Goal: Information Seeking & Learning: Learn about a topic

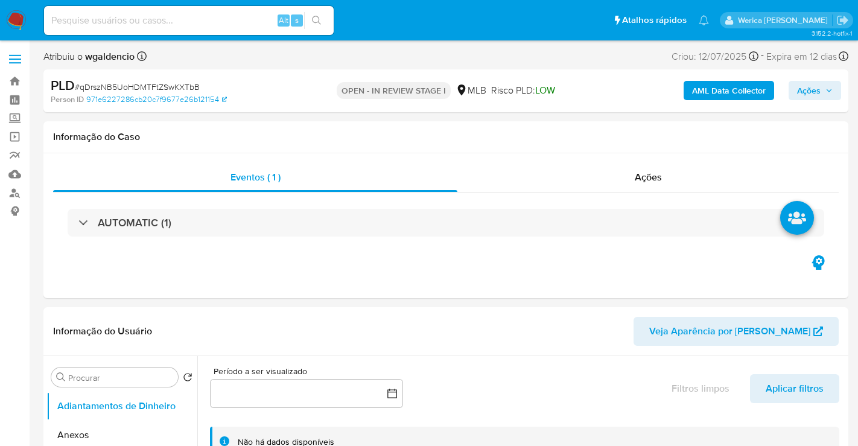
select select "10"
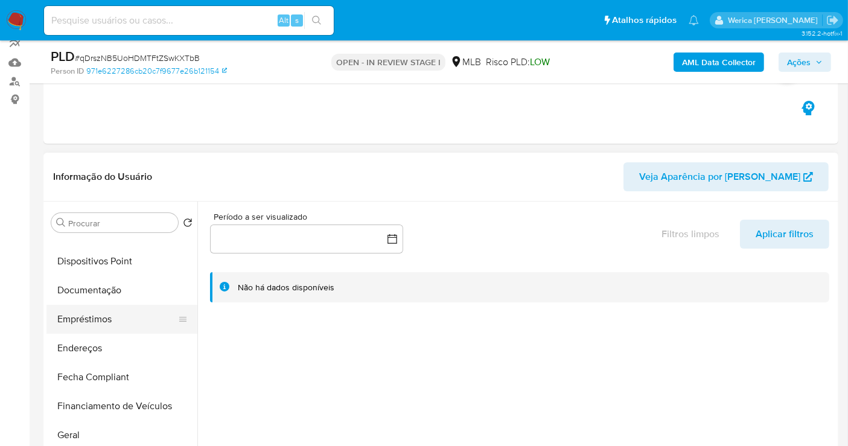
scroll to position [201, 0]
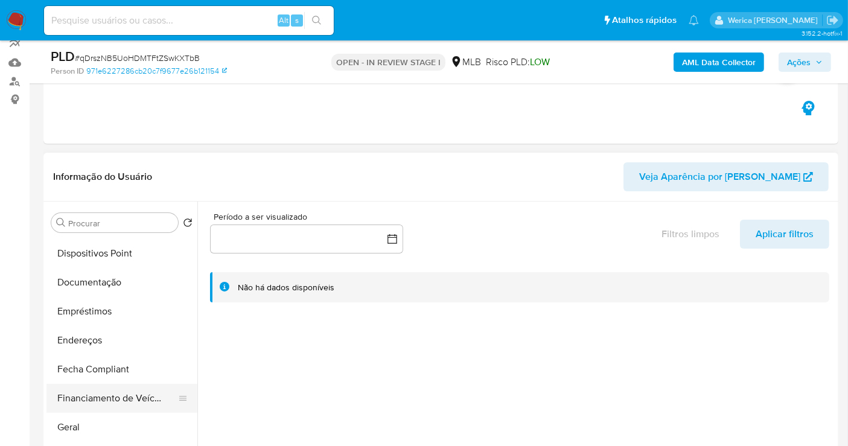
click at [112, 410] on button "Financiamento de Veículos" at bounding box center [116, 398] width 141 height 29
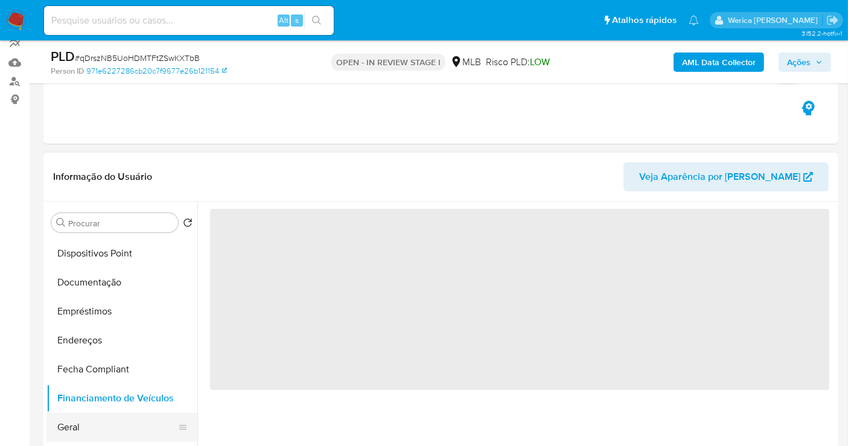
click at [112, 419] on button "Geral" at bounding box center [116, 427] width 141 height 29
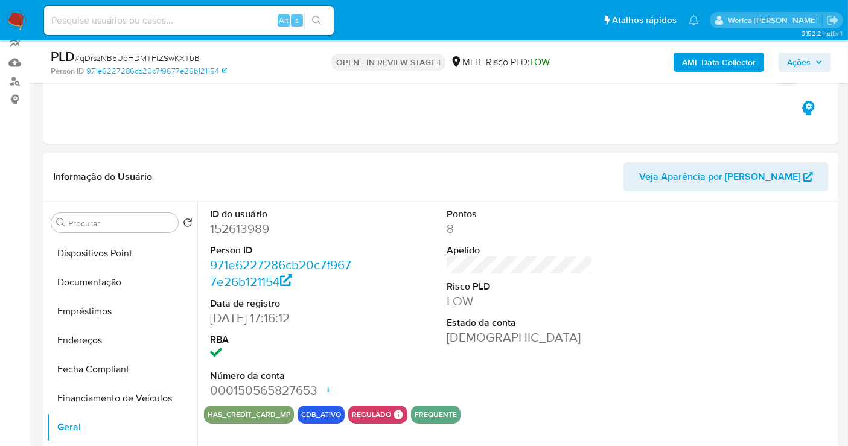
click at [246, 231] on dd "152613989" at bounding box center [283, 228] width 146 height 17
copy dd "152613989"
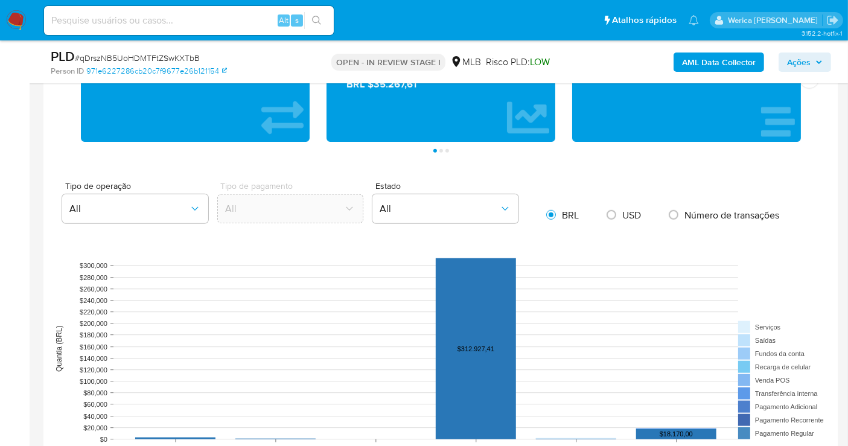
scroll to position [803, 0]
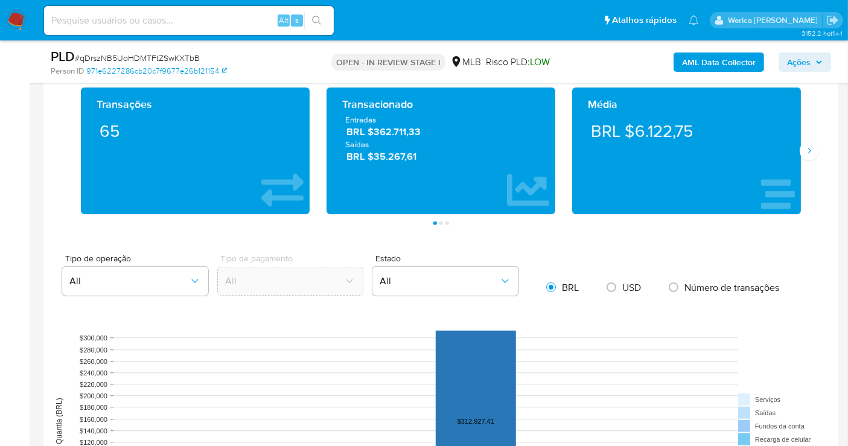
click at [818, 145] on div "Transações 65 Transacionado Entradas BRL $362.711,33 Saídas BRL $35.267,61 Médi…" at bounding box center [440, 157] width 775 height 138
click at [813, 146] on icon "Siguiente" at bounding box center [809, 151] width 10 height 10
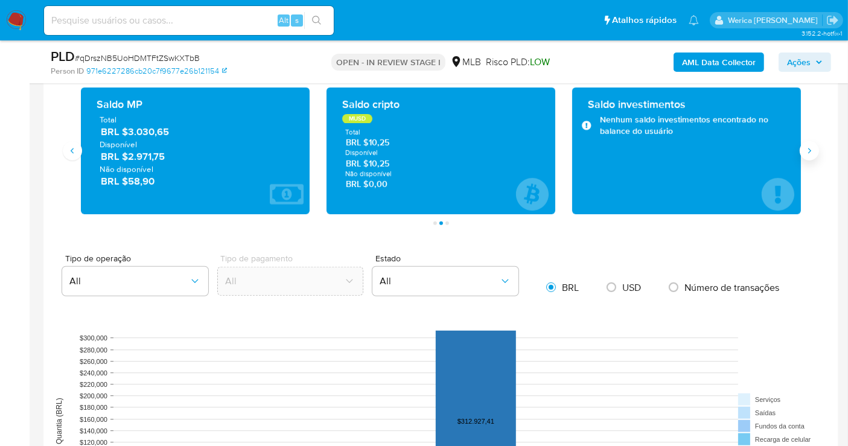
click at [812, 146] on icon "Siguiente" at bounding box center [809, 151] width 10 height 10
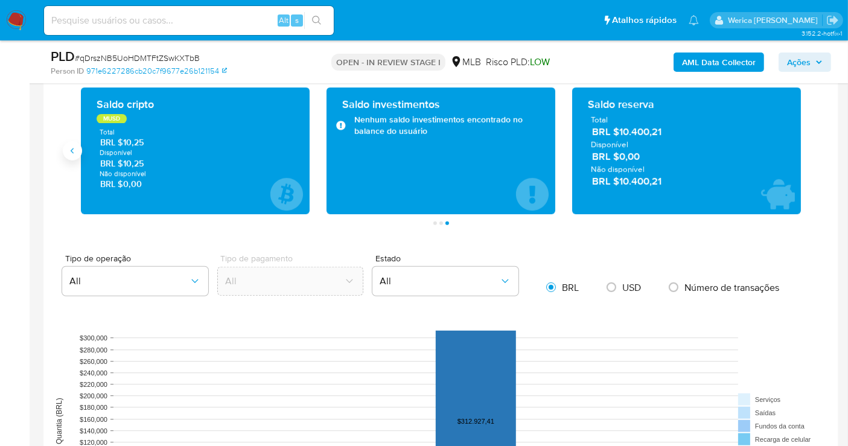
click at [71, 151] on icon "Anterior" at bounding box center [73, 151] width 10 height 10
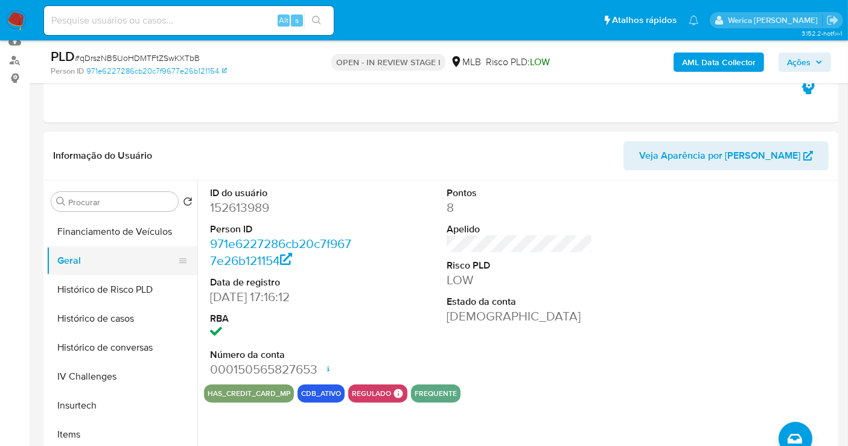
scroll to position [469, 0]
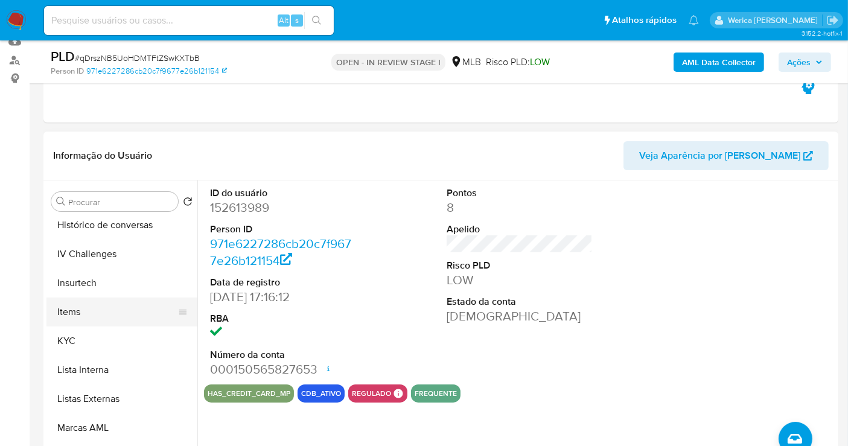
drag, startPoint x: 142, startPoint y: 339, endPoint x: 180, endPoint y: 305, distance: 50.9
click at [150, 334] on button "KYC" at bounding box center [121, 340] width 151 height 29
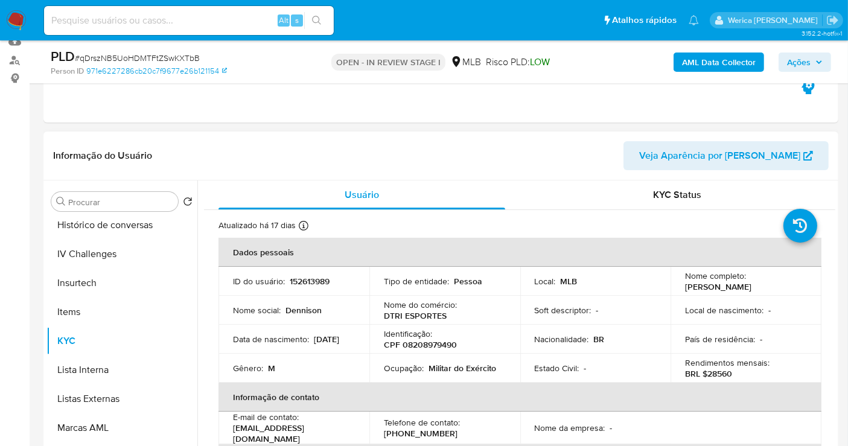
click at [398, 364] on p "Ocupação :" at bounding box center [404, 368] width 40 height 11
copy div "Ocupação : Militar do Exército"
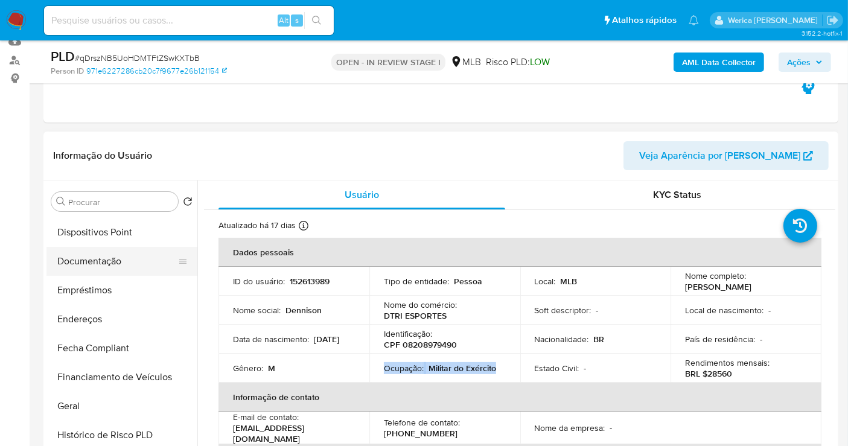
click at [120, 261] on button "Documentação" at bounding box center [116, 261] width 141 height 29
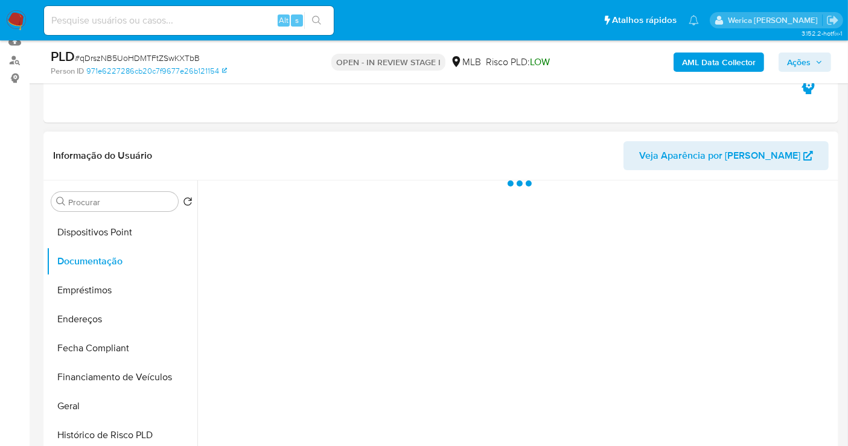
click at [253, 261] on div at bounding box center [516, 334] width 638 height 309
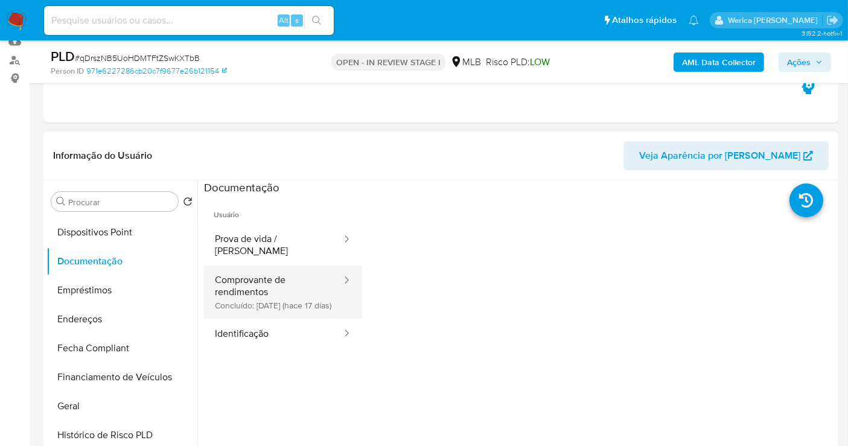
click at [258, 266] on button "Comprovante de rendimentos Concluído: 28/07/2025 (hace 17 días)" at bounding box center [273, 292] width 139 height 53
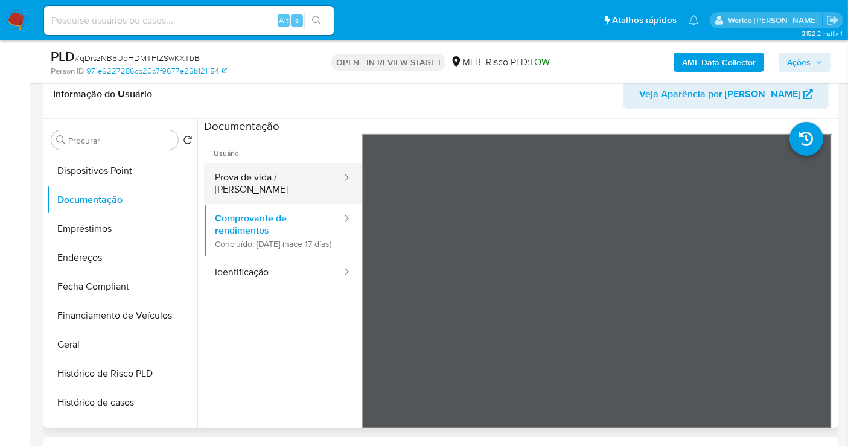
scroll to position [200, 0]
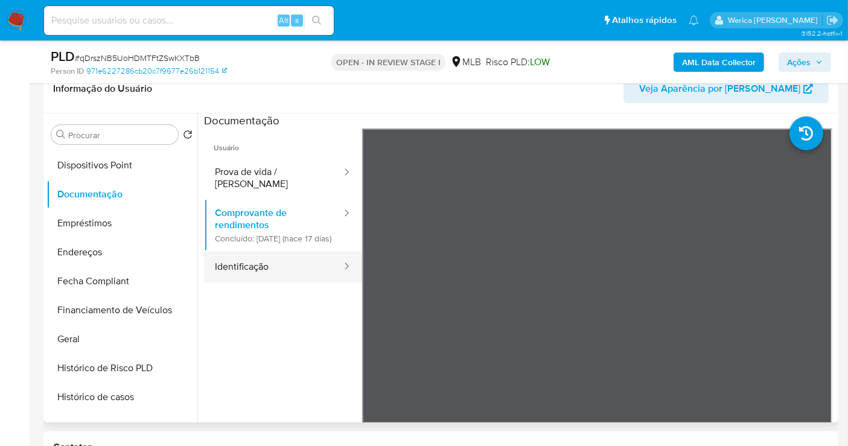
click at [293, 261] on button "Identificação" at bounding box center [273, 267] width 139 height 31
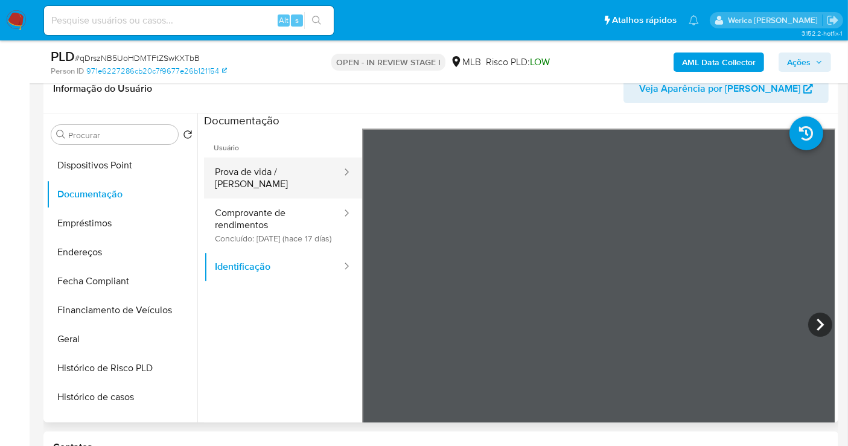
click at [281, 183] on button "Prova de vida / Selfie" at bounding box center [273, 178] width 139 height 41
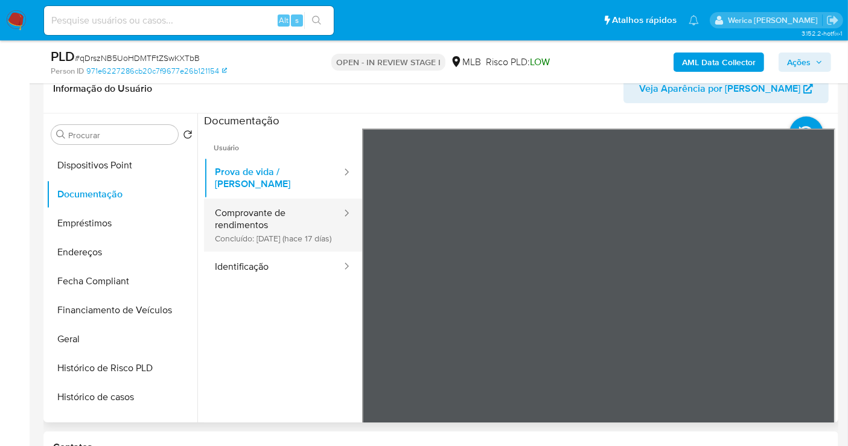
click at [301, 240] on button "Comprovante de rendimentos Concluído: 28/07/2025 (hace 17 días)" at bounding box center [273, 225] width 139 height 53
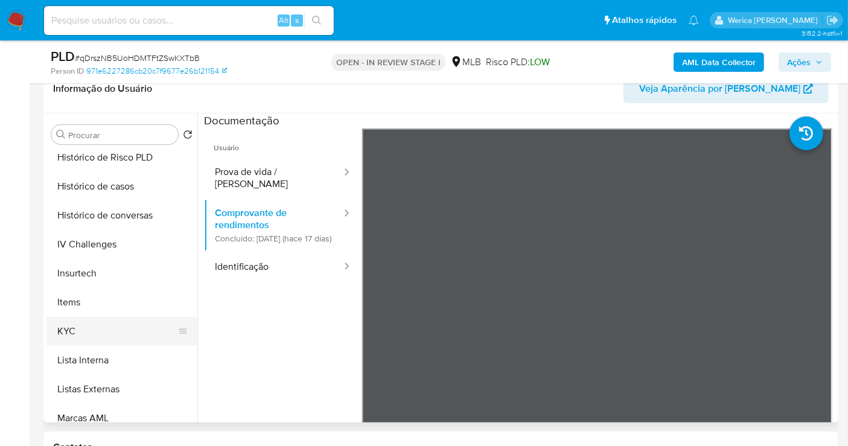
scroll to position [469, 0]
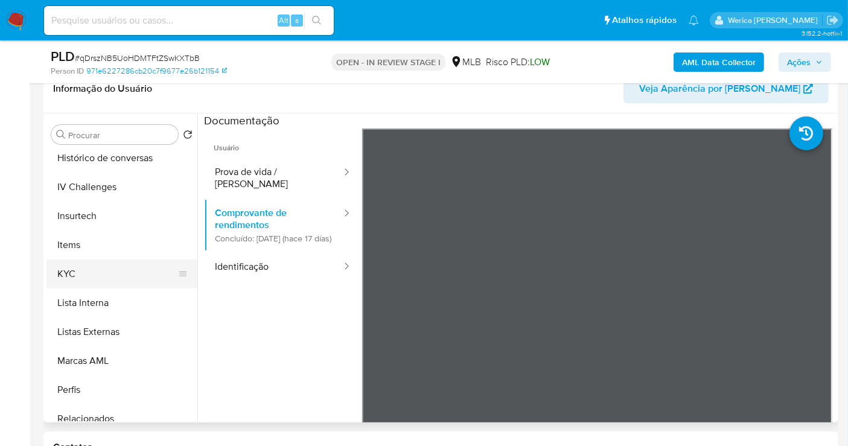
click at [113, 282] on button "KYC" at bounding box center [116, 273] width 141 height 29
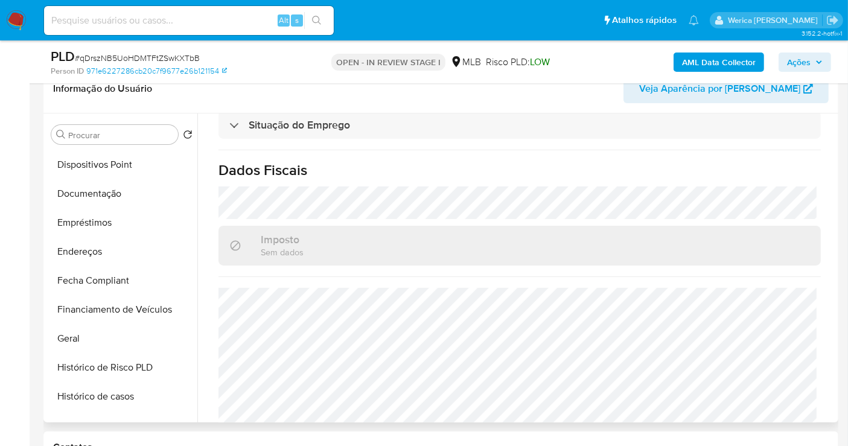
scroll to position [201, 0]
click at [143, 350] on button "Geral" at bounding box center [116, 339] width 141 height 29
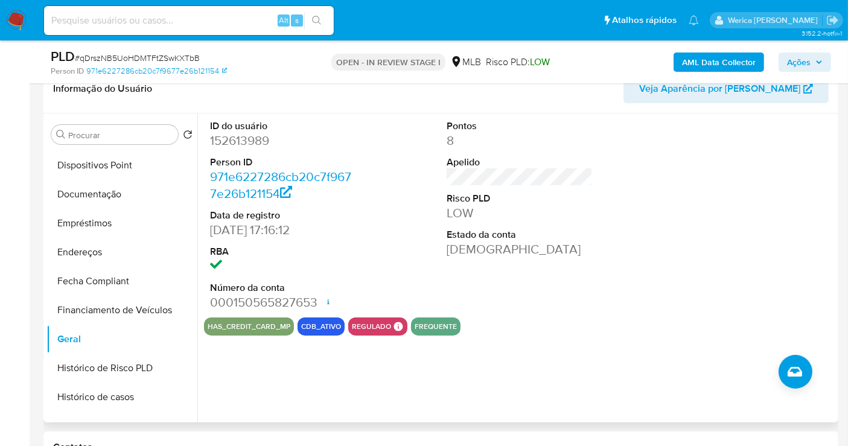
click at [801, 232] on div at bounding box center [757, 215] width 158 height 204
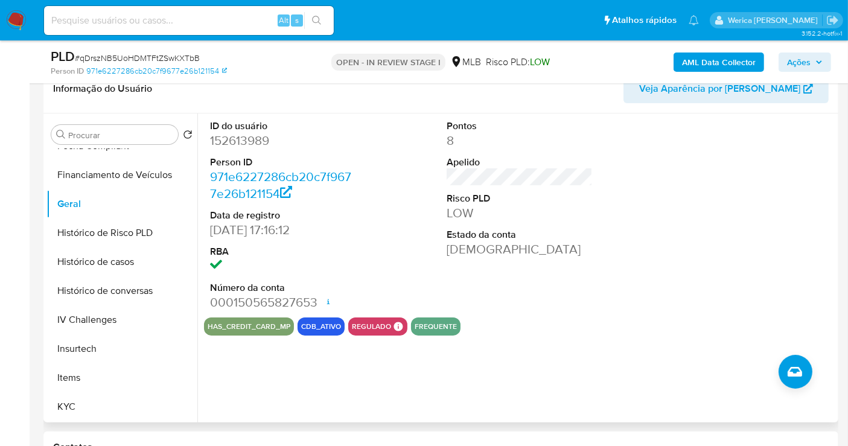
scroll to position [469, 0]
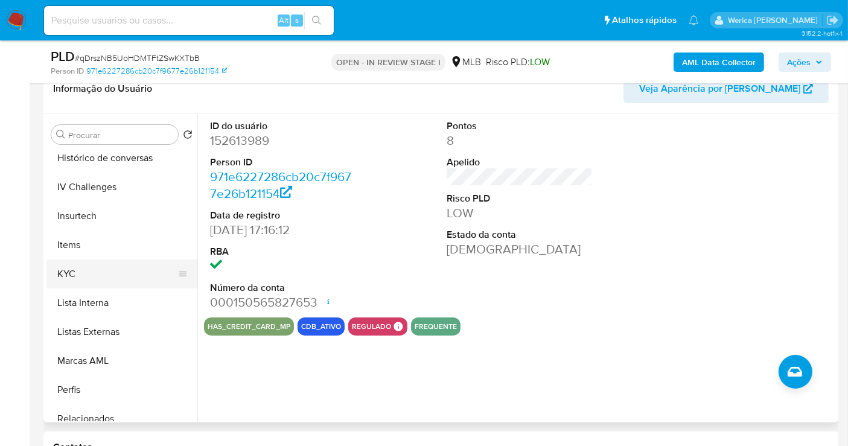
click at [116, 279] on button "KYC" at bounding box center [116, 273] width 141 height 29
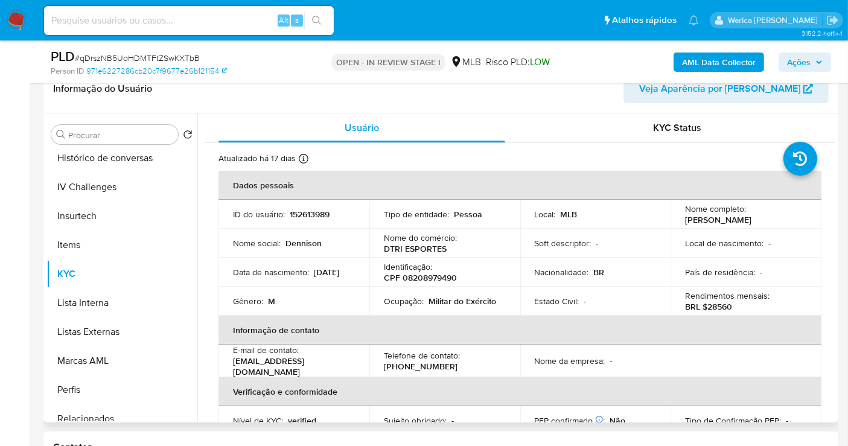
click at [765, 361] on table "Dados pessoais ID do usuário : 152613989 Tipo de entidade : Pessoa Local : MLB …" at bounding box center [519, 346] width 603 height 351
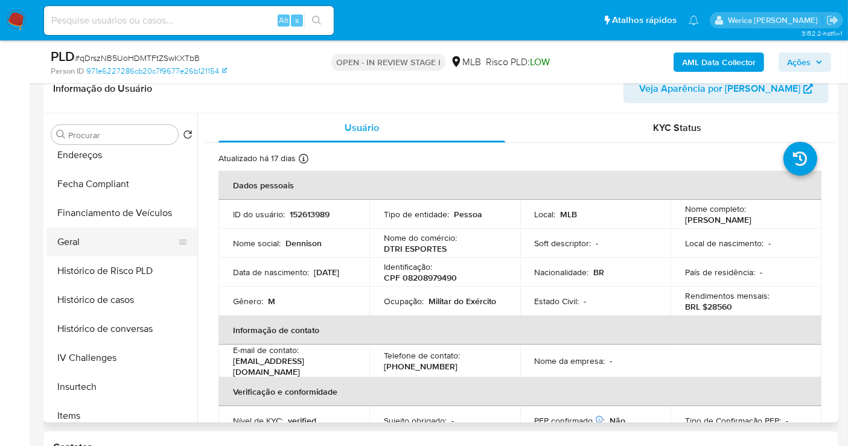
click at [152, 241] on ul "Adiantamentos de Dinheiro Anexos Cartões Contas Bancárias Dados Modificados Det…" at bounding box center [121, 285] width 151 height 272
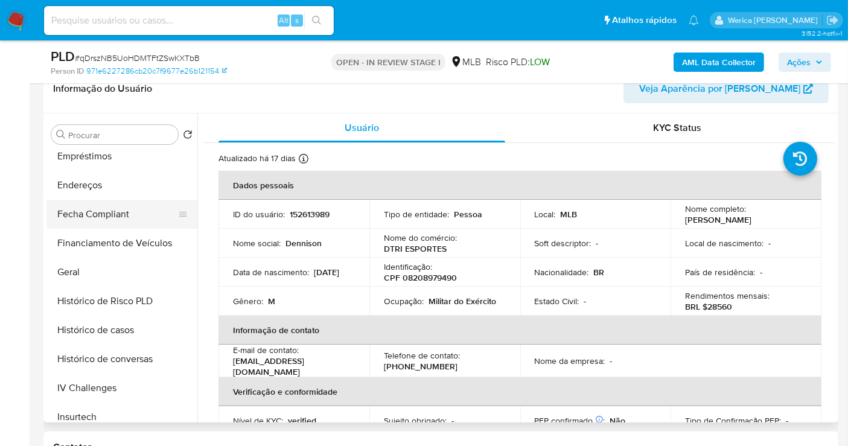
click at [135, 200] on button "Fecha Compliant" at bounding box center [116, 214] width 141 height 29
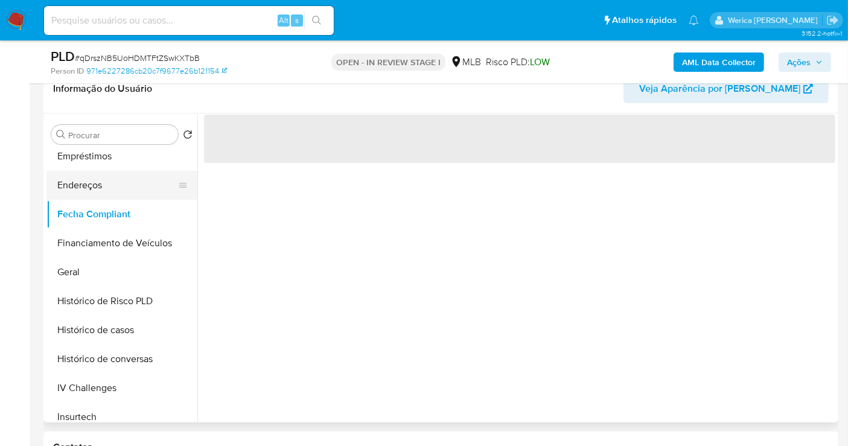
click at [135, 194] on button "Endereços" at bounding box center [116, 185] width 141 height 29
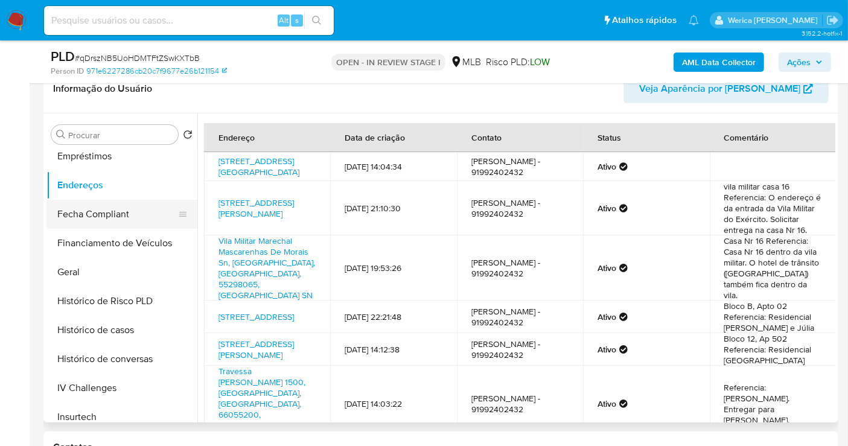
scroll to position [67, 0]
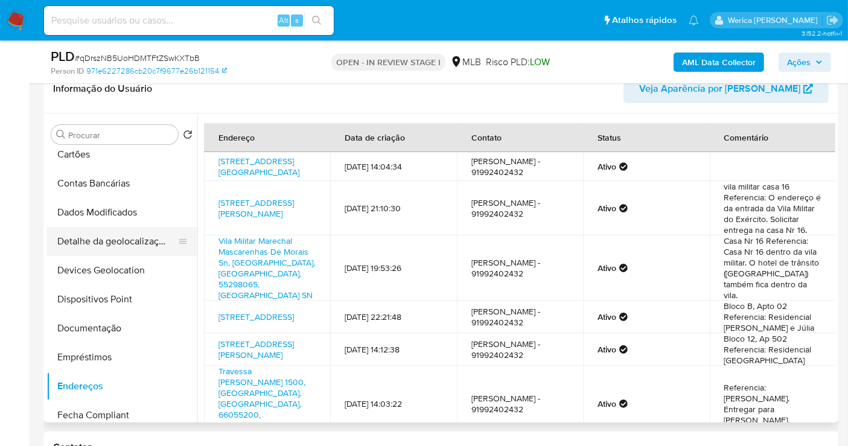
click at [144, 242] on button "Detalhe da geolocalização" at bounding box center [116, 241] width 141 height 29
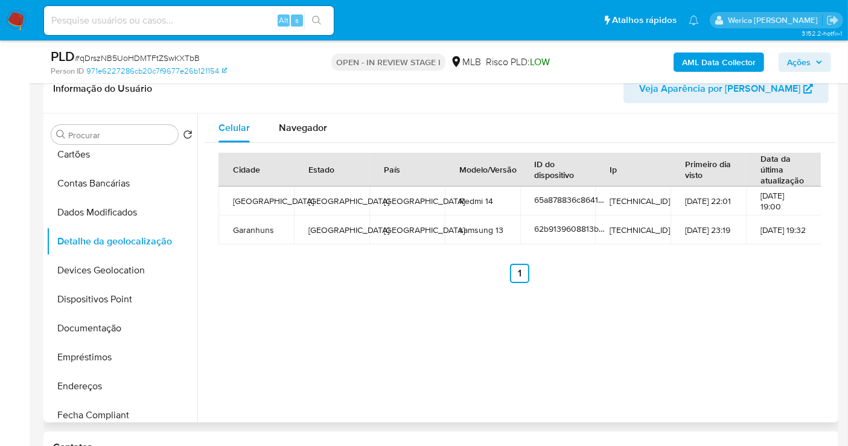
click at [800, 299] on div "Celular Navegador Cidade Estado País Modelo/Versão ID do dispositivo Ip Primeir…" at bounding box center [516, 267] width 638 height 309
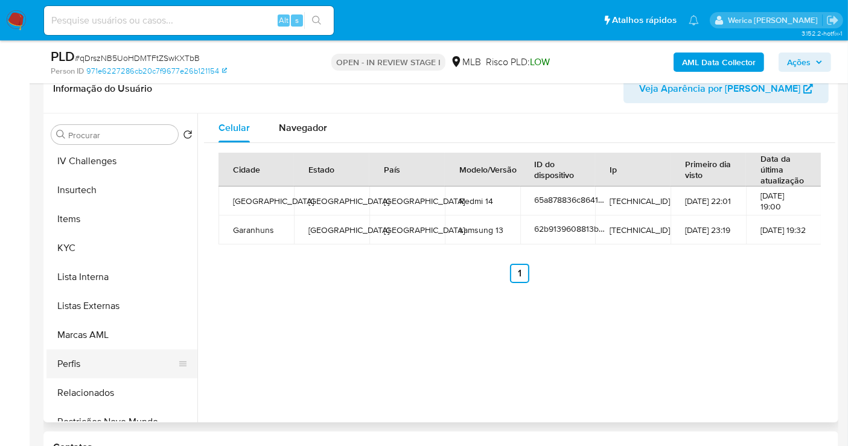
scroll to position [509, 0]
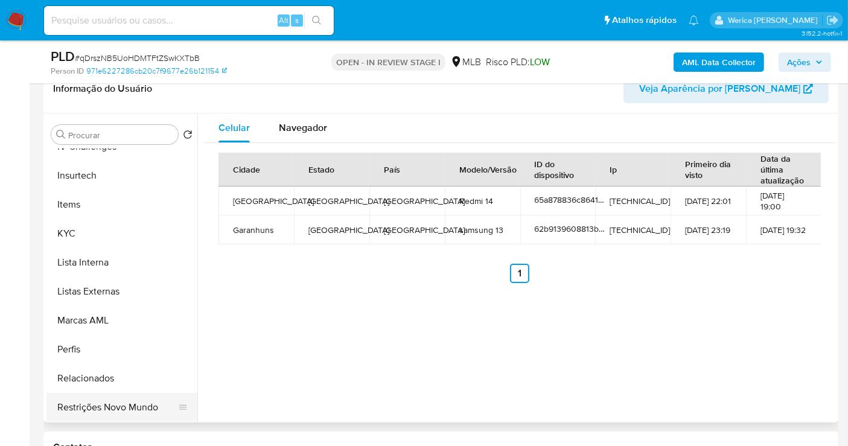
click at [115, 393] on button "Restrições Novo Mundo" at bounding box center [116, 407] width 141 height 29
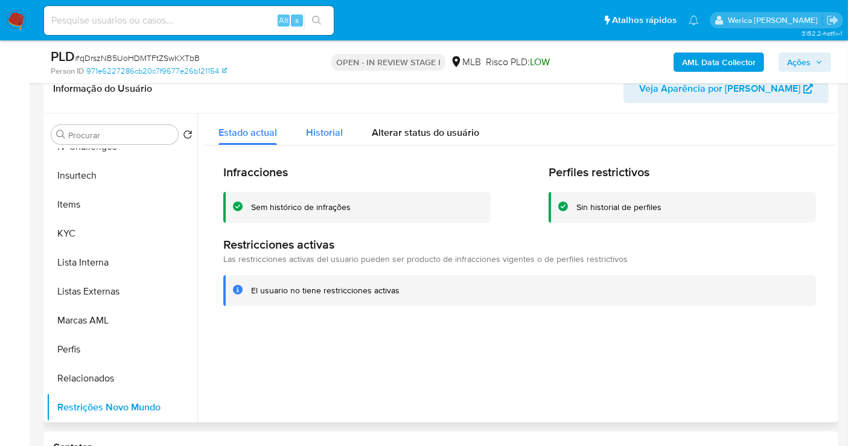
click at [342, 130] on button "Historial" at bounding box center [324, 129] width 66 height 32
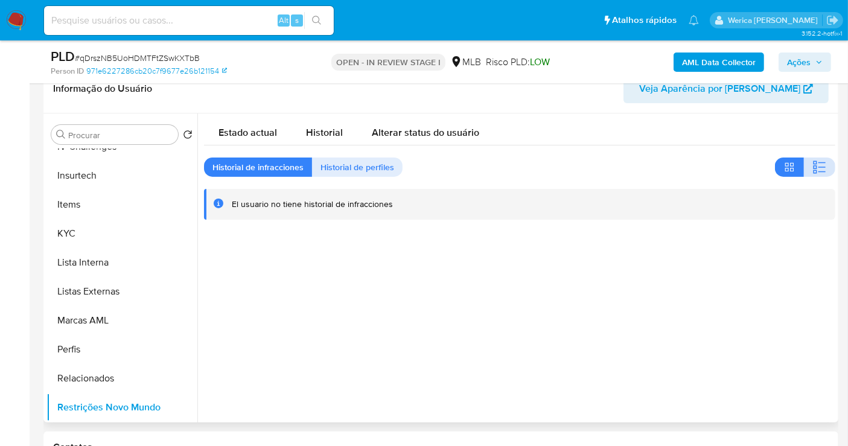
click at [804, 167] on button "button" at bounding box center [819, 167] width 31 height 19
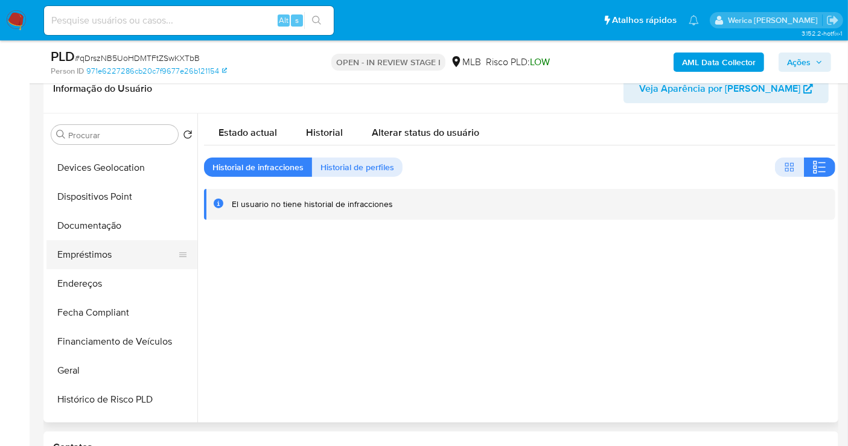
scroll to position [107, 0]
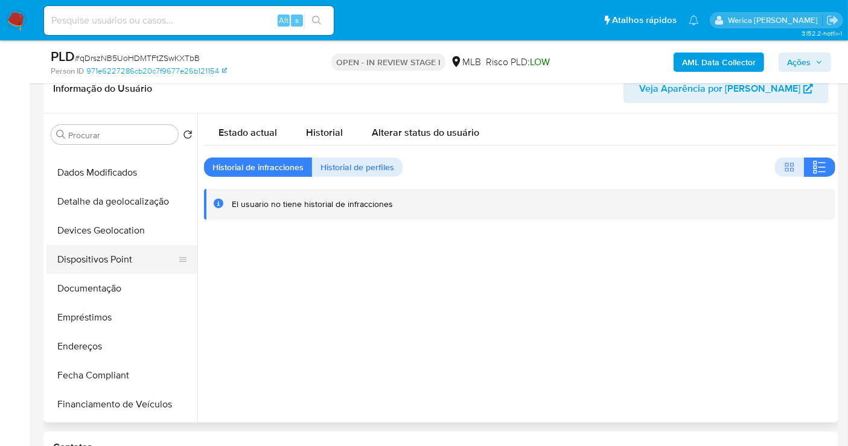
click at [97, 252] on button "Dispositivos Point" at bounding box center [116, 259] width 141 height 29
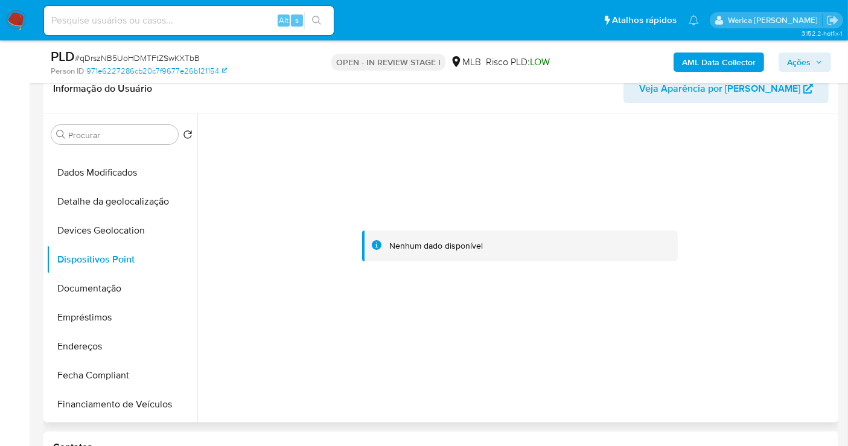
click at [785, 200] on div at bounding box center [519, 246] width 631 height 266
click at [150, 284] on button "Documentação" at bounding box center [116, 288] width 141 height 29
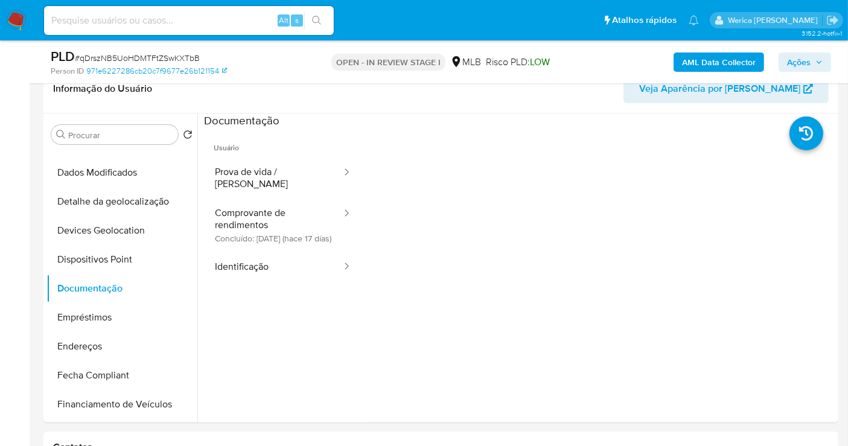
click at [281, 224] on button "Comprovante de rendimentos Concluído: 28/07/2025 (hace 17 días)" at bounding box center [273, 225] width 139 height 53
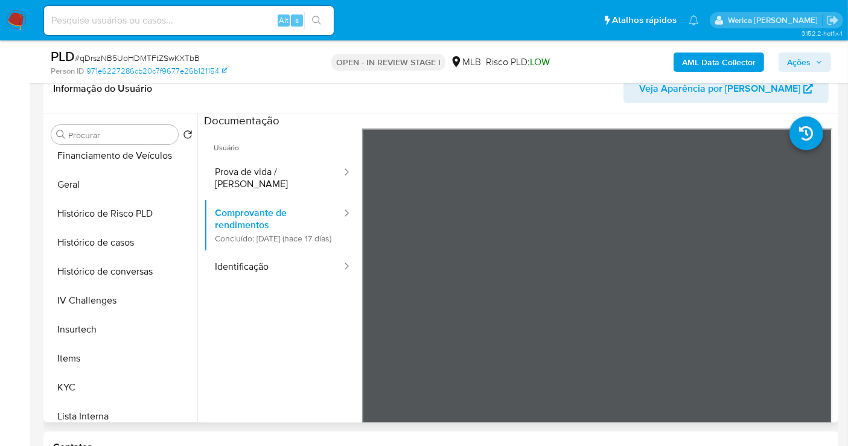
scroll to position [378, 0]
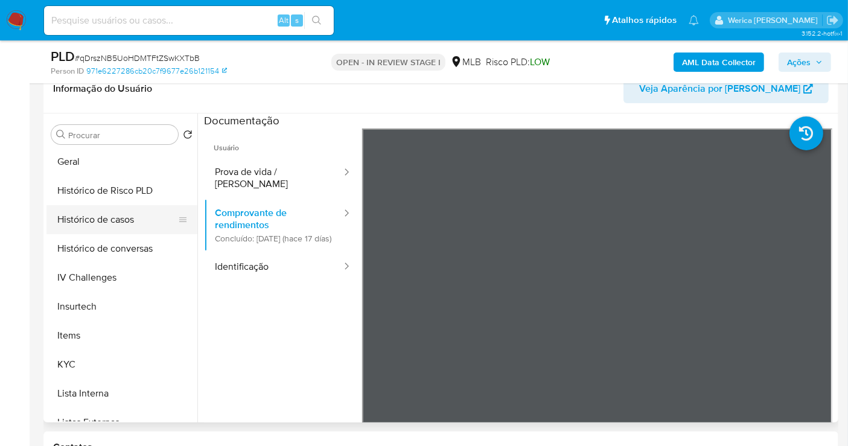
click at [123, 221] on button "Histórico de casos" at bounding box center [116, 219] width 141 height 29
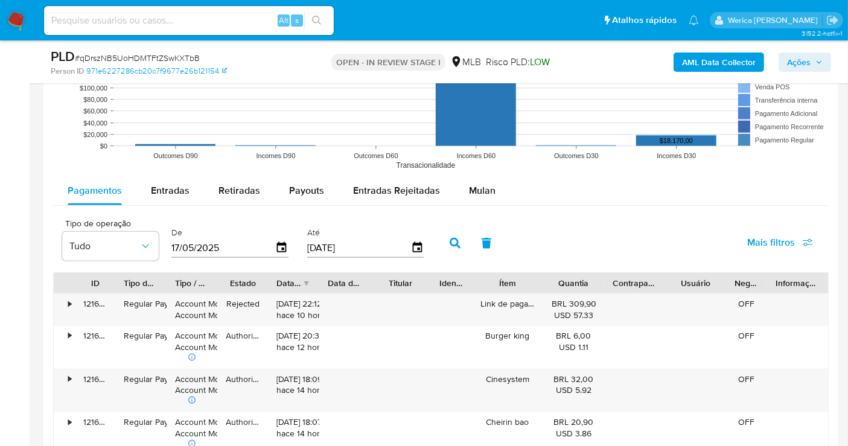
scroll to position [1161, 0]
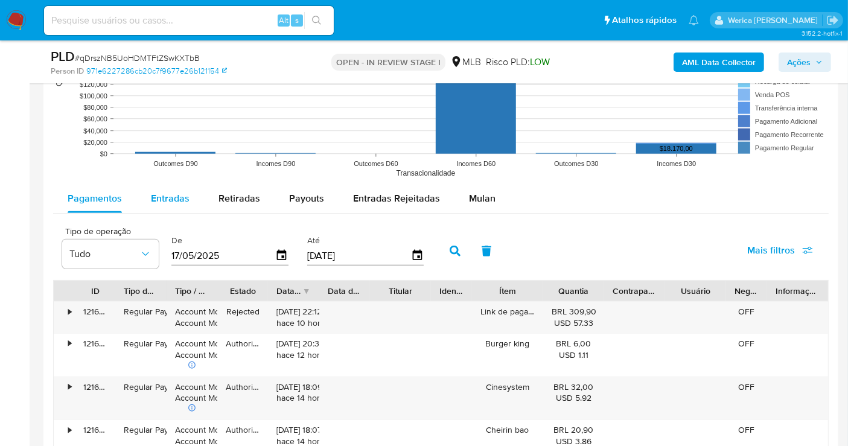
click at [151, 188] on div "Entradas" at bounding box center [170, 198] width 39 height 29
select select "10"
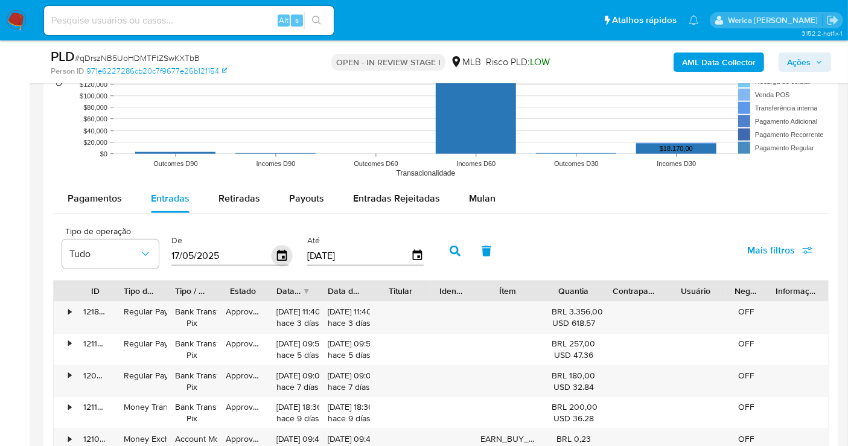
click at [282, 256] on icon "button" at bounding box center [282, 255] width 21 height 21
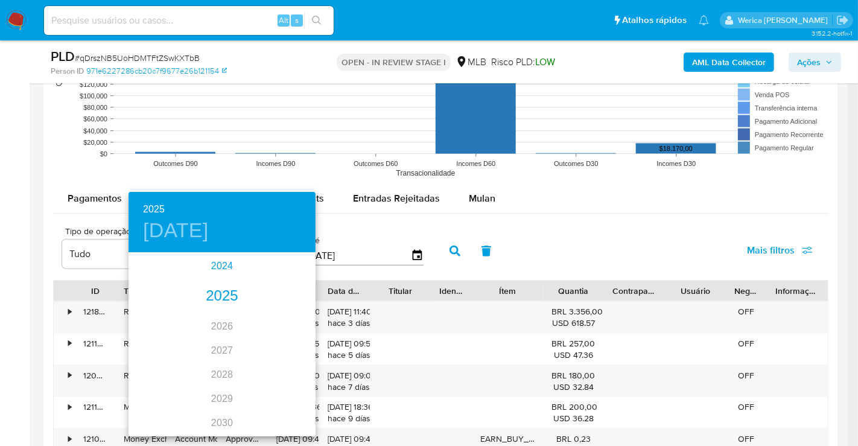
click at [223, 267] on div "2024" at bounding box center [222, 266] width 187 height 24
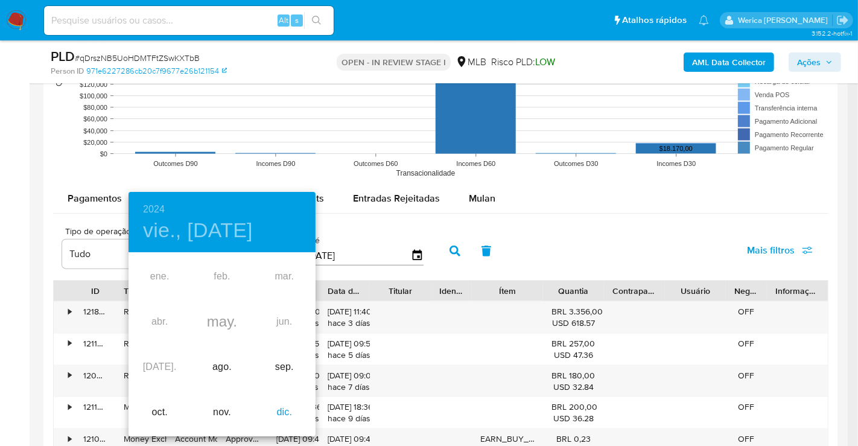
click at [291, 420] on div "dic." at bounding box center [284, 412] width 62 height 45
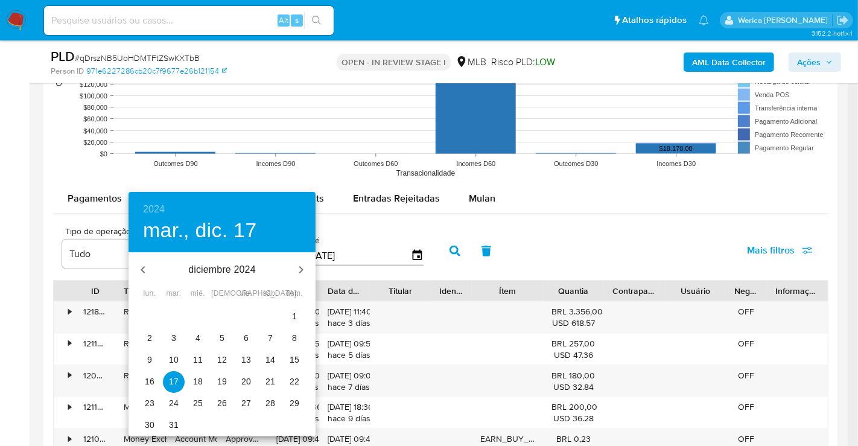
click at [293, 313] on p "1" at bounding box center [294, 316] width 5 height 12
type input "01/12/2024"
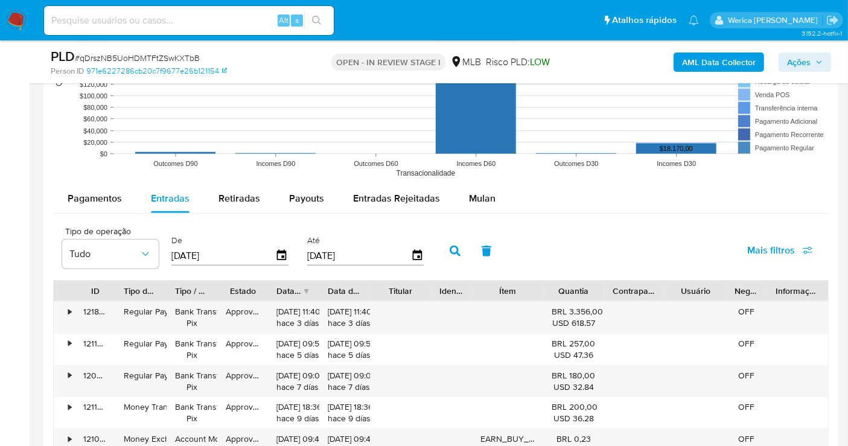
click at [458, 247] on button "button" at bounding box center [454, 251] width 31 height 29
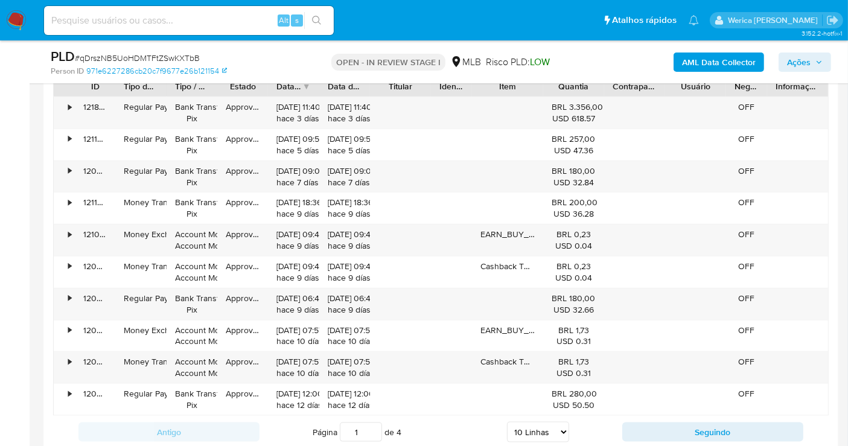
scroll to position [1437, 0]
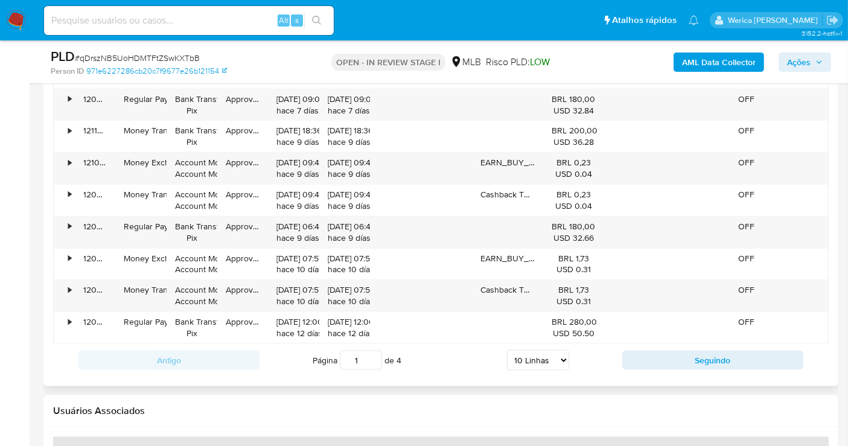
click at [546, 351] on select "5 Linhas 10 Linhas 20 Linhas 25 Linhas 50 Linhas 100 Linhas" at bounding box center [538, 360] width 62 height 21
select select "100"
click at [508, 350] on select "5 Linhas 10 Linhas 20 Linhas 25 Linhas 50 Linhas 100 Linhas" at bounding box center [538, 360] width 62 height 21
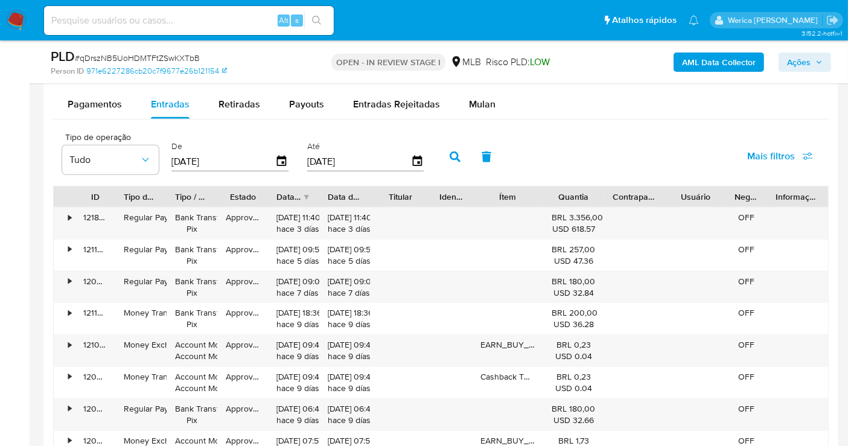
scroll to position [0, 0]
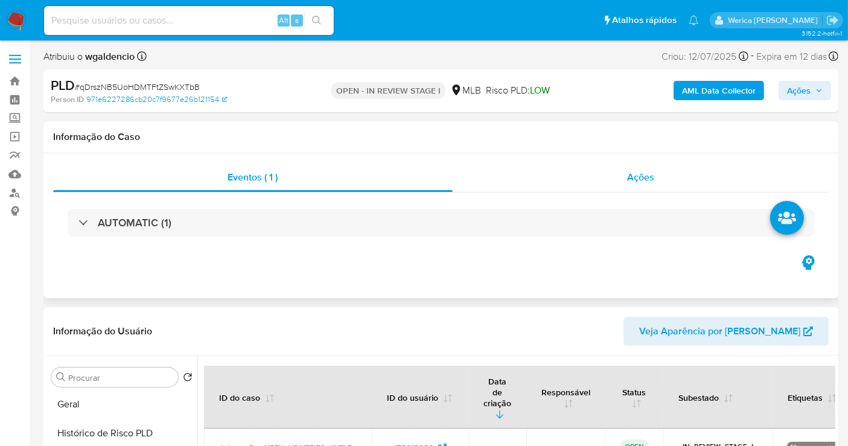
click at [654, 190] on div "Ações" at bounding box center [641, 177] width 377 height 29
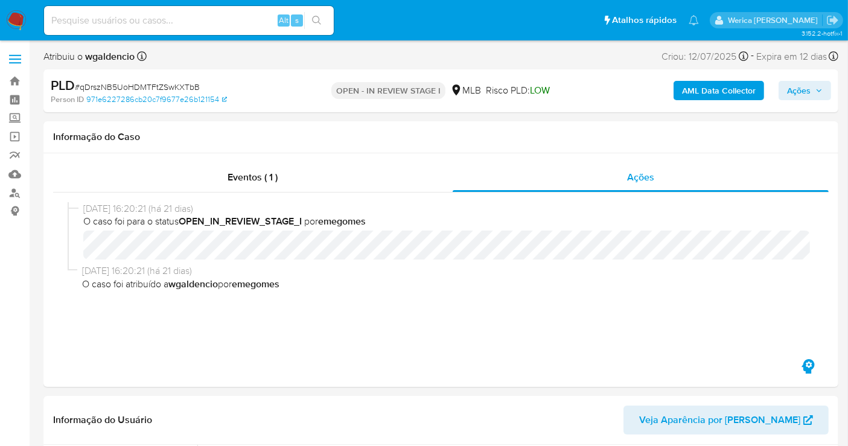
click at [798, 94] on span "Ações" at bounding box center [799, 90] width 24 height 19
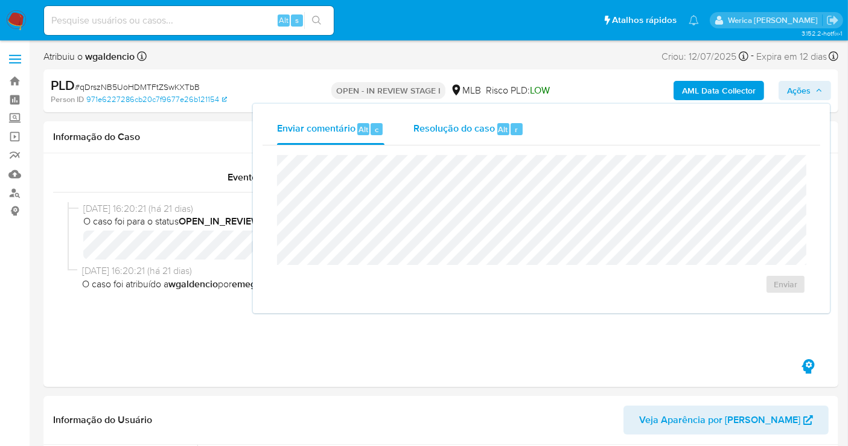
click at [497, 139] on div "Resolução do caso Alt r" at bounding box center [468, 128] width 110 height 31
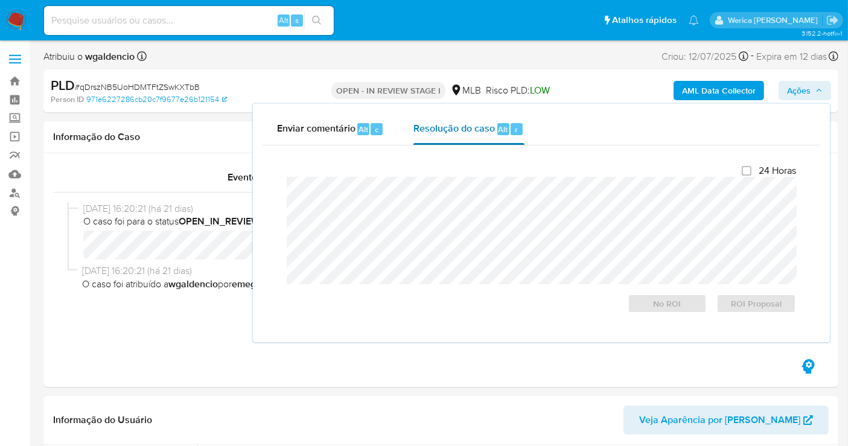
click at [448, 138] on div "Resolução do caso Alt r" at bounding box center [468, 128] width 110 height 31
click at [760, 303] on span "ROI Proposal" at bounding box center [756, 303] width 63 height 17
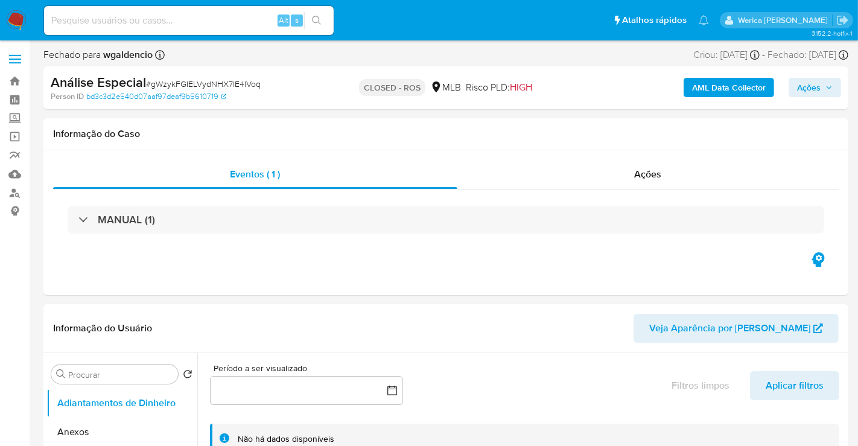
select select "10"
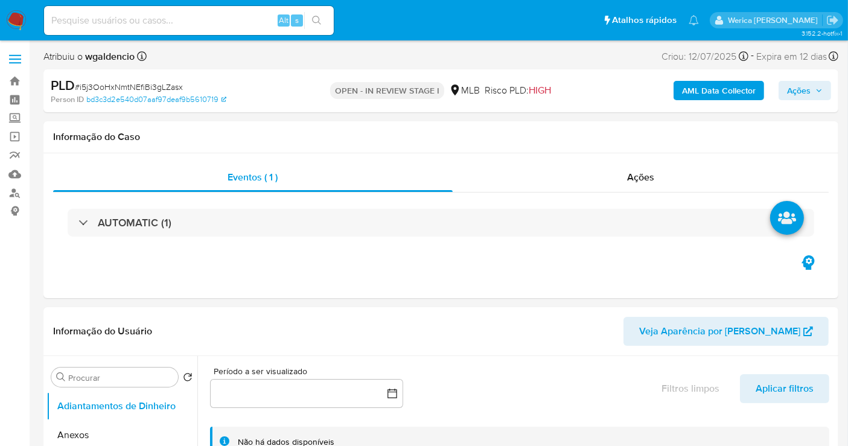
select select "10"
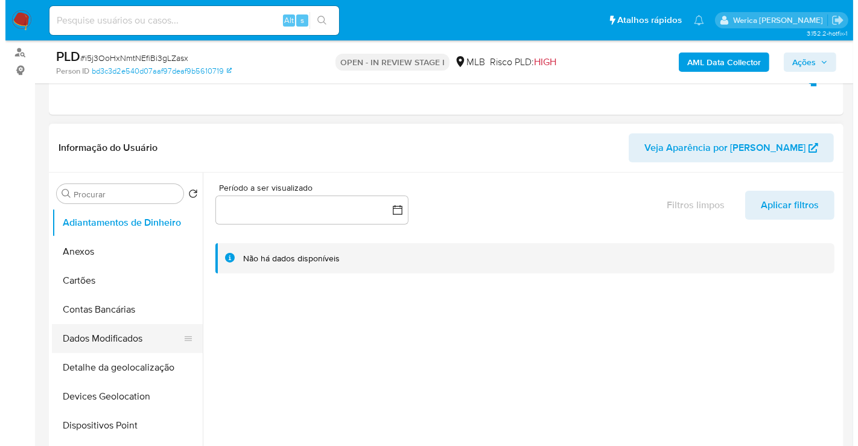
scroll to position [201, 0]
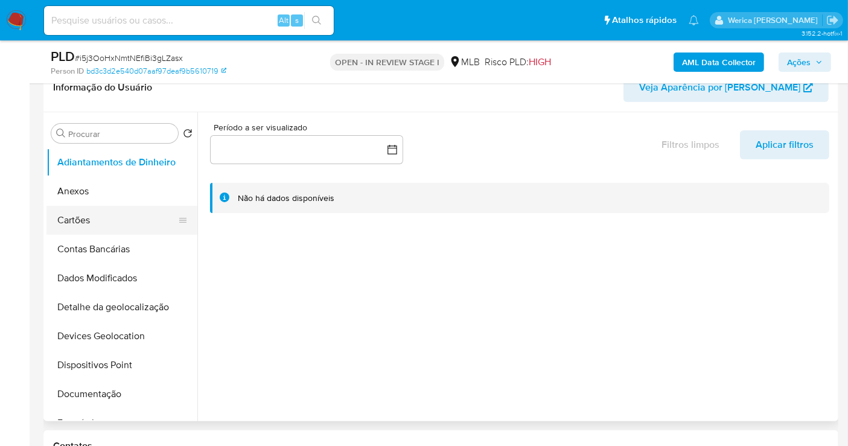
click at [128, 206] on button "Cartões" at bounding box center [116, 220] width 141 height 29
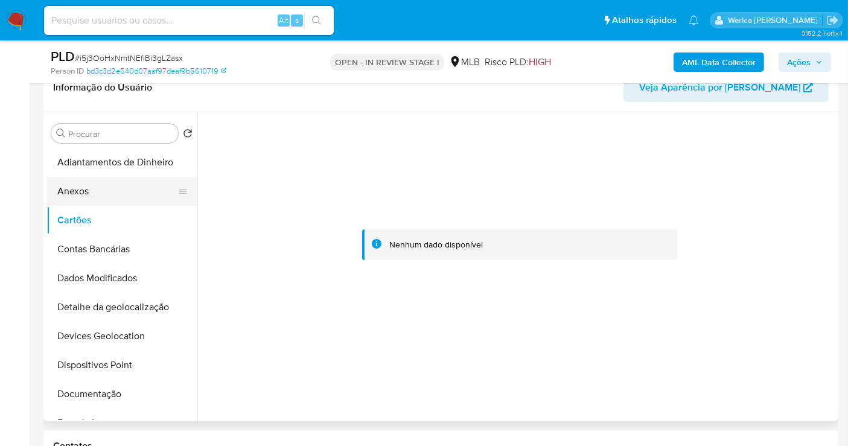
click at [139, 202] on button "Anexos" at bounding box center [116, 191] width 141 height 29
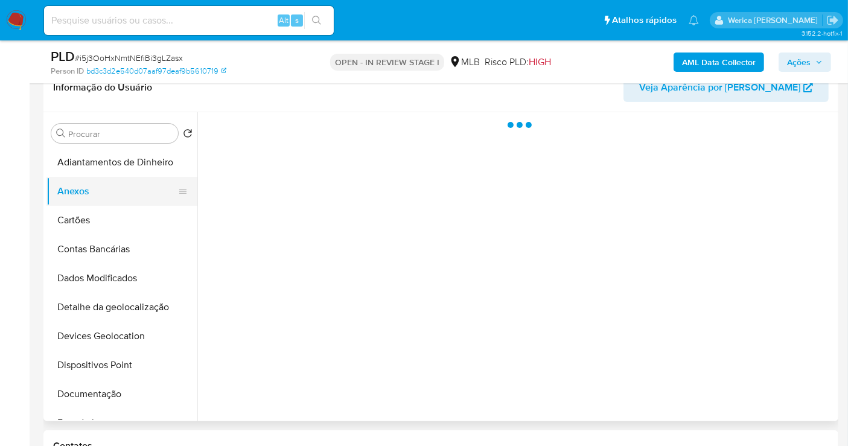
click at [139, 202] on button "Anexos" at bounding box center [116, 191] width 141 height 29
click at [657, 290] on div at bounding box center [516, 266] width 638 height 309
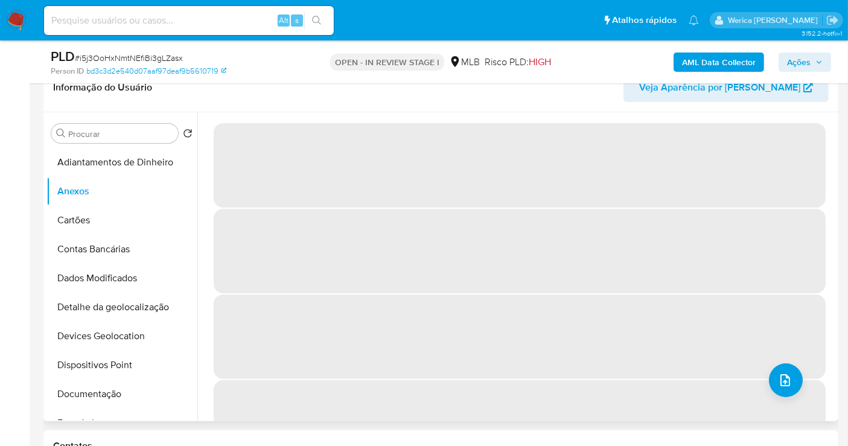
click at [657, 324] on span "‌" at bounding box center [520, 336] width 612 height 84
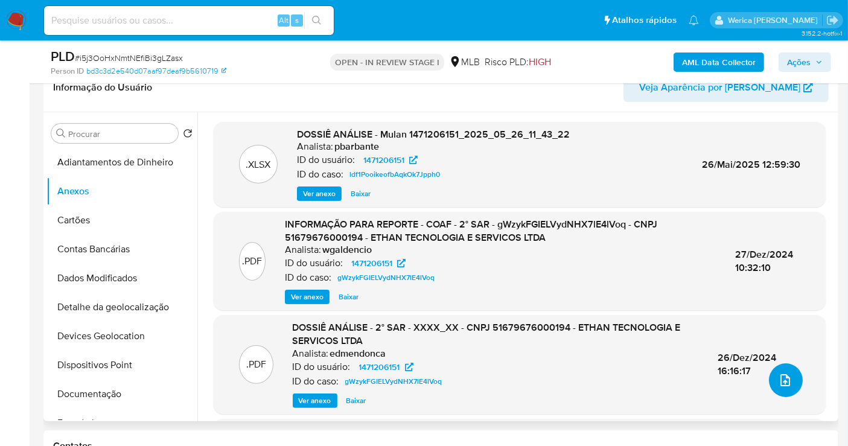
click at [778, 380] on icon "upload-file" at bounding box center [785, 380] width 14 height 14
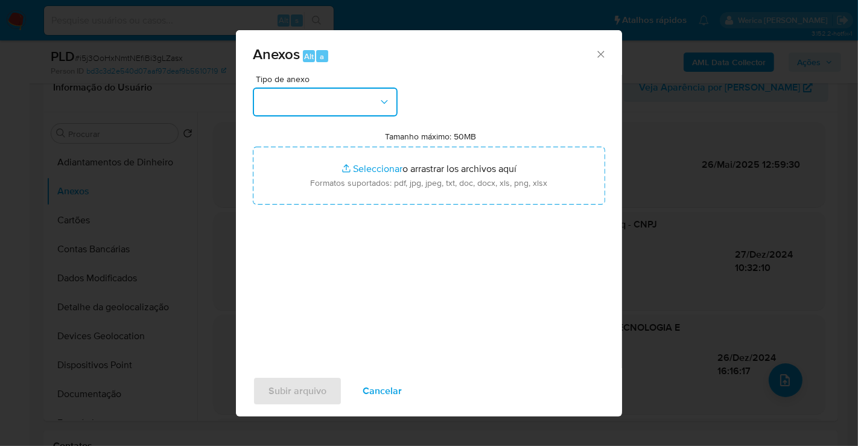
click at [379, 113] on button "button" at bounding box center [325, 102] width 145 height 29
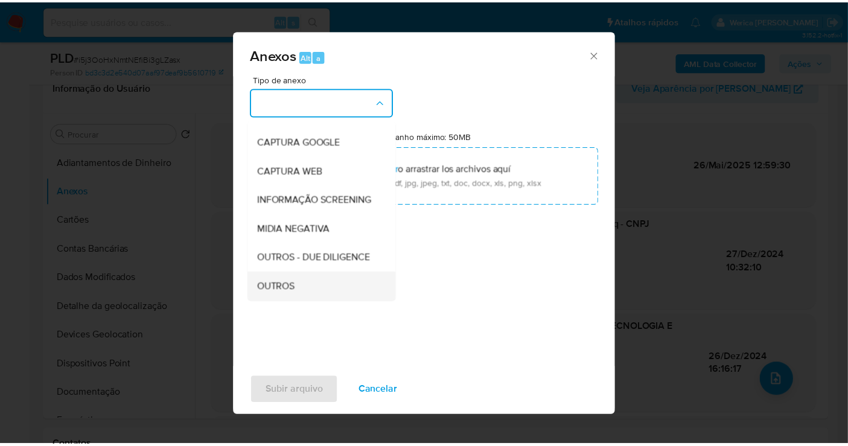
scroll to position [186, 0]
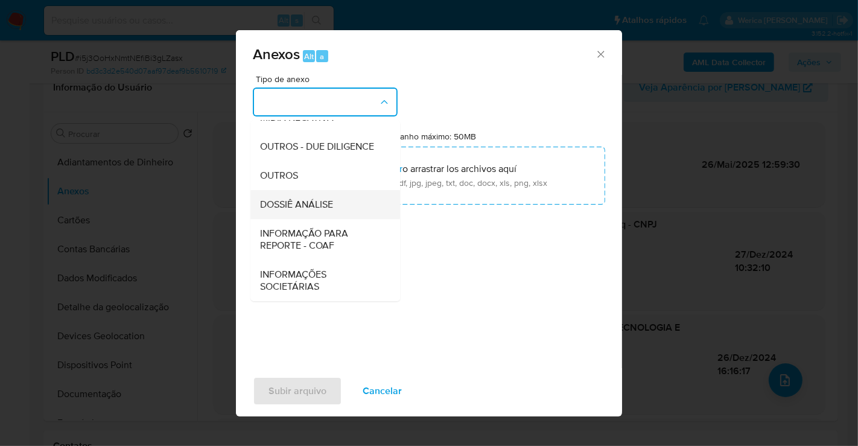
click at [343, 202] on div "DOSSIÊ ANÁLISE" at bounding box center [321, 204] width 123 height 29
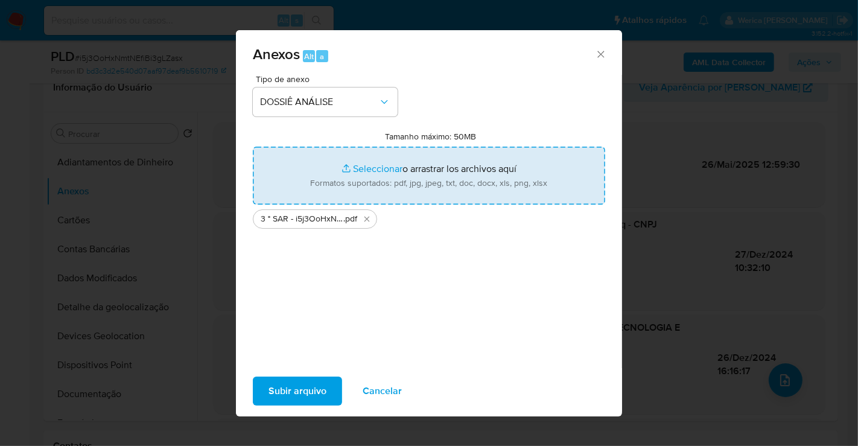
type input "C:\fakepath\Mulan 1471206151_2025_08_05_10_40_48 (1).xlsx"
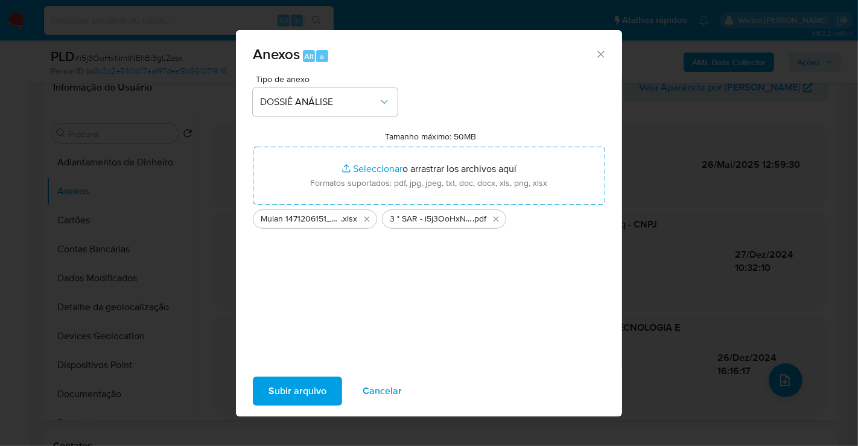
click at [314, 392] on span "Subir arquivo" at bounding box center [298, 391] width 58 height 27
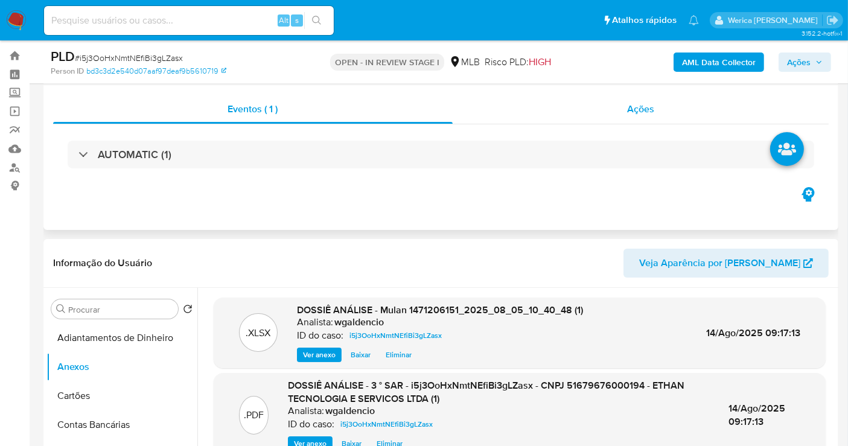
scroll to position [0, 0]
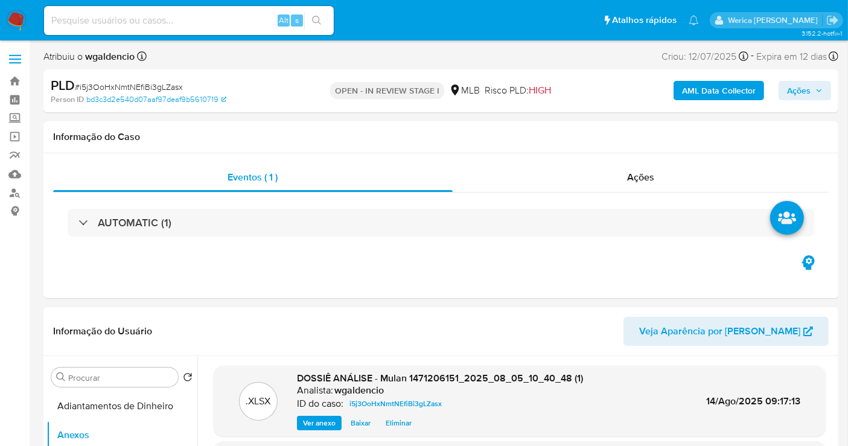
click at [803, 96] on span "Ações" at bounding box center [799, 90] width 24 height 19
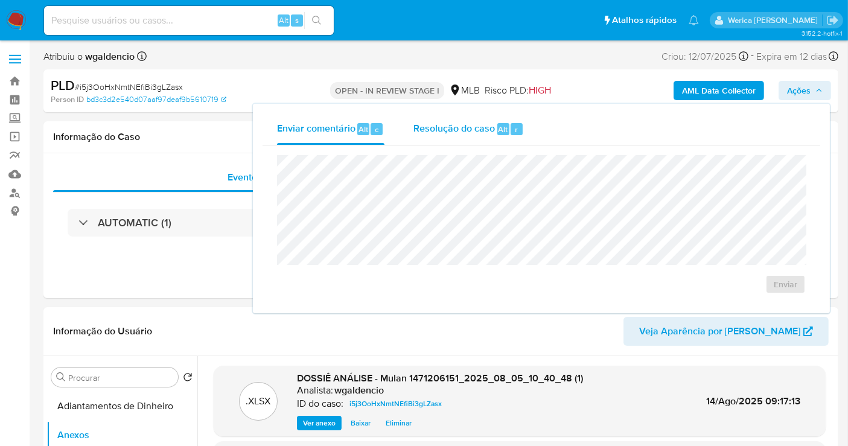
drag, startPoint x: 522, startPoint y: 128, endPoint x: 514, endPoint y: 148, distance: 22.2
click at [520, 128] on div "Resolução do caso Alt r" at bounding box center [468, 128] width 110 height 31
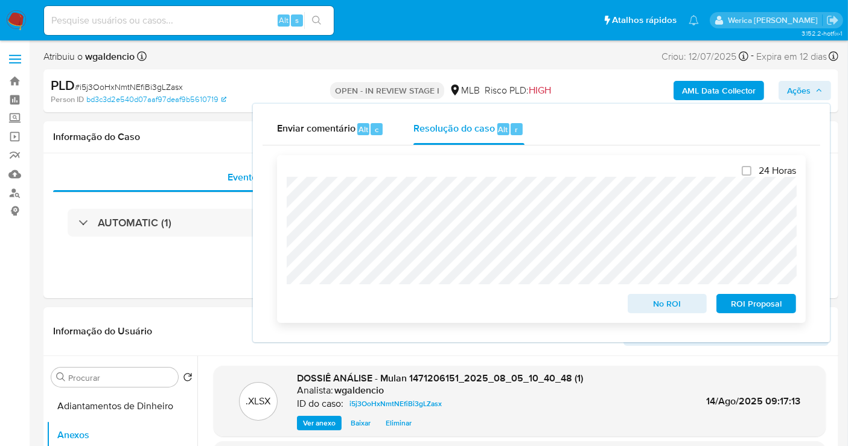
click at [731, 306] on span "ROI Proposal" at bounding box center [756, 303] width 63 height 17
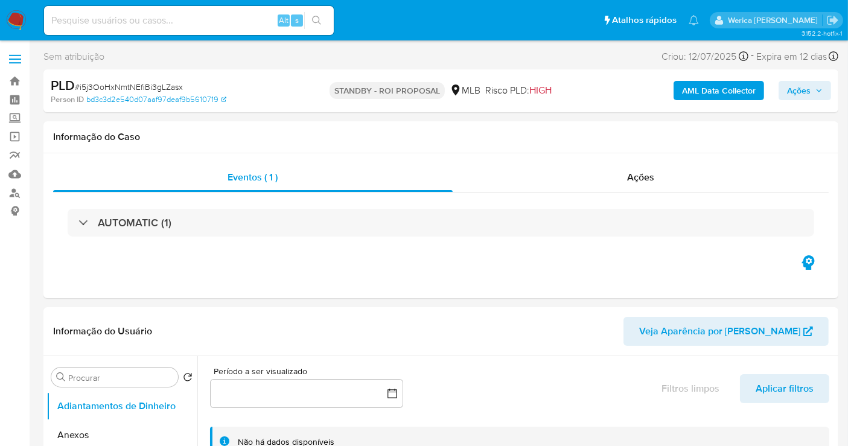
select select "10"
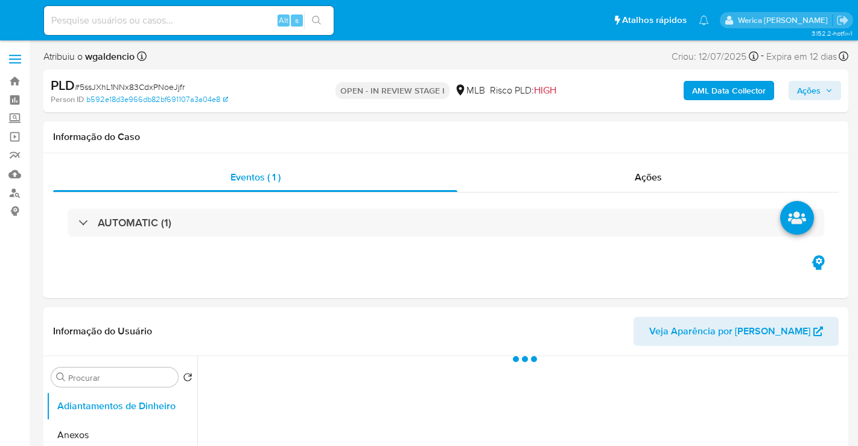
select select "10"
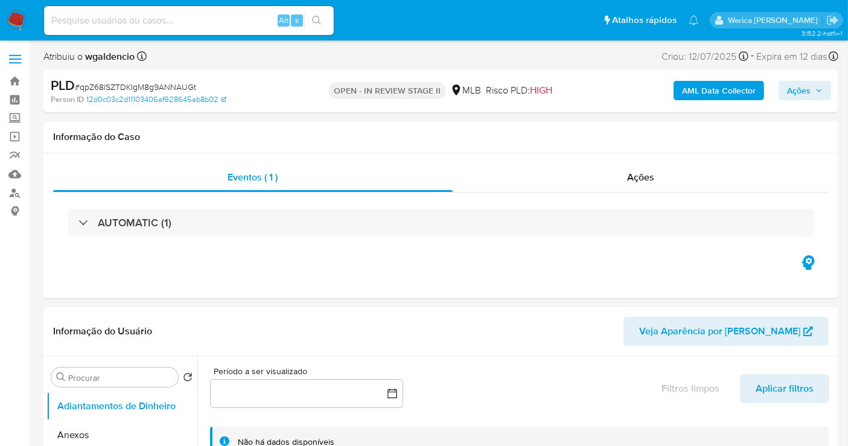
select select "10"
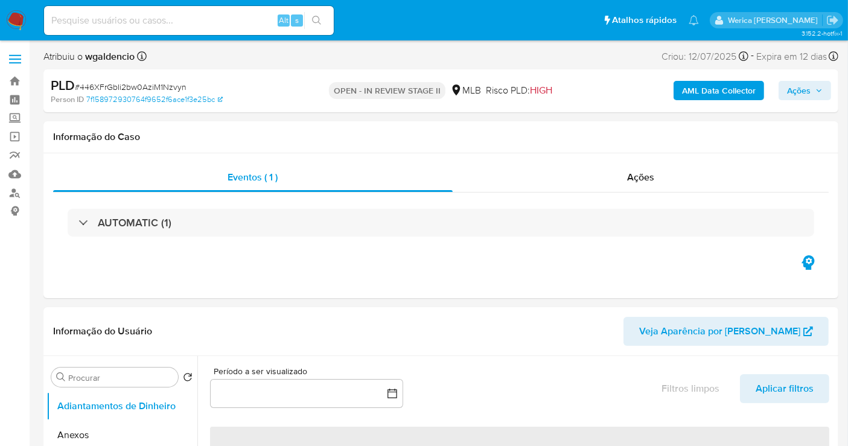
select select "10"
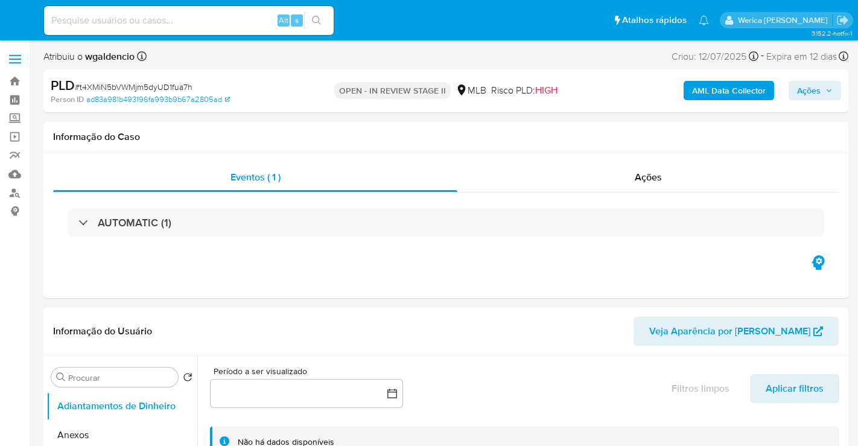
select select "10"
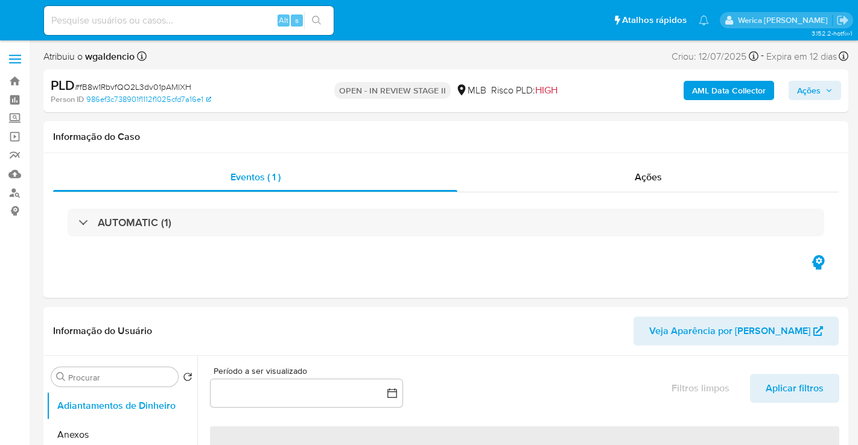
select select "10"
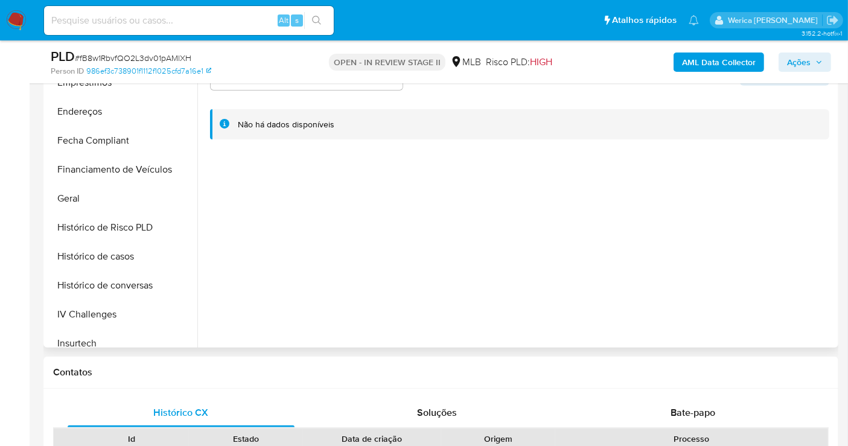
scroll to position [308, 0]
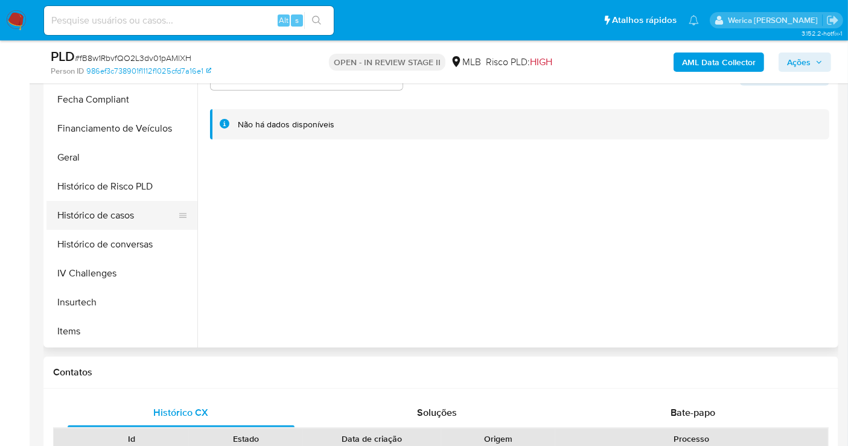
click at [121, 221] on button "Histórico de casos" at bounding box center [116, 215] width 141 height 29
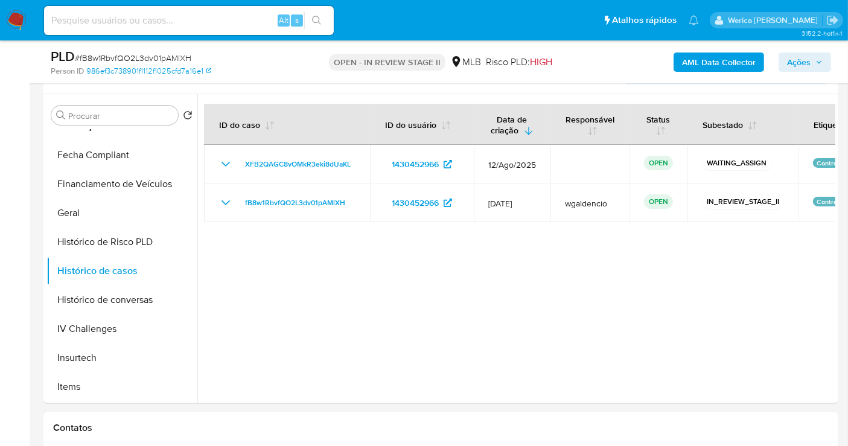
scroll to position [0, 0]
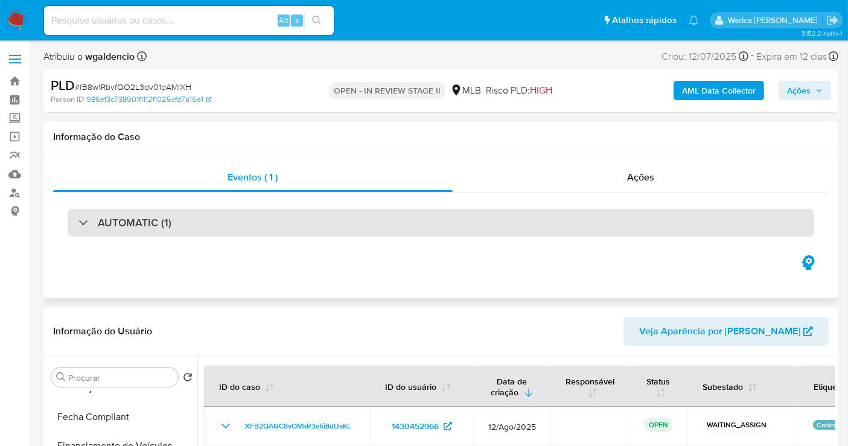
click at [624, 213] on div "AUTOMATIC (1)" at bounding box center [441, 223] width 746 height 28
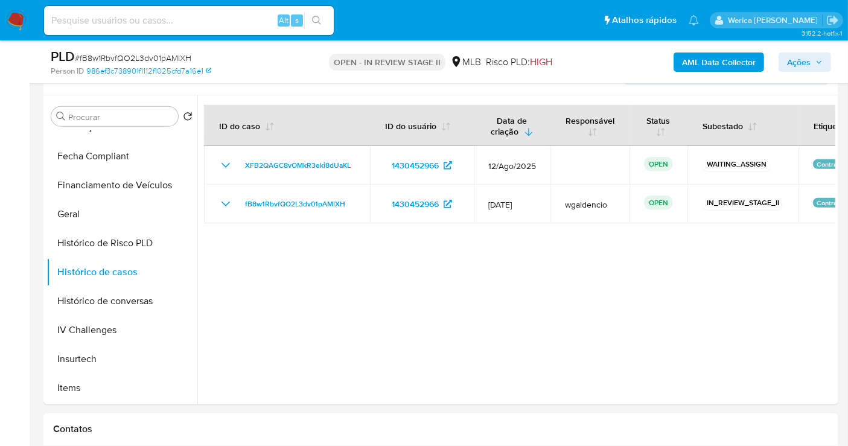
scroll to position [581, 0]
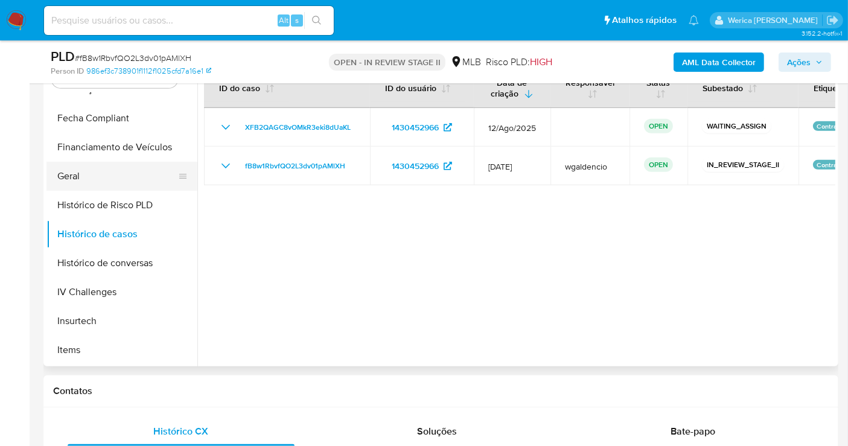
click at [120, 179] on button "Geral" at bounding box center [116, 176] width 141 height 29
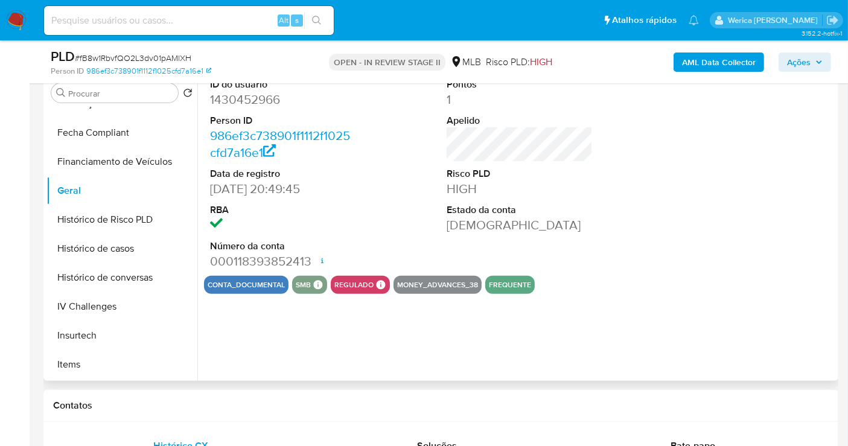
click at [250, 104] on dd "1430452966" at bounding box center [283, 99] width 146 height 17
copy dd "1430452966"
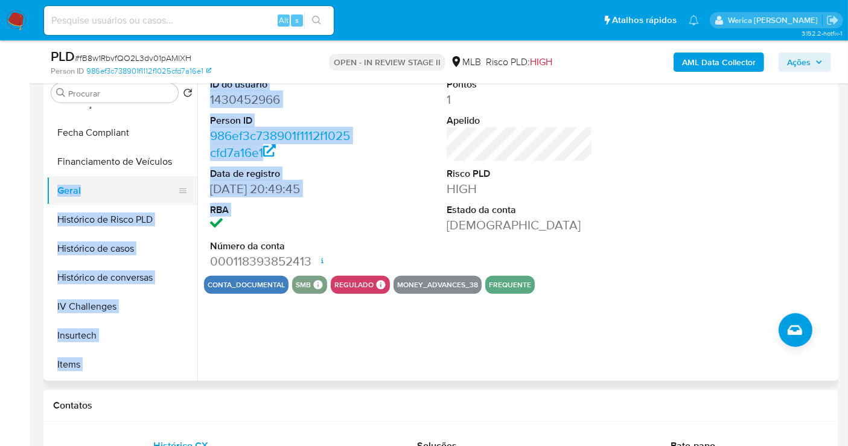
drag, startPoint x: 197, startPoint y: 228, endPoint x: 189, endPoint y: 186, distance: 41.8
click at [189, 186] on div "Procurar Retornar ao pedido padrão Adiantamentos de Dinheiro Anexos Cartões Con…" at bounding box center [440, 226] width 789 height 309
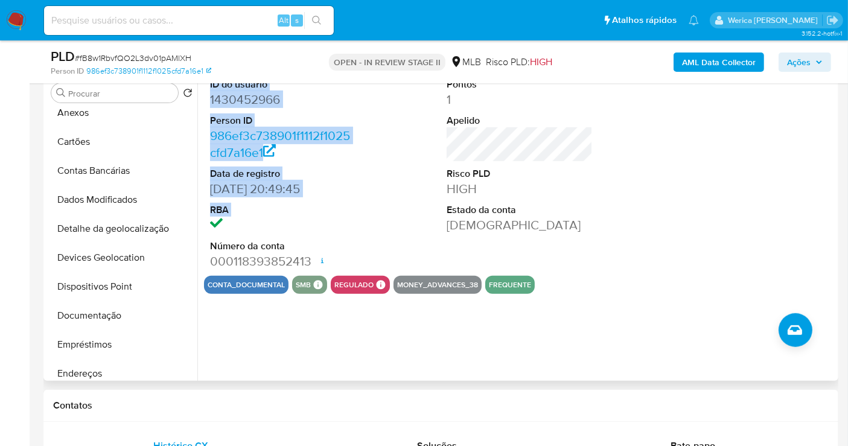
scroll to position [39, 0]
click at [112, 319] on button "Documentação" at bounding box center [116, 314] width 141 height 29
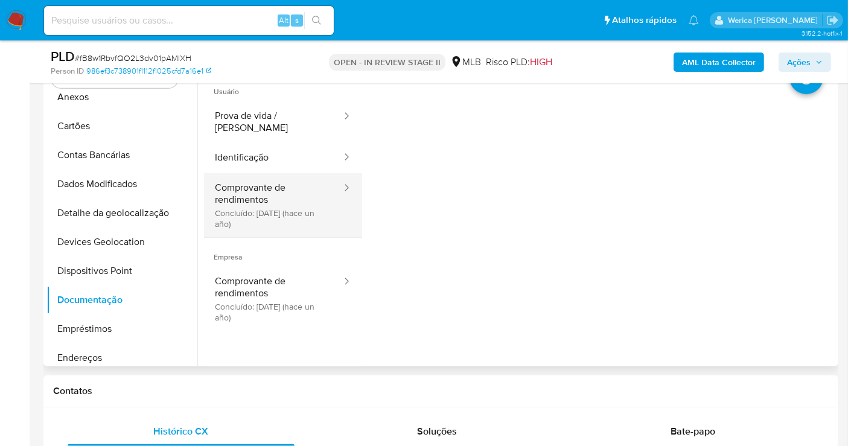
click at [266, 196] on button "Comprovante de rendimentos Concluído: 19/09/2024 (hace un año)" at bounding box center [273, 205] width 139 height 64
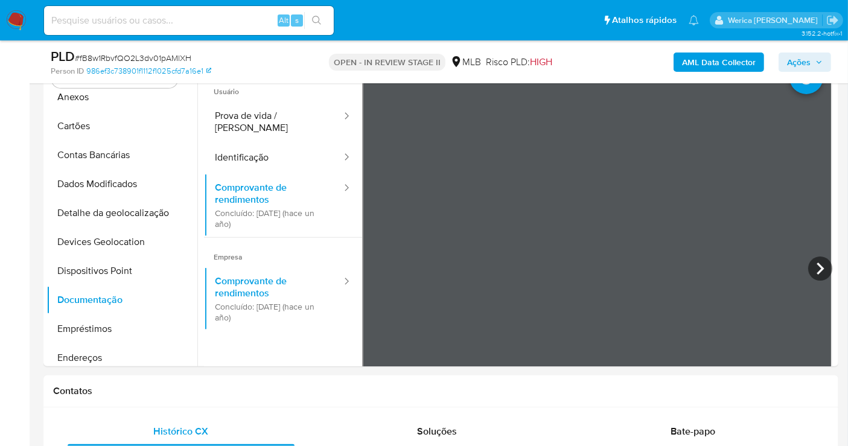
scroll to position [552, 0]
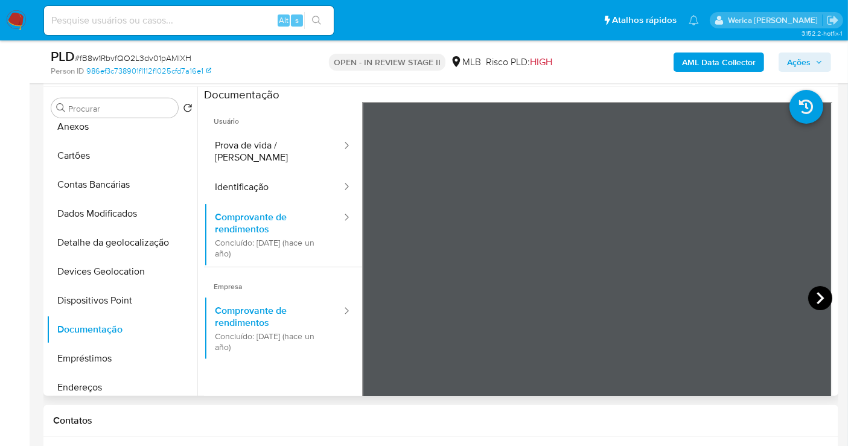
click at [816, 293] on icon at bounding box center [819, 298] width 7 height 12
drag, startPoint x: 845, startPoint y: 128, endPoint x: 858, endPoint y: 244, distance: 117.2
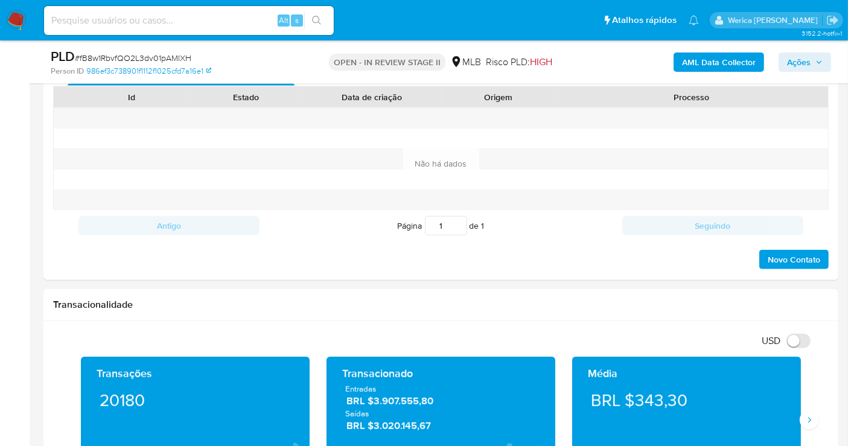
scroll to position [1072, 0]
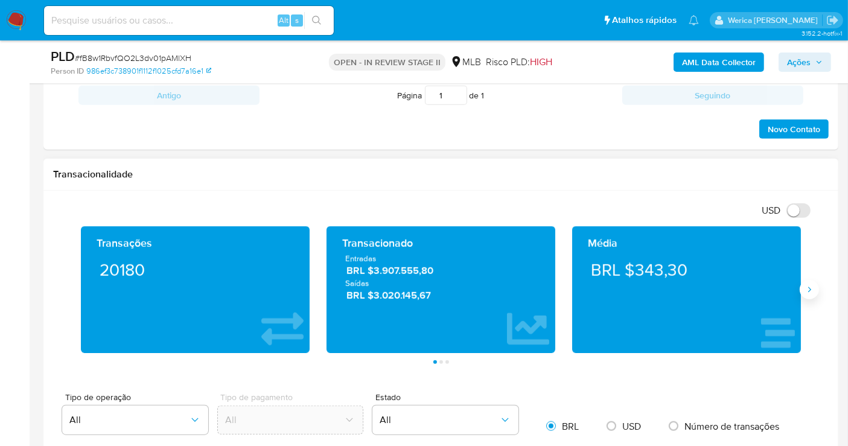
click at [805, 291] on button "Siguiente" at bounding box center [809, 289] width 19 height 19
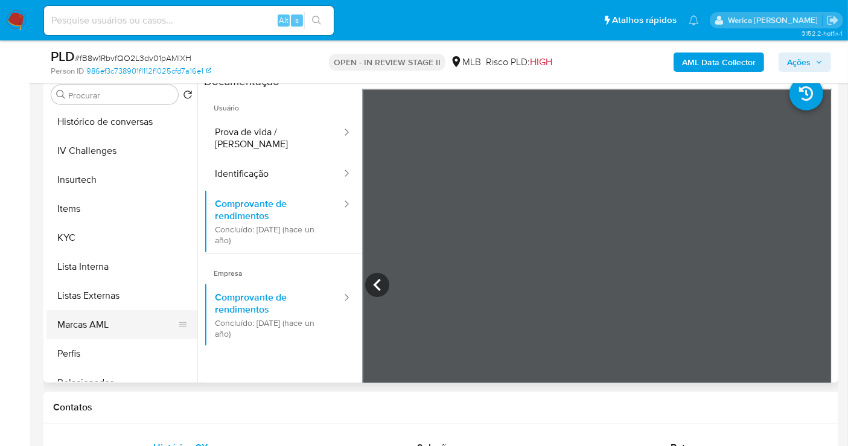
scroll to position [467, 0]
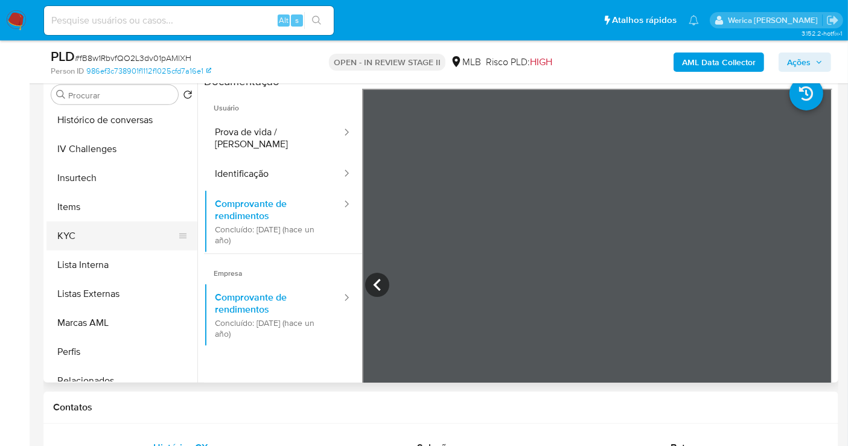
click at [97, 231] on button "KYC" at bounding box center [116, 235] width 141 height 29
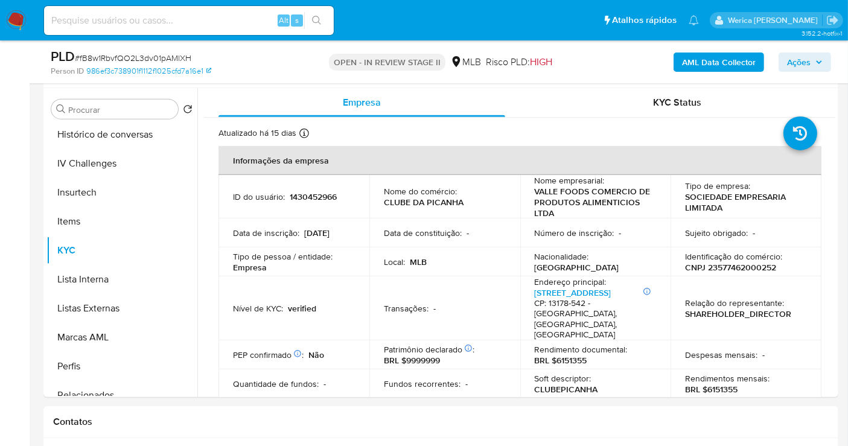
click at [782, 258] on div "Identificação do comércio : CNPJ 23577462000252" at bounding box center [746, 262] width 122 height 22
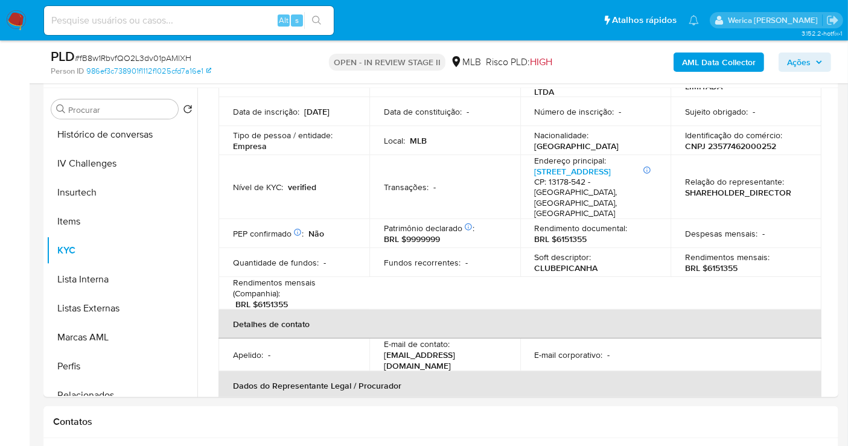
scroll to position [134, 0]
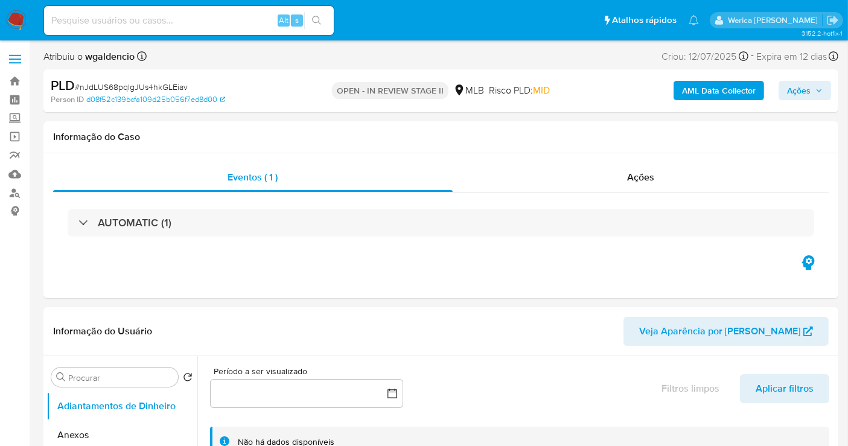
select select "10"
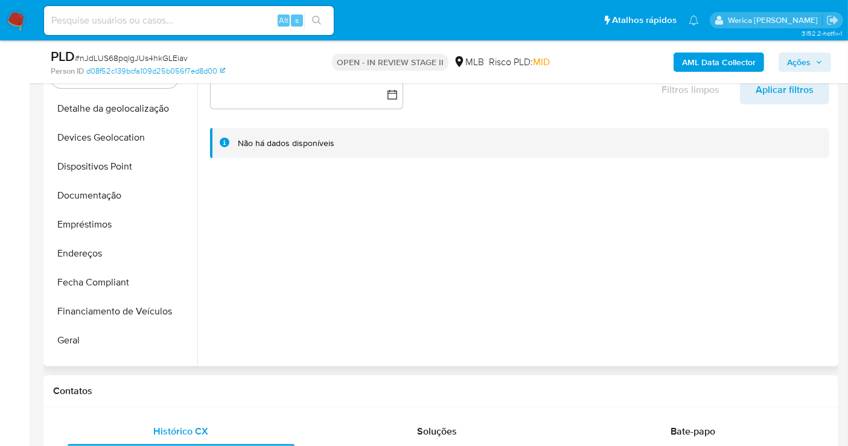
scroll to position [345, 0]
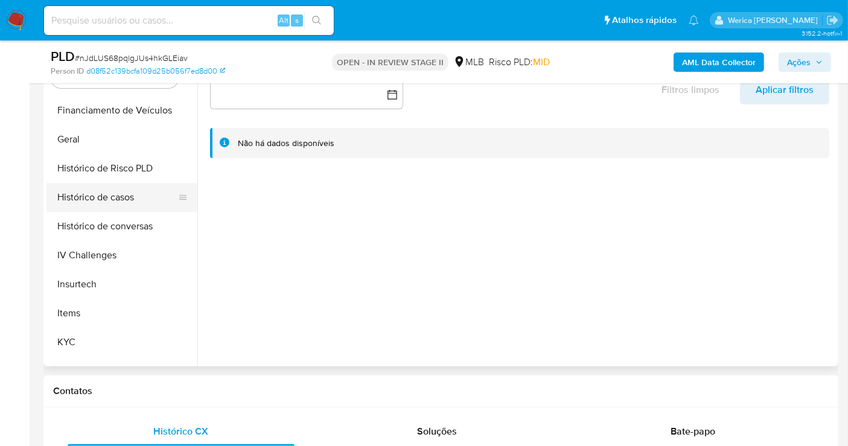
click at [123, 189] on button "Histórico de casos" at bounding box center [116, 197] width 141 height 29
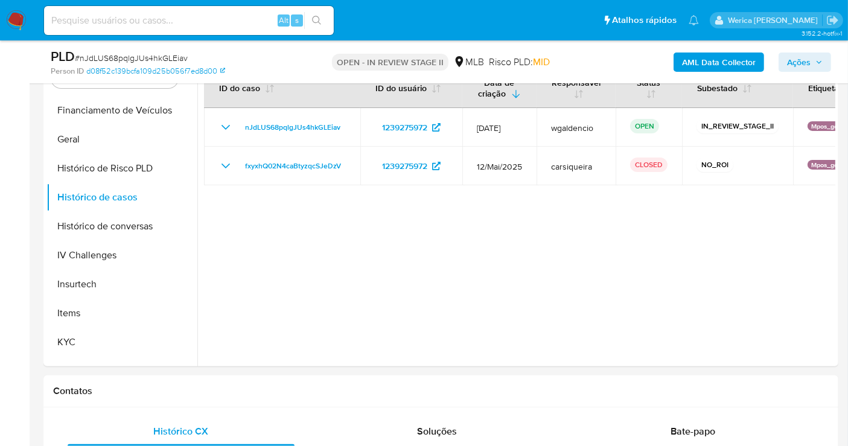
scroll to position [243, 0]
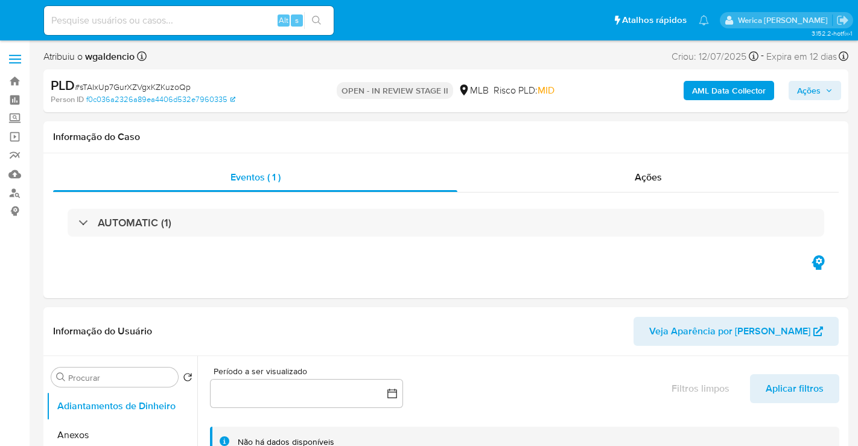
select select "10"
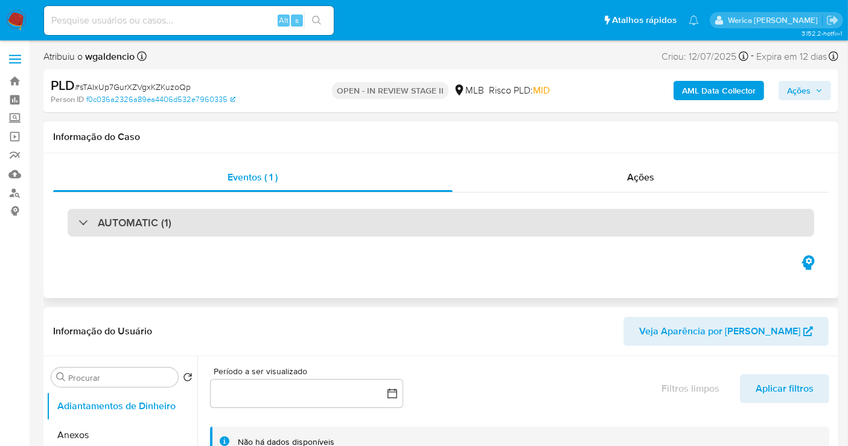
click at [602, 231] on div "AUTOMATIC (1)" at bounding box center [441, 223] width 746 height 28
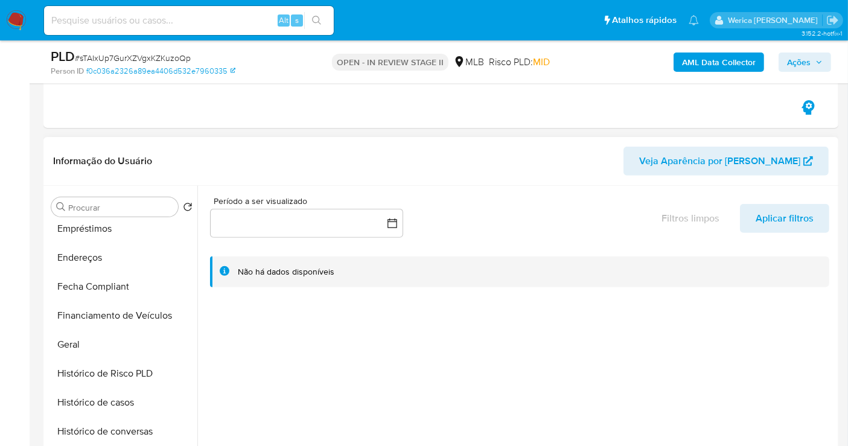
scroll to position [266, 0]
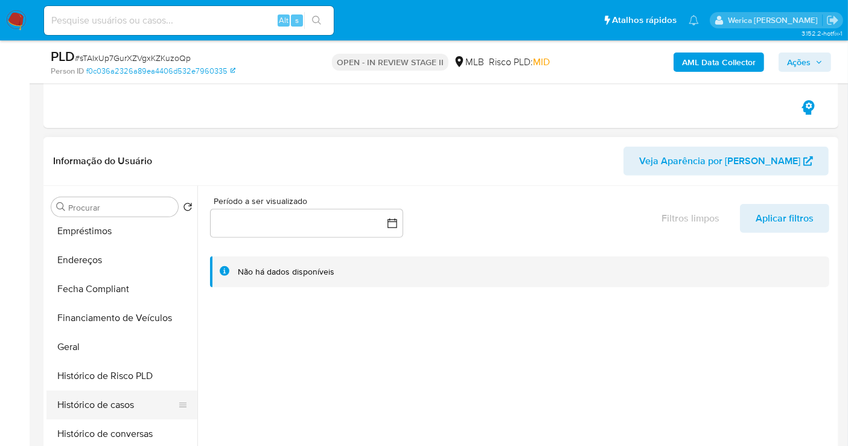
click at [130, 399] on button "Histórico de casos" at bounding box center [116, 404] width 141 height 29
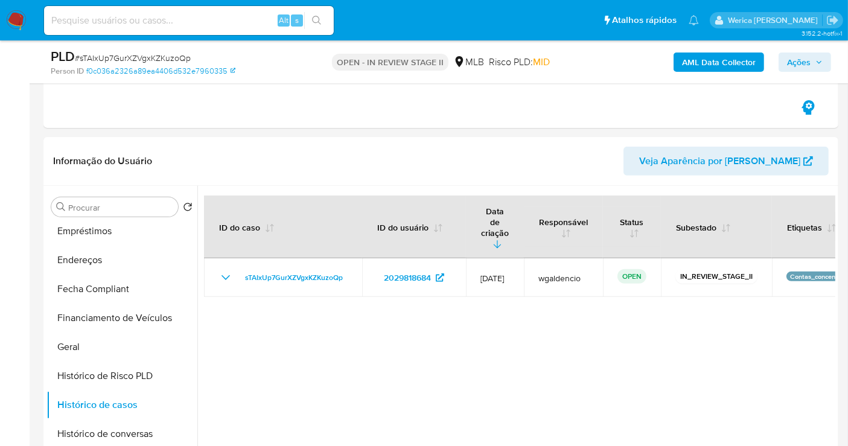
scroll to position [437, 0]
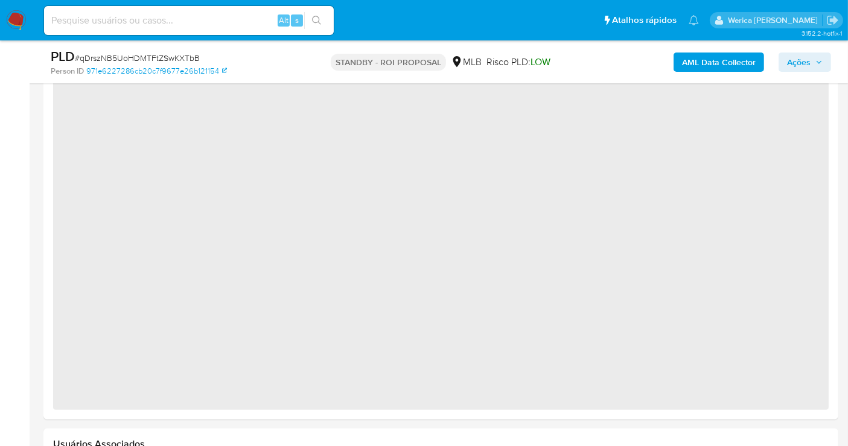
select select "10"
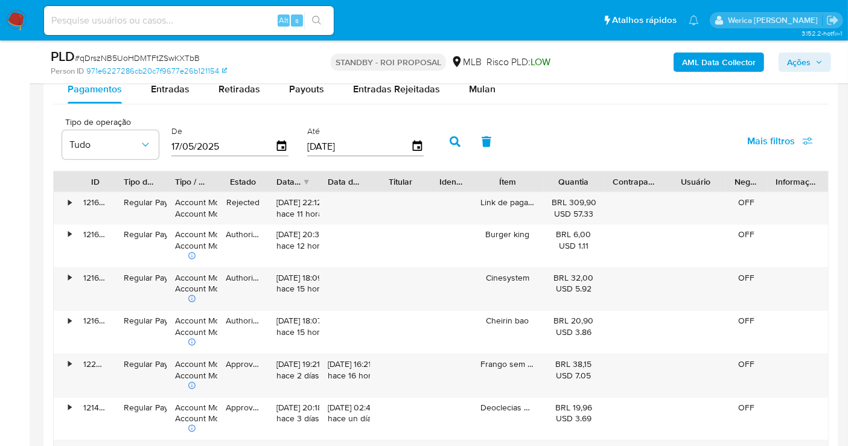
scroll to position [1227, 0]
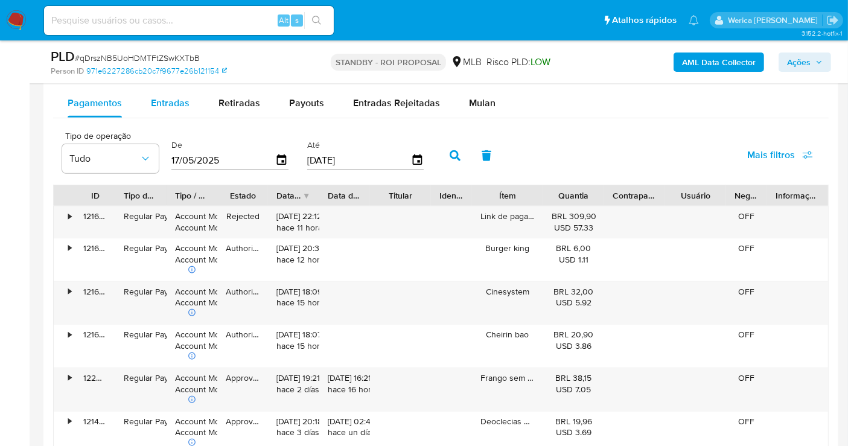
click at [165, 104] on span "Entradas" at bounding box center [170, 103] width 39 height 14
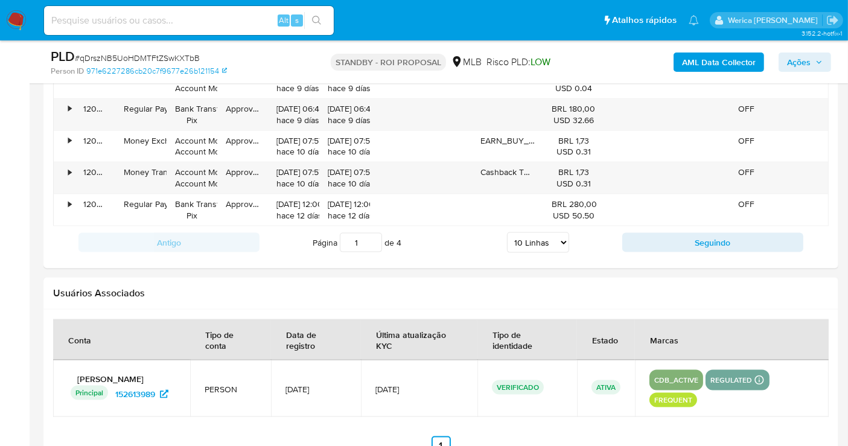
scroll to position [1530, 0]
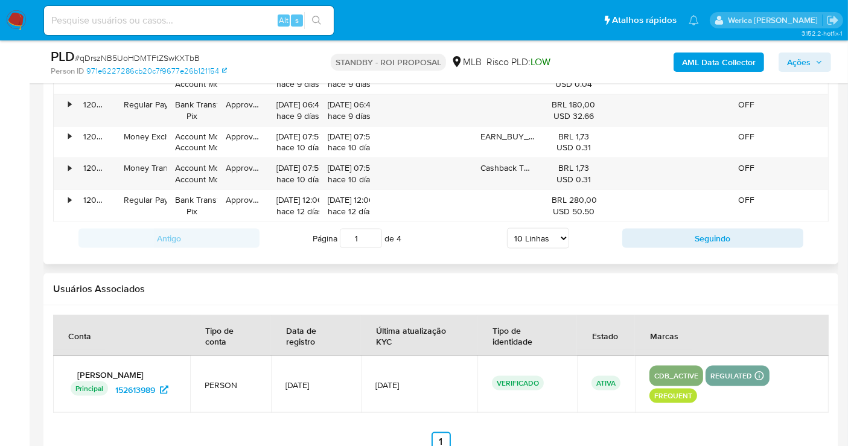
click at [544, 239] on select "5 Linhas 10 Linhas 20 Linhas 25 Linhas 50 Linhas 100 Linhas" at bounding box center [538, 238] width 62 height 21
select select "50"
click at [508, 228] on select "5 Linhas 10 Linhas 20 Linhas 25 Linhas 50 Linhas 100 Linhas" at bounding box center [538, 238] width 62 height 21
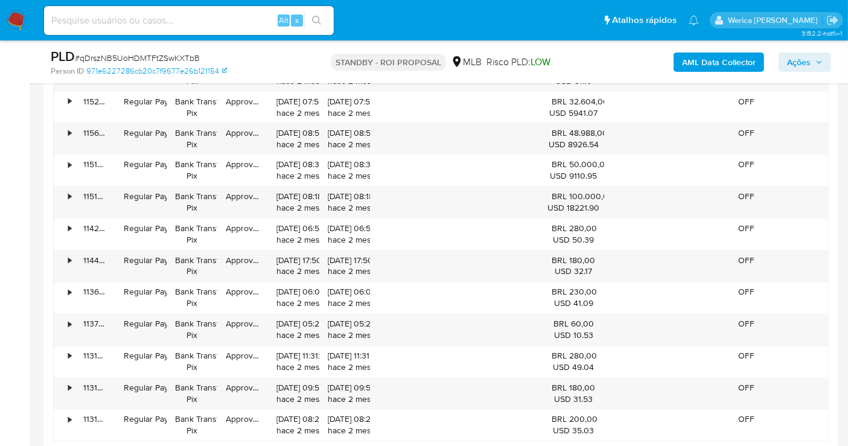
scroll to position [2133, 0]
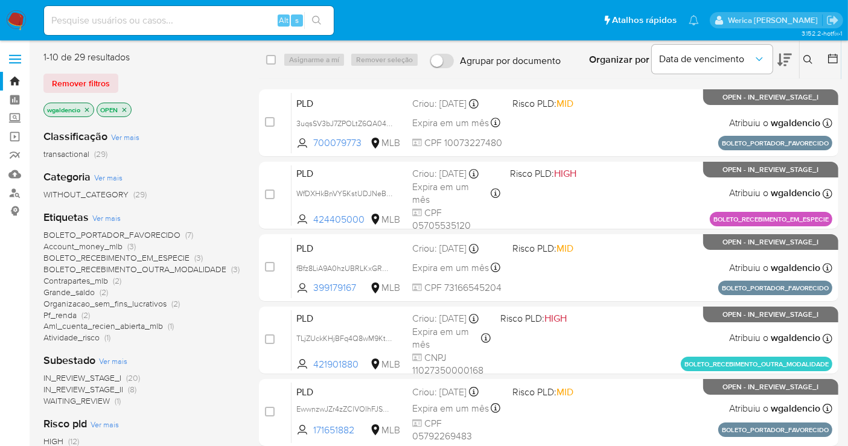
click at [787, 63] on icon at bounding box center [784, 60] width 14 height 14
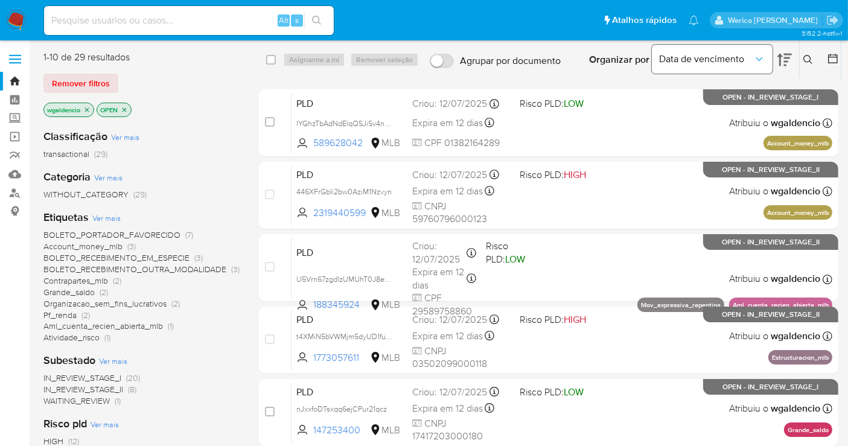
click at [739, 66] on button "Data de vencimento" at bounding box center [712, 59] width 121 height 29
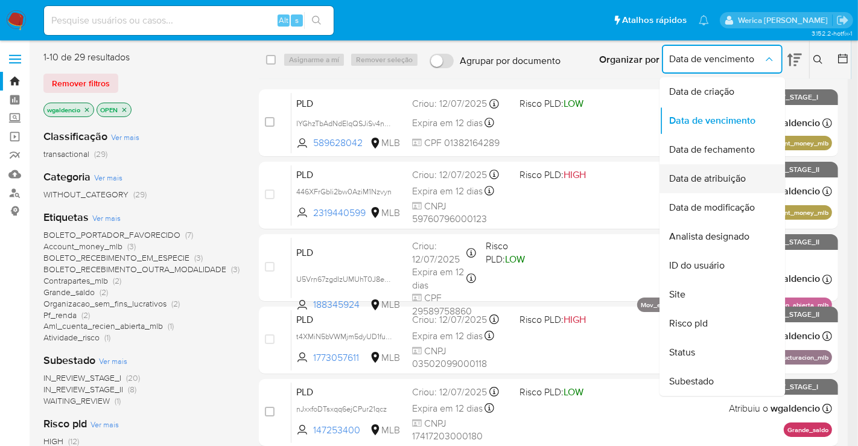
click at [730, 184] on span "Data de atribuição" at bounding box center [707, 179] width 77 height 12
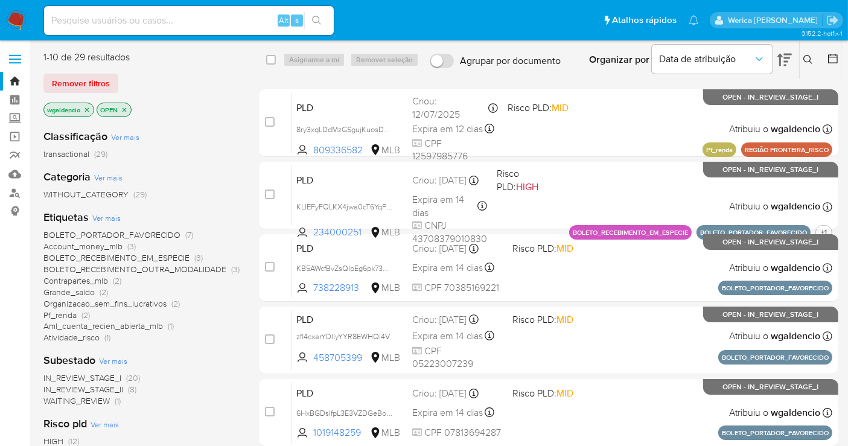
click at [785, 61] on icon at bounding box center [784, 60] width 14 height 13
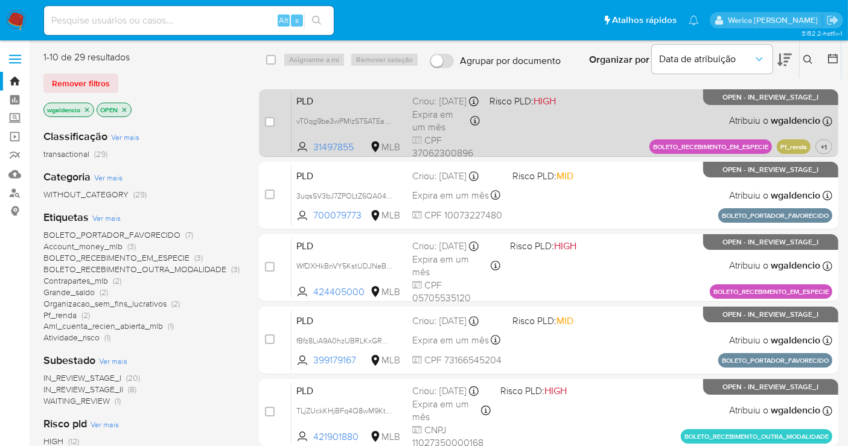
click at [560, 119] on div "PLD vT0qg9be3wPMlzST5ATEaC0E 31497855 MLB Risco PLD: HIGH Criou: 12/08/2025 Cri…" at bounding box center [561, 122] width 541 height 61
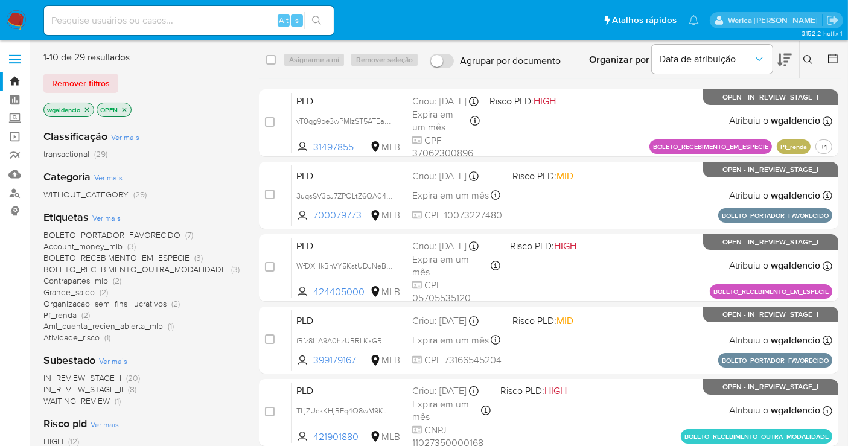
click at [783, 64] on icon at bounding box center [784, 60] width 14 height 14
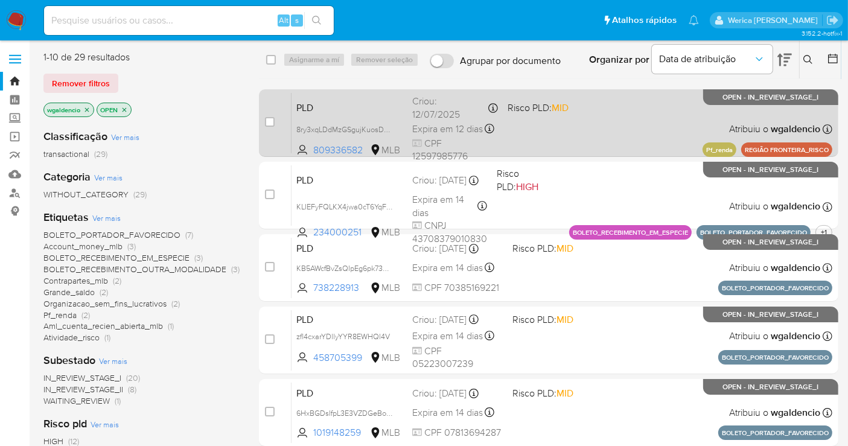
click at [588, 130] on div "PLD 8ry3xqLDdMzGSgujKuosDE5L 809336582 MLB Risco PLD: MID Criou: 12/07/2025 Cri…" at bounding box center [561, 122] width 541 height 61
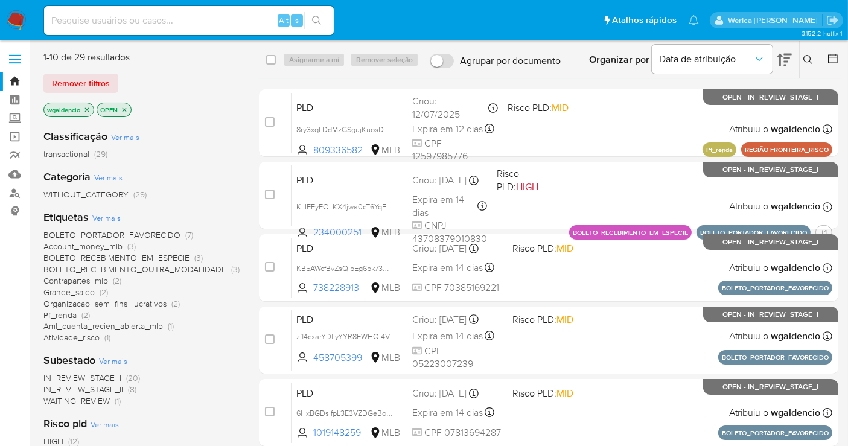
click at [778, 63] on icon at bounding box center [784, 60] width 14 height 13
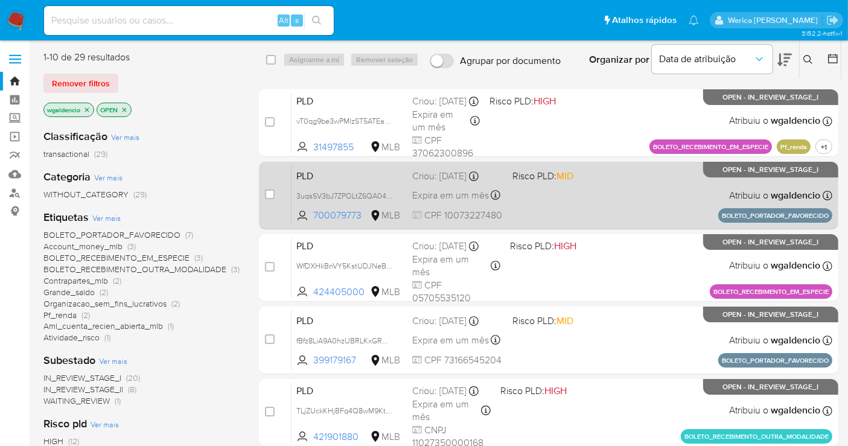
click at [596, 209] on div "PLD 3uqsSV3bJ7ZPOLtZ6QA04gnZ 700079773 MLB Risco PLD: MID Criou: 14/08/2025 Cri…" at bounding box center [561, 195] width 541 height 61
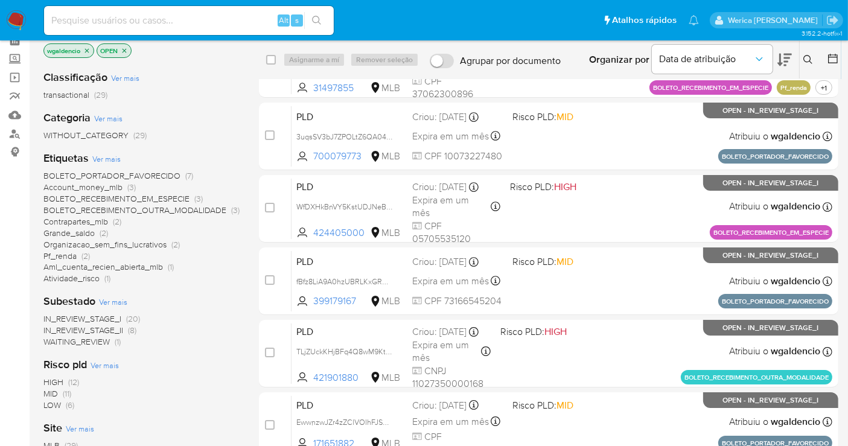
scroll to position [66, 0]
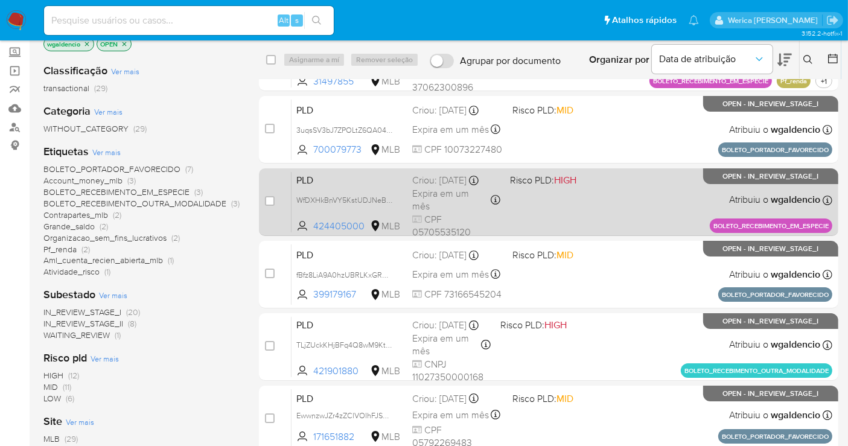
click at [590, 208] on div "PLD WfDXHkBnVY5KstUDJNeBE2W1 424405000 MLB Risco PLD: HIGH Criou: 14/08/2025 Cr…" at bounding box center [561, 201] width 541 height 61
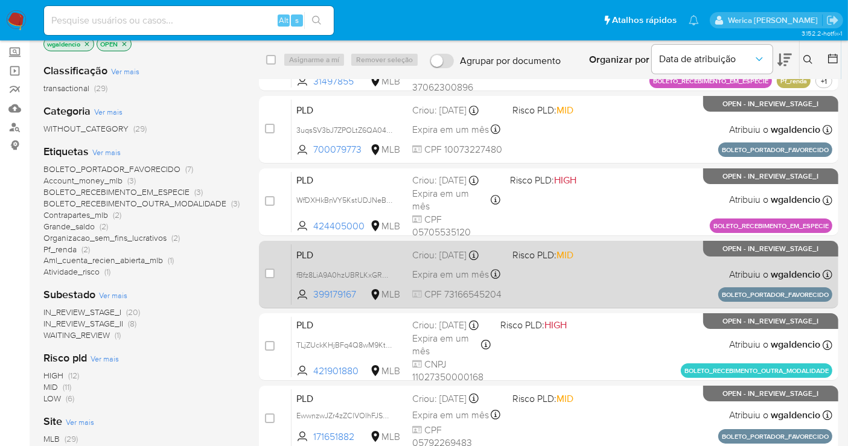
click at [664, 263] on div "PLD fBfz8LiA9A0hzUBRLKxGRBLe 399179167 MLB Risco PLD: MID Criou: 14/08/2025 Cri…" at bounding box center [561, 274] width 541 height 61
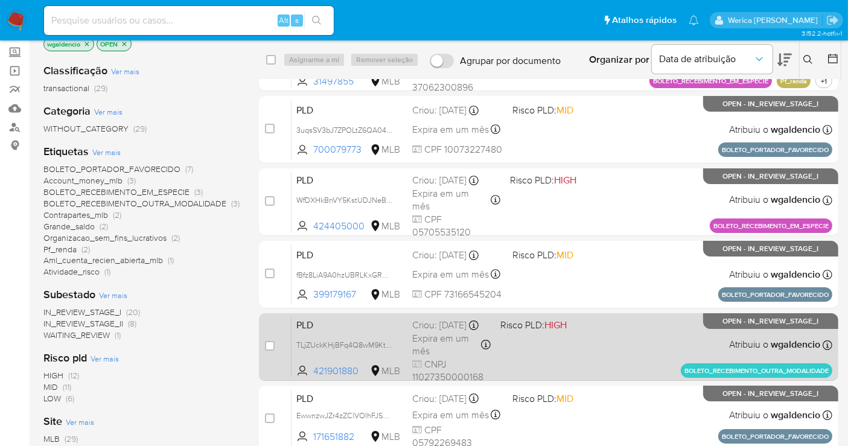
click at [620, 335] on div "PLD TLjZUckKHjBFq4Q8wM9Kt9GG 421901880 MLB Risco PLD: HIGH Criou: 14/08/2025 Cr…" at bounding box center [561, 346] width 541 height 61
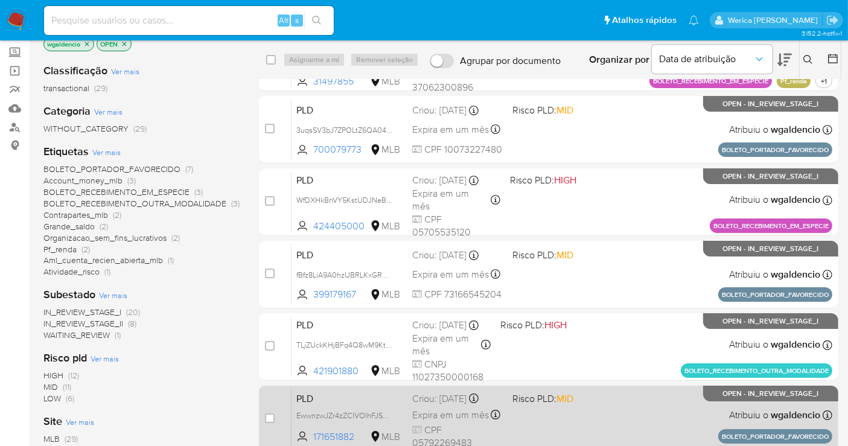
click at [651, 428] on div "PLD EwwnzwJZr4zZClVOIhFJSTHQ 171651882 MLB Risco PLD: MID Criou: 14/08/2025 Cri…" at bounding box center [561, 419] width 541 height 61
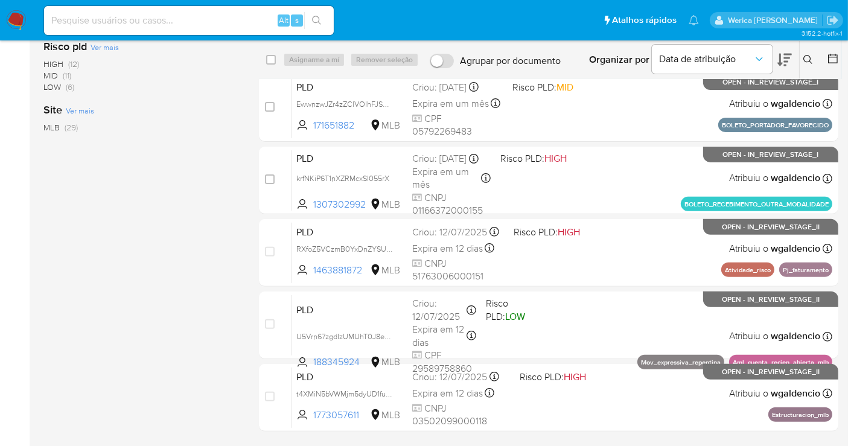
scroll to position [378, 0]
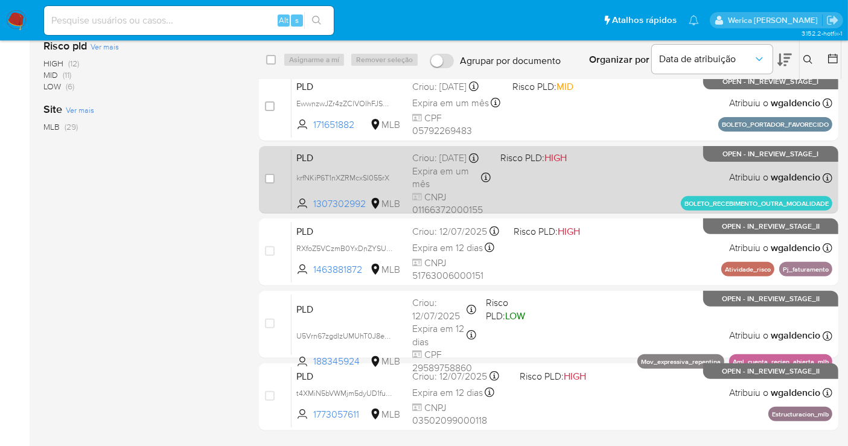
click at [585, 191] on div "PLD krfNKiP6T1nXZRMcxSI055rX 1307302992 MLB Risco PLD: HIGH Criou: 14/08/2025 C…" at bounding box center [561, 179] width 541 height 61
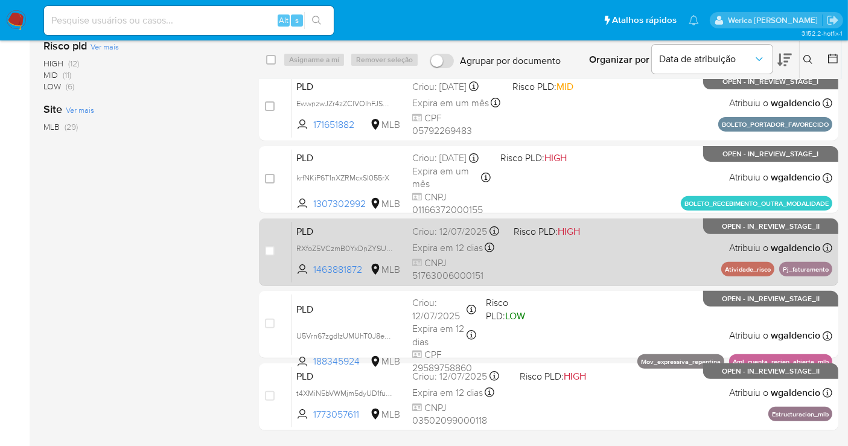
click at [612, 264] on div "PLD RXfoZ5VCzmB0YxDnZYSUGm5Q 1463881872 MLB Risco PLD: HIGH Criou: 12/07/2025 C…" at bounding box center [561, 251] width 541 height 61
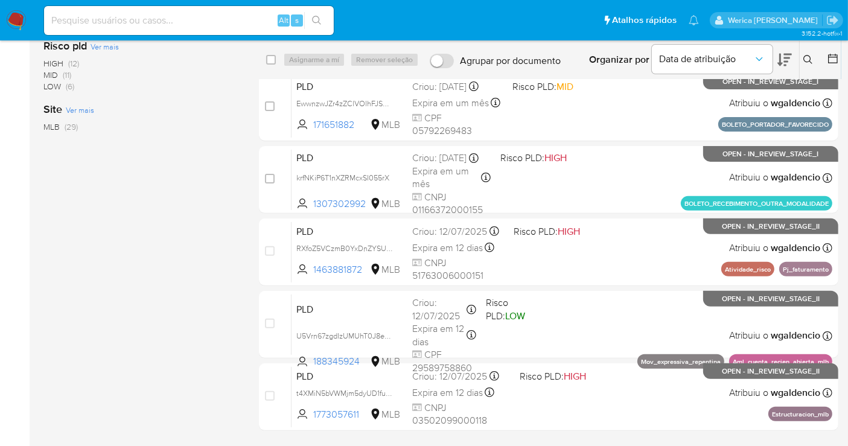
click at [5, 291] on aside "Bandeja Painel Screening Pesquisa em Listas Watchlist Ferramentas Operações em …" at bounding box center [15, 52] width 30 height 860
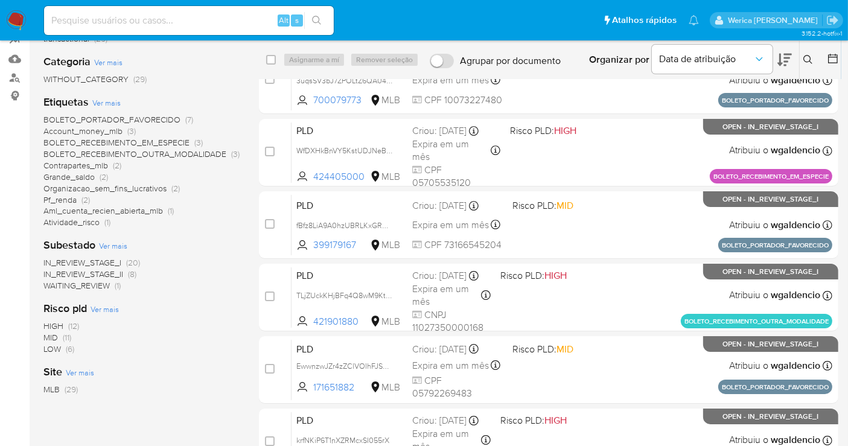
scroll to position [0, 0]
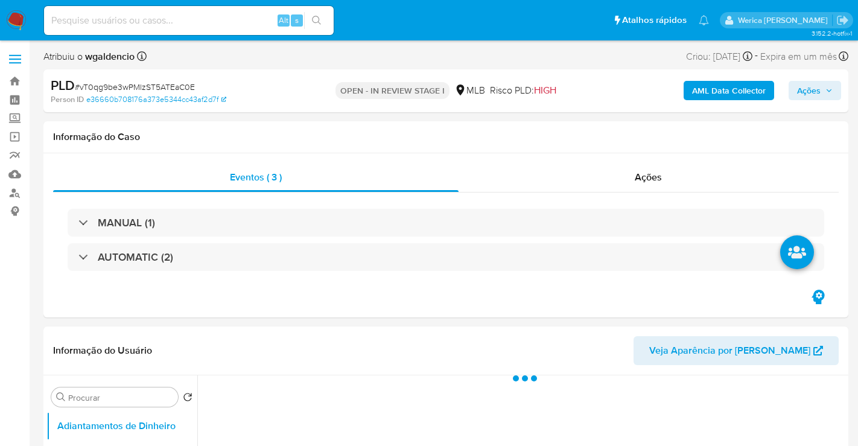
select select "10"
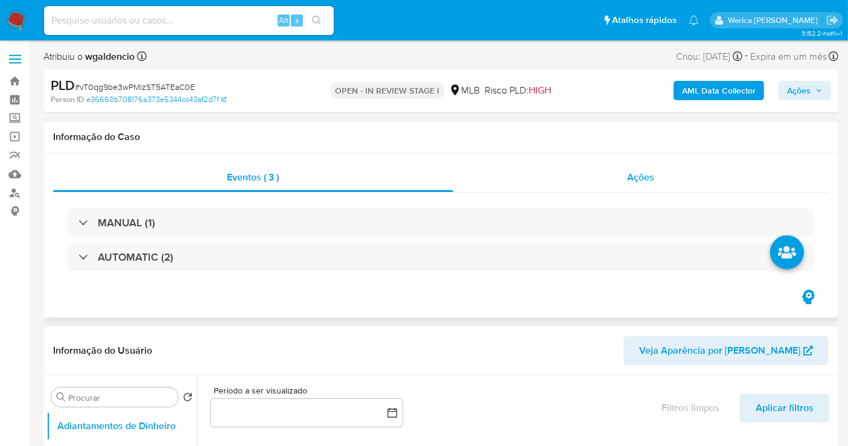
click at [679, 177] on div "Ações" at bounding box center [640, 177] width 375 height 29
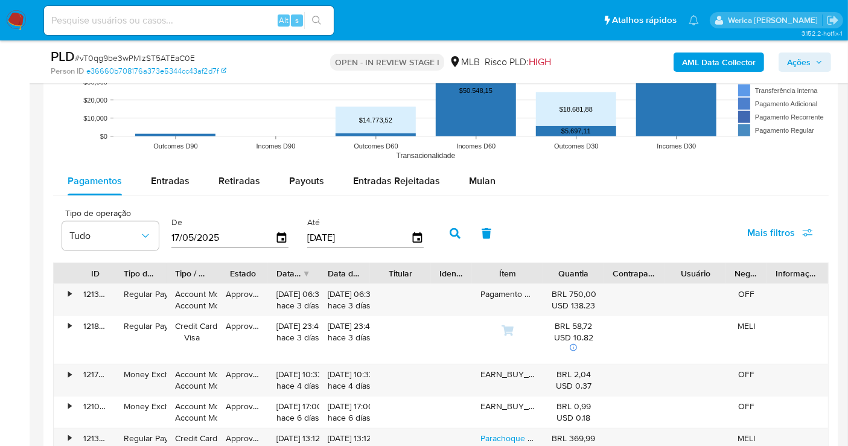
scroll to position [1293, 0]
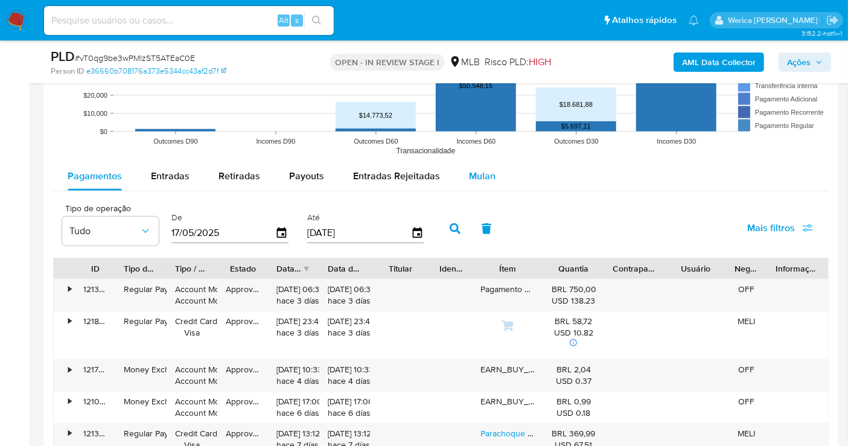
click at [476, 180] on span "Mulan" at bounding box center [482, 176] width 27 height 14
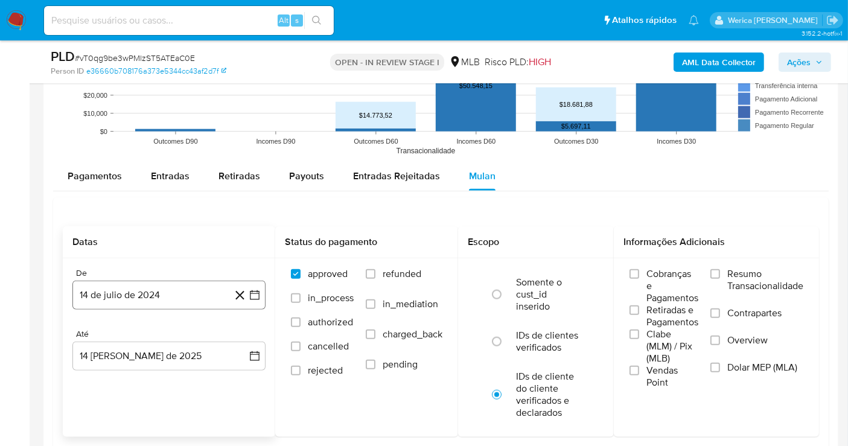
click at [196, 294] on button "14 de julio de 2024" at bounding box center [168, 295] width 193 height 29
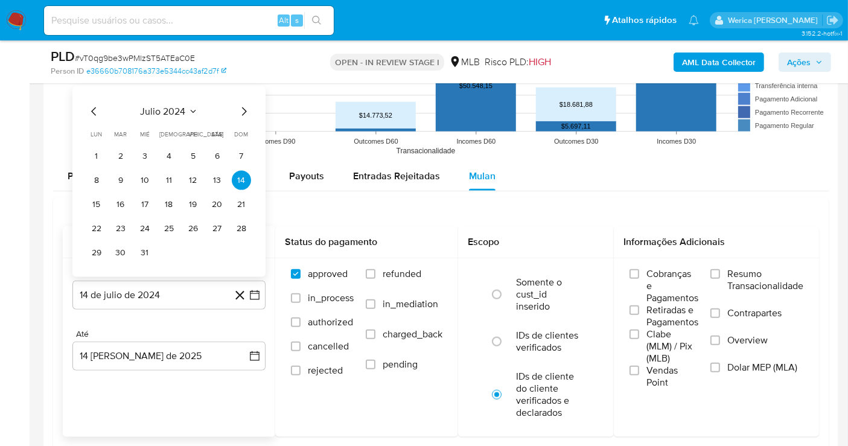
click at [174, 99] on div "julio 2024 julio 2024 lun lunes mar martes mié miércoles jue jueves vie viernes…" at bounding box center [168, 181] width 193 height 191
click at [182, 107] on span "julio 2024" at bounding box center [163, 112] width 45 height 12
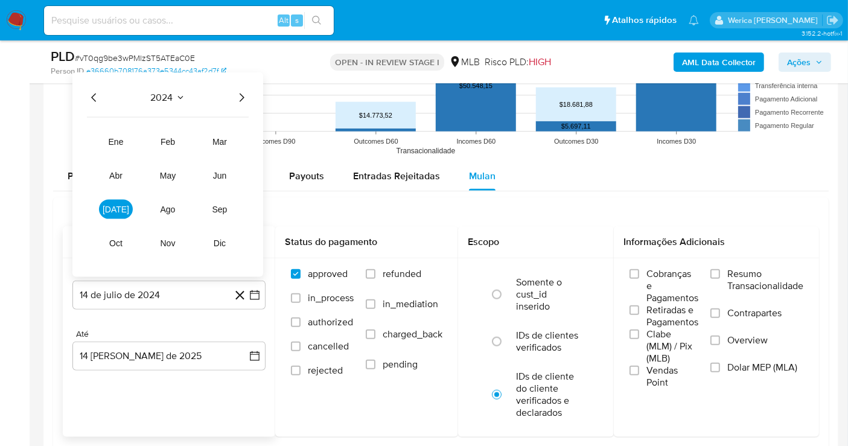
click at [244, 99] on icon "Año siguiente" at bounding box center [241, 98] width 14 height 14
click at [220, 163] on tr "ene feb mar abr may jun [DATE] ago sep oct nov dic" at bounding box center [168, 192] width 138 height 121
click at [220, 177] on span "jun" at bounding box center [220, 176] width 14 height 10
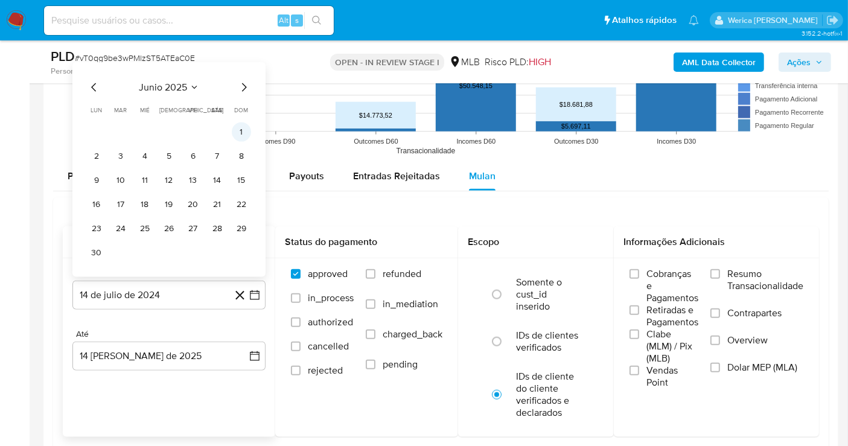
click at [242, 129] on button "1" at bounding box center [241, 132] width 19 height 19
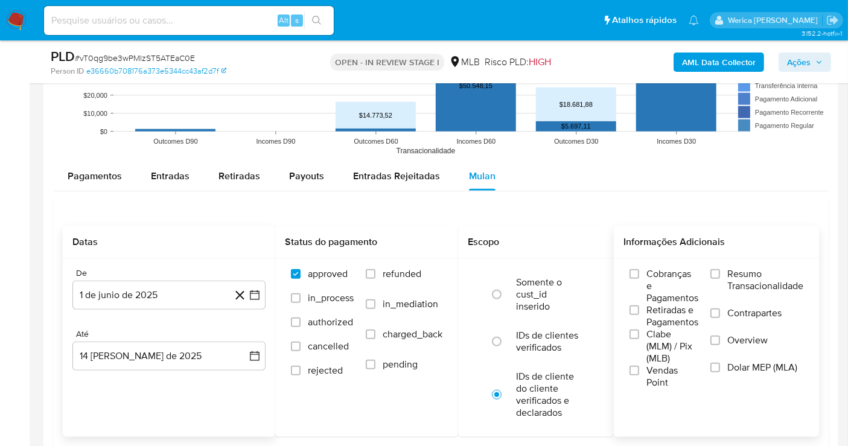
click at [655, 291] on span "Cobranças e Pagamentos" at bounding box center [672, 286] width 52 height 36
click at [639, 279] on input "Cobranças e Pagamentos" at bounding box center [634, 274] width 10 height 10
click at [655, 356] on span "Clabe (MLM) / Pix (MLB)" at bounding box center [672, 346] width 52 height 36
click at [639, 339] on input "Clabe (MLM) / Pix (MLB)" at bounding box center [634, 334] width 10 height 10
click at [656, 371] on span "Vendas Point" at bounding box center [672, 376] width 52 height 24
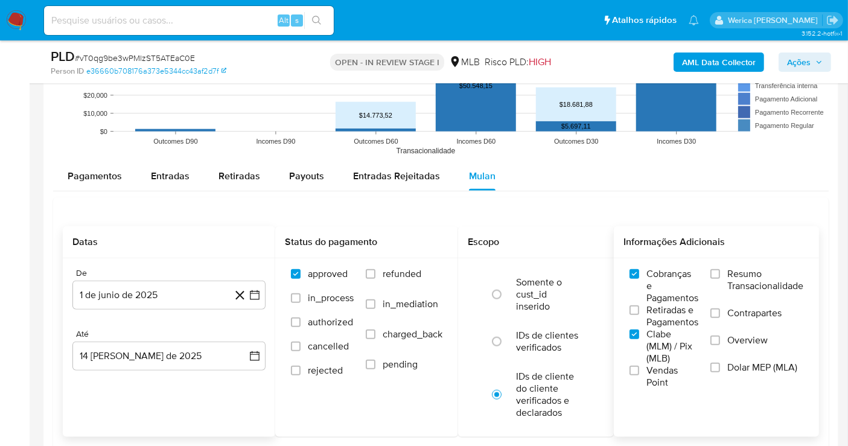
click at [639, 371] on input "Vendas Point" at bounding box center [634, 371] width 10 height 10
click at [674, 304] on span "Retiradas e Pagamentos" at bounding box center [672, 316] width 52 height 24
click at [639, 305] on input "Retiradas e Pagamentos" at bounding box center [634, 310] width 10 height 10
click at [708, 290] on div "Cobranças e Pagamentos Retiradas e Pagamentos Clabe (MLM) / Pix (MLB) Vendas Po…" at bounding box center [716, 328] width 186 height 121
click at [717, 304] on label "Resumo Transacionalidade" at bounding box center [756, 287] width 93 height 39
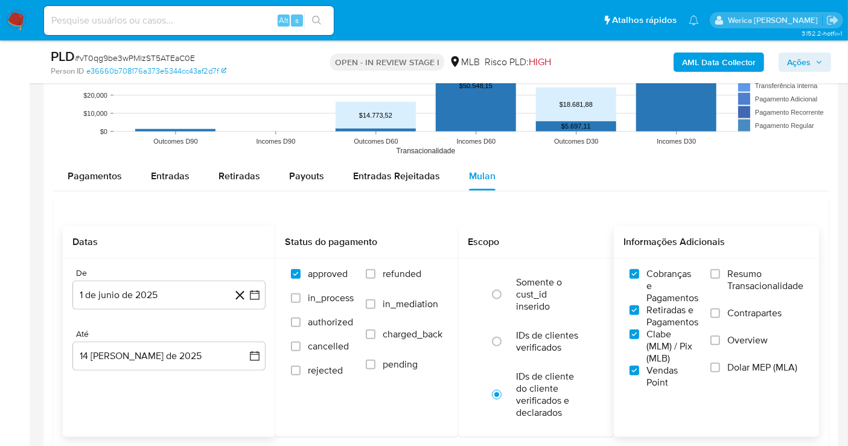
click at [717, 279] on input "Resumo Transacionalidade" at bounding box center [715, 274] width 10 height 10
click at [721, 317] on label "Contrapartes" at bounding box center [756, 320] width 93 height 27
click at [720, 317] on input "Contrapartes" at bounding box center [715, 313] width 10 height 10
click at [725, 372] on label "Dolar MEP (MLA)" at bounding box center [756, 374] width 93 height 27
click at [720, 372] on input "Dolar MEP (MLA)" at bounding box center [715, 368] width 10 height 10
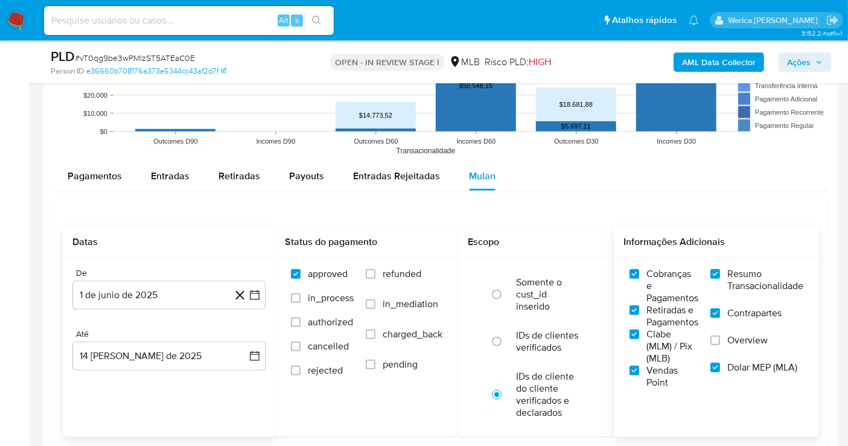
click at [745, 356] on label "Overview" at bounding box center [756, 347] width 93 height 27
click at [720, 345] on input "Overview" at bounding box center [715, 341] width 10 height 10
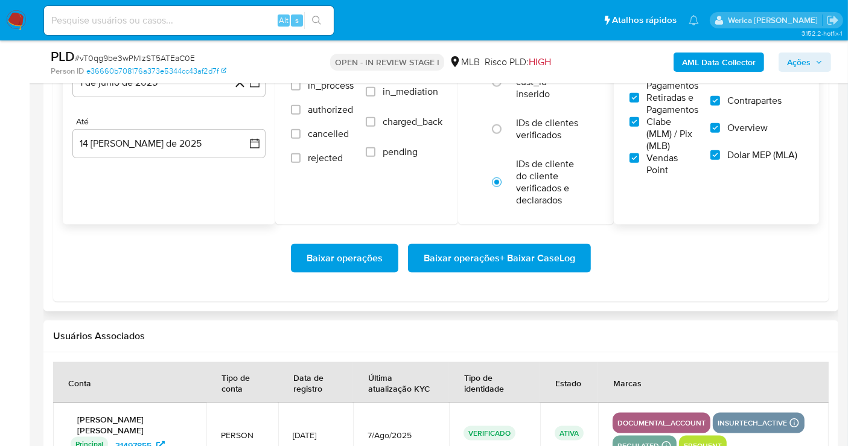
scroll to position [1517, 0]
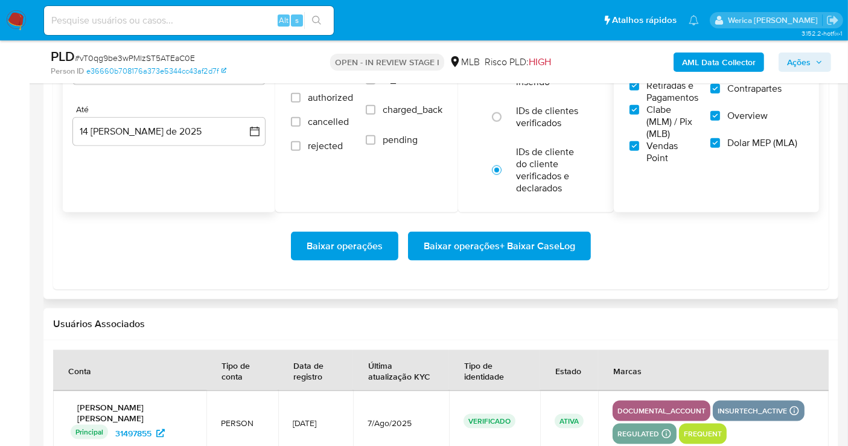
click at [522, 243] on span "Baixar operações + Baixar CaseLog" at bounding box center [499, 246] width 151 height 27
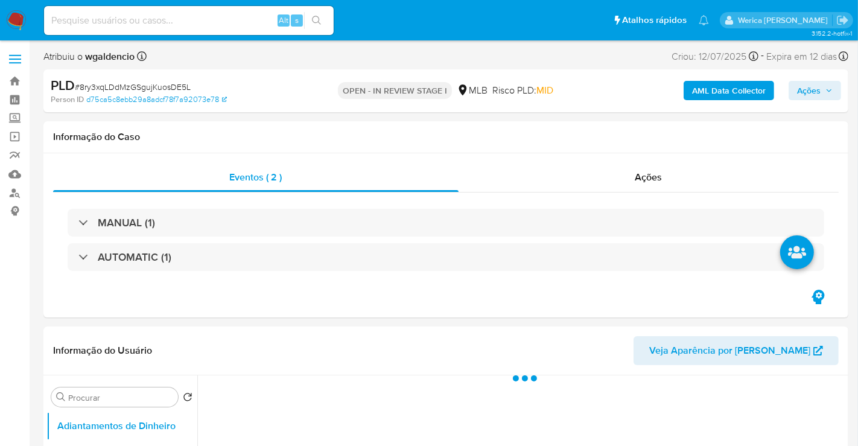
select select "10"
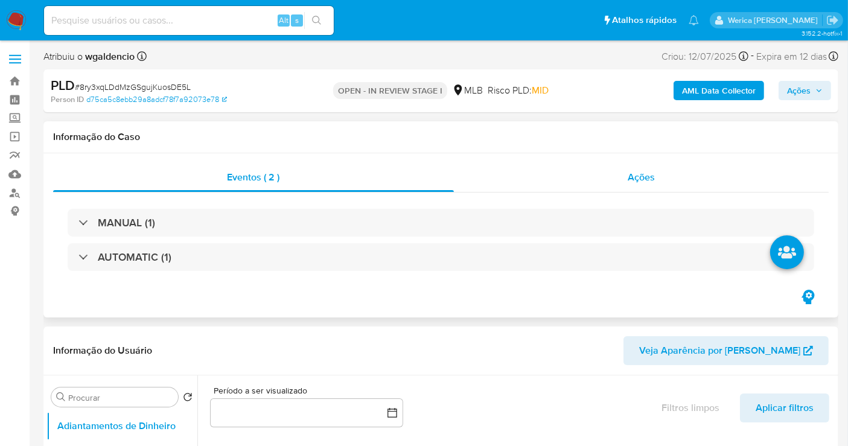
click at [638, 164] on div "Ações" at bounding box center [641, 177] width 375 height 29
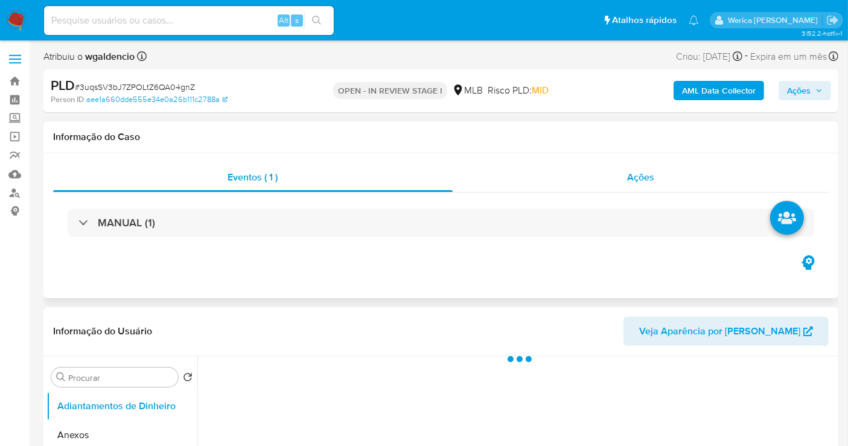
click at [642, 171] on span "Ações" at bounding box center [640, 177] width 27 height 14
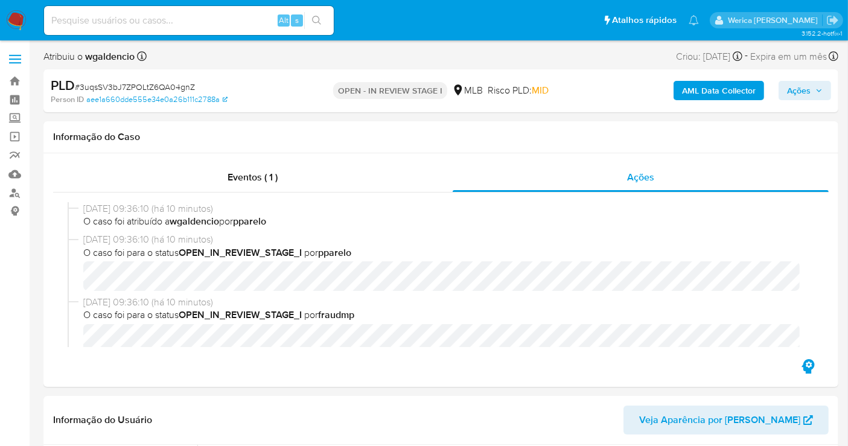
select select "10"
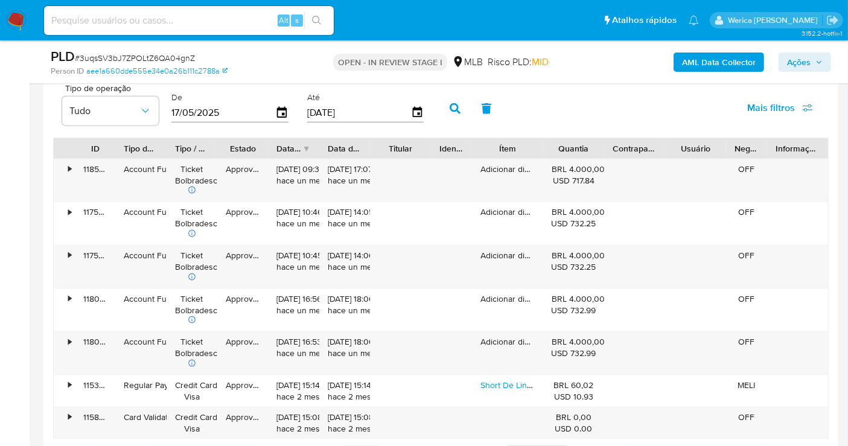
scroll to position [1402, 0]
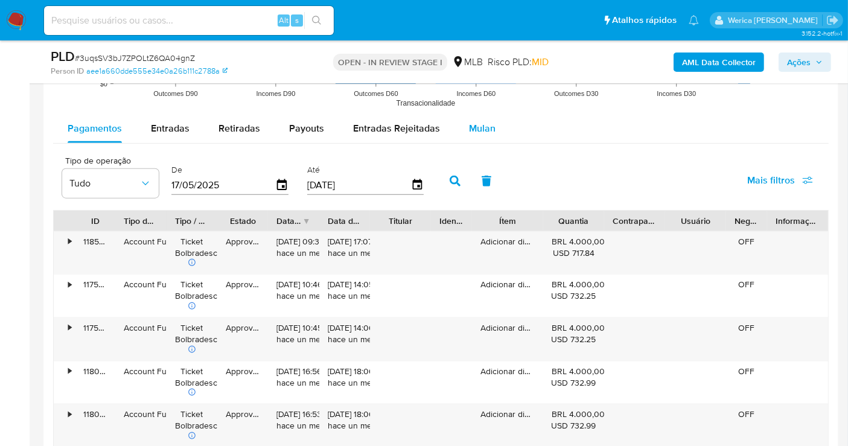
click at [488, 127] on span "Mulan" at bounding box center [482, 128] width 27 height 14
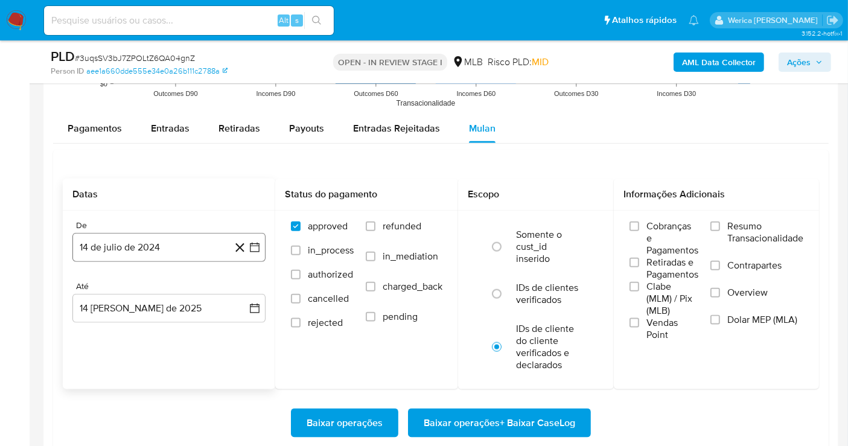
click at [156, 246] on button "14 de julio de 2024" at bounding box center [168, 247] width 193 height 29
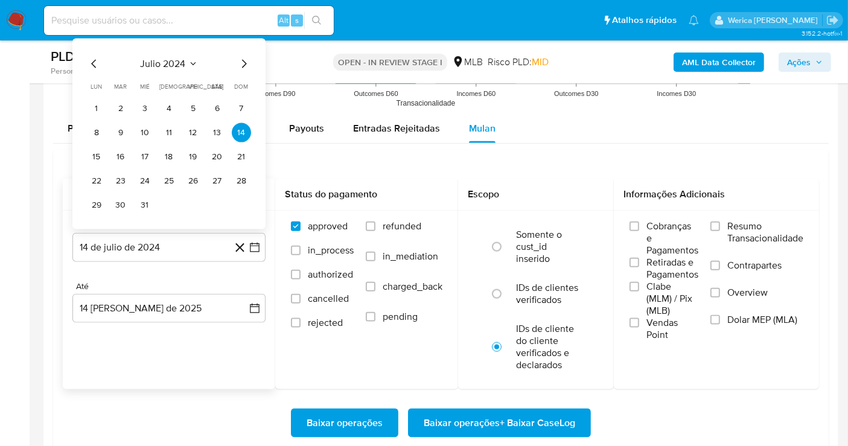
click at [180, 58] on span "julio 2024" at bounding box center [163, 64] width 45 height 12
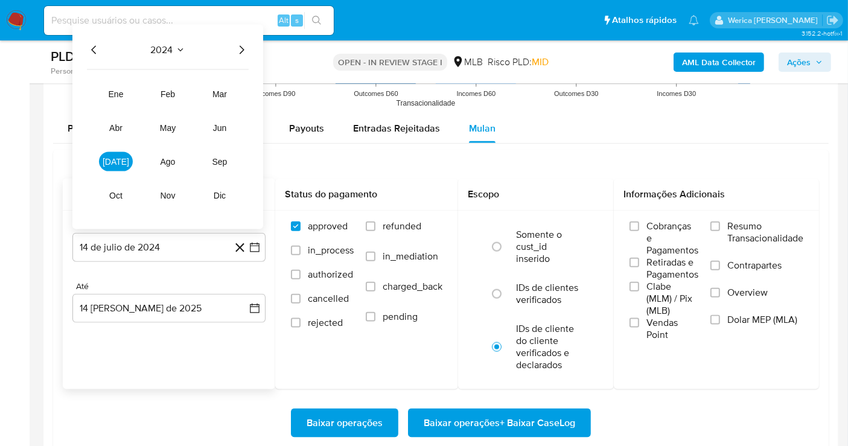
click at [243, 43] on icon "Año siguiente" at bounding box center [241, 50] width 14 height 14
click at [217, 123] on span "jun" at bounding box center [220, 128] width 14 height 10
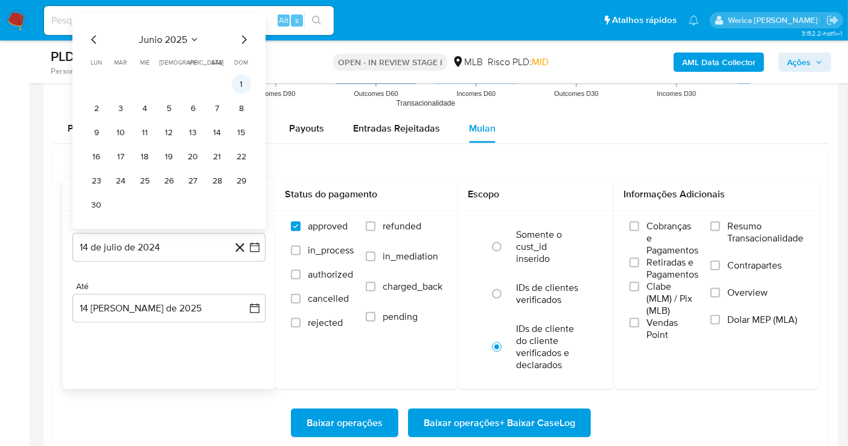
click at [244, 83] on button "1" at bounding box center [241, 84] width 19 height 19
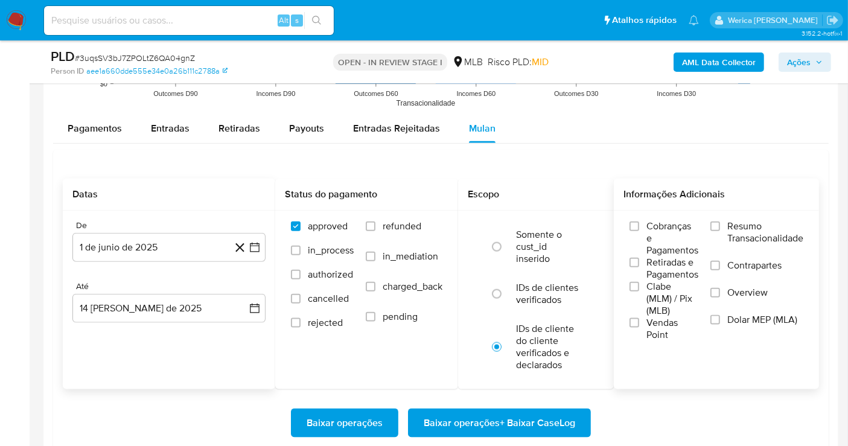
click at [668, 241] on span "Cobranças e Pagamentos" at bounding box center [672, 238] width 52 height 36
click at [639, 231] on input "Cobranças e Pagamentos" at bounding box center [634, 226] width 10 height 10
click at [683, 301] on span "Clabe (MLM) / Pix (MLB)" at bounding box center [672, 299] width 52 height 36
click at [639, 291] on input "Clabe (MLM) / Pix (MLB)" at bounding box center [634, 287] width 10 height 10
click at [672, 356] on div "Informações Adicionais Cobranças e Pagamentos Retiradas e Pagamentos Clabe (MLM…" at bounding box center [716, 284] width 205 height 211
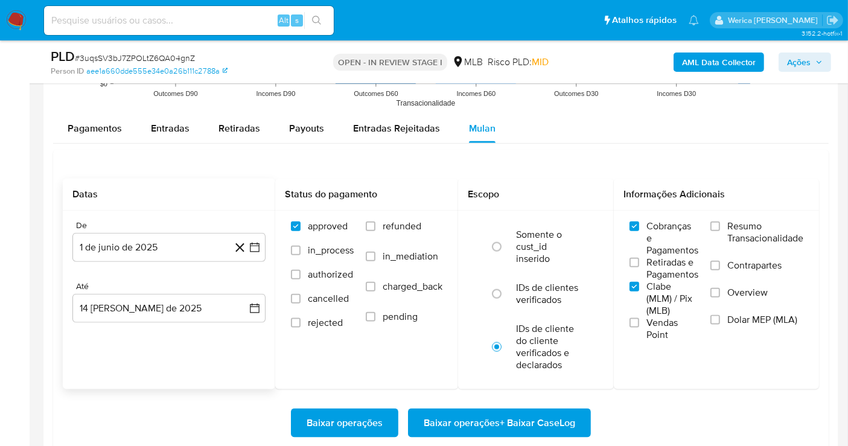
click at [663, 325] on span "Vendas Point" at bounding box center [672, 329] width 52 height 24
click at [639, 325] on input "Vendas Point" at bounding box center [634, 323] width 10 height 10
click at [659, 275] on span "Retiradas e Pagamentos" at bounding box center [672, 268] width 52 height 24
click at [639, 267] on input "Retiradas e Pagamentos" at bounding box center [634, 263] width 10 height 10
click at [749, 254] on label "Resumo Transacionalidade" at bounding box center [756, 239] width 93 height 39
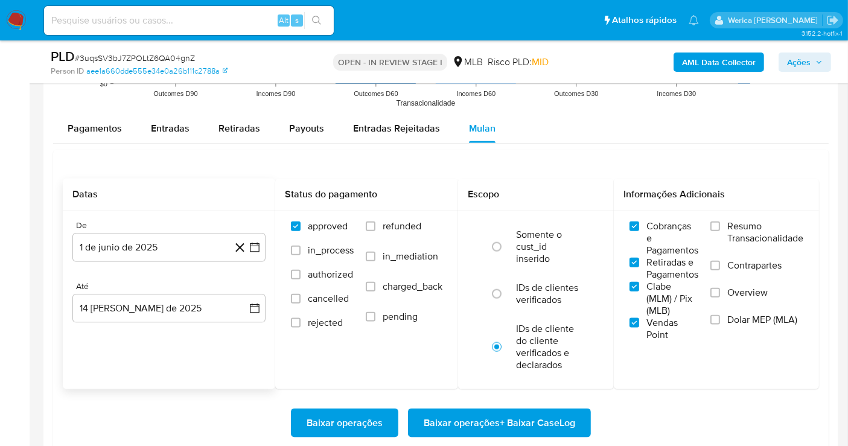
click at [720, 231] on input "Resumo Transacionalidade" at bounding box center [715, 226] width 10 height 10
click at [736, 275] on label "Contrapartes" at bounding box center [756, 272] width 93 height 27
click at [720, 270] on input "Contrapartes" at bounding box center [715, 266] width 10 height 10
click at [724, 288] on label "Overview" at bounding box center [756, 300] width 93 height 27
click at [720, 288] on input "Overview" at bounding box center [715, 293] width 10 height 10
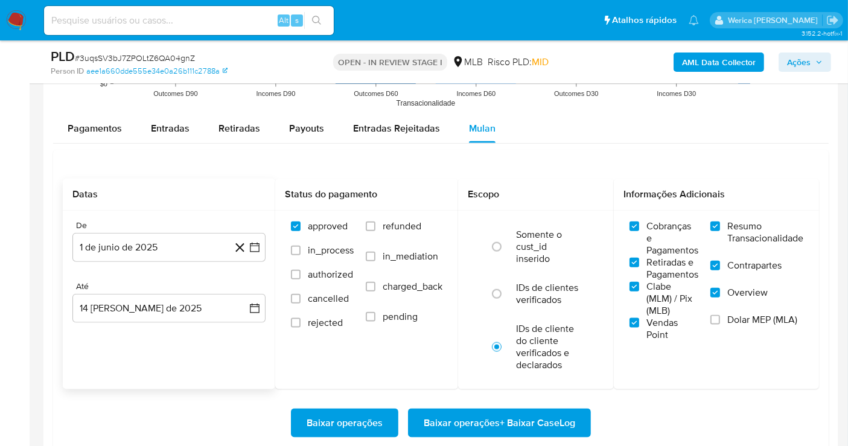
click at [722, 314] on label "Dolar MEP (MLA)" at bounding box center [756, 327] width 93 height 27
click at [720, 315] on input "Dolar MEP (MLA)" at bounding box center [715, 320] width 10 height 10
click at [542, 425] on span "Baixar operações + Baixar CaseLog" at bounding box center [499, 423] width 151 height 27
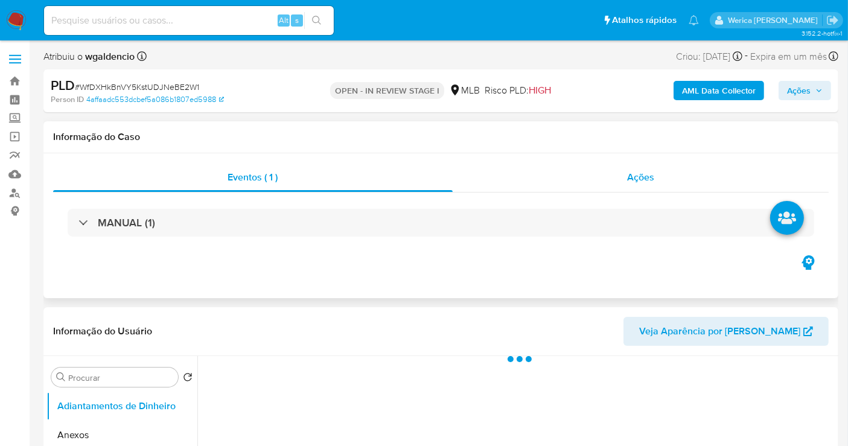
click at [631, 178] on span "Ações" at bounding box center [640, 177] width 27 height 14
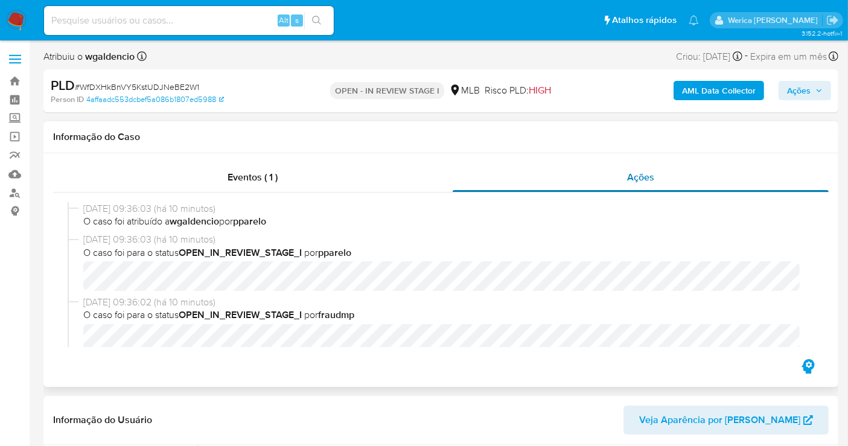
select select "10"
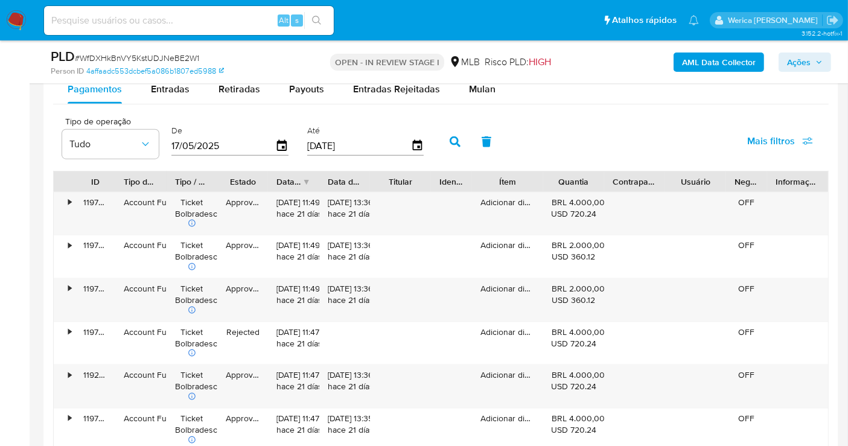
scroll to position [1425, 0]
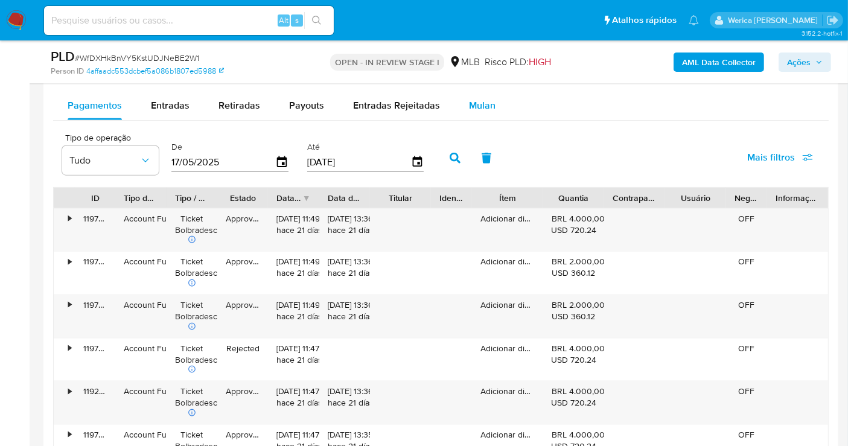
click at [457, 107] on button "Mulan" at bounding box center [482, 105] width 56 height 29
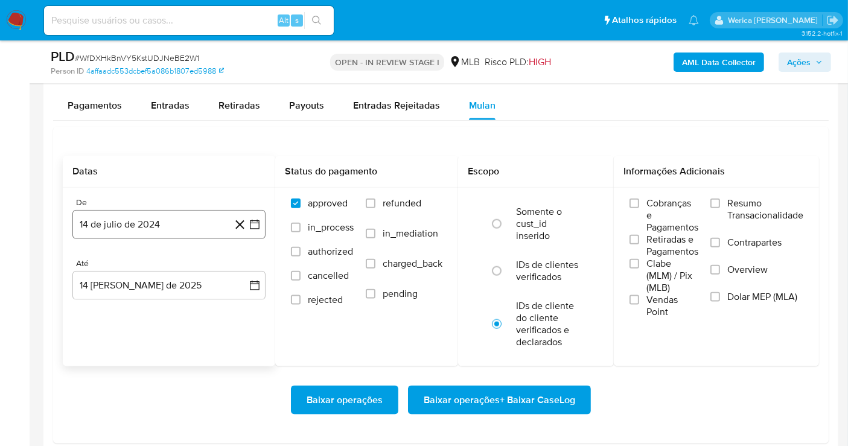
click at [173, 221] on button "14 de julio de 2024" at bounding box center [168, 224] width 193 height 29
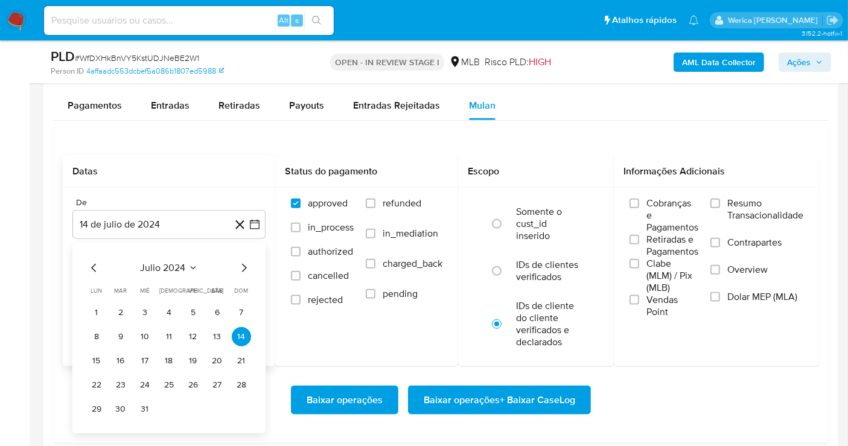
click at [174, 269] on span "julio 2024" at bounding box center [163, 268] width 45 height 12
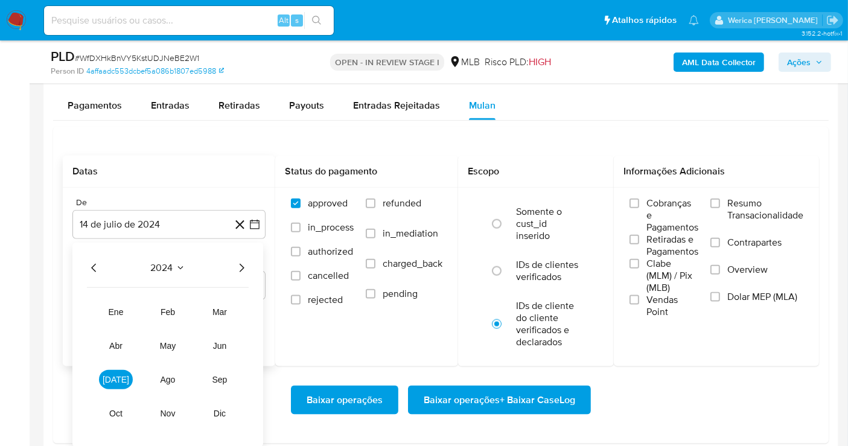
click at [241, 266] on icon "Año siguiente" at bounding box center [241, 268] width 14 height 14
click at [211, 353] on tr "ene feb mar abr may jun jul ago sep oct nov dic" at bounding box center [168, 362] width 138 height 121
click at [215, 348] on button "jun" at bounding box center [220, 345] width 34 height 19
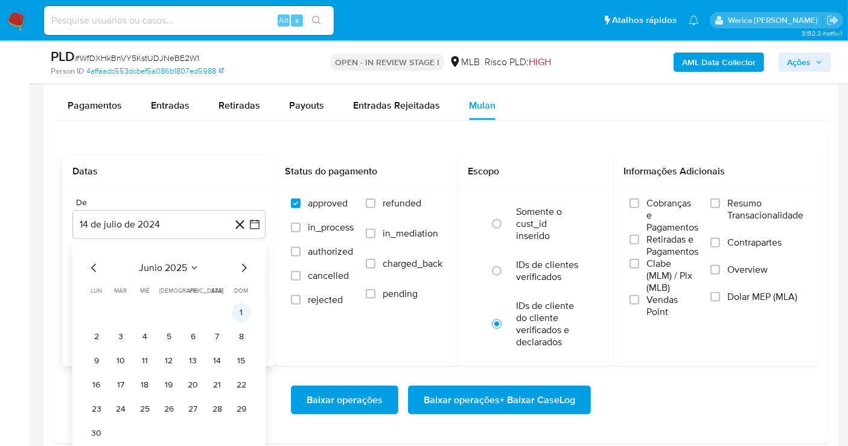
click at [240, 305] on button "1" at bounding box center [241, 312] width 19 height 19
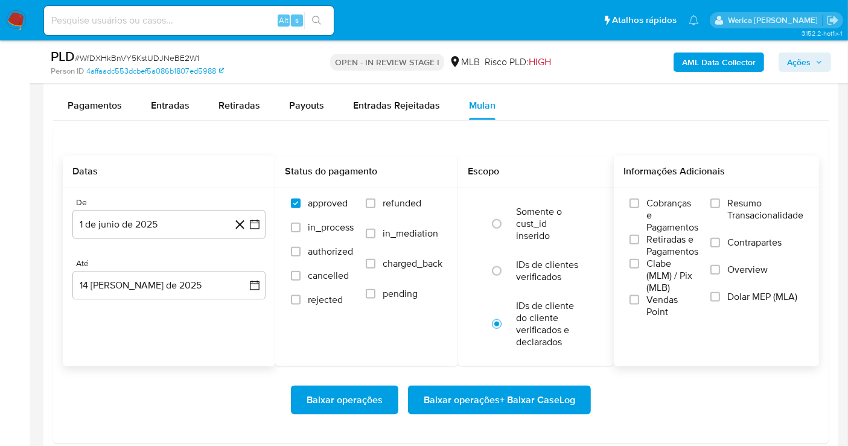
click at [640, 272] on label "Clabe (MLM) / Pix (MLB)" at bounding box center [663, 276] width 69 height 36
click at [639, 269] on input "Clabe (MLM) / Pix (MLB)" at bounding box center [634, 264] width 10 height 10
click at [648, 254] on span "Retiradas e Pagamentos" at bounding box center [672, 246] width 52 height 24
click at [639, 244] on input "Retiradas e Pagamentos" at bounding box center [634, 240] width 10 height 10
click at [688, 223] on span "Cobranças e Pagamentos" at bounding box center [672, 215] width 52 height 36
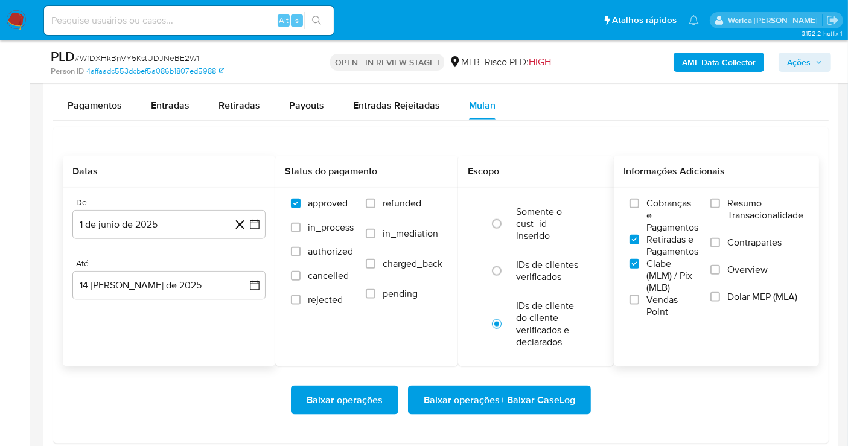
click at [639, 208] on input "Cobranças e Pagamentos" at bounding box center [634, 204] width 10 height 10
click at [745, 222] on label "Resumo Transacionalidade" at bounding box center [756, 216] width 93 height 39
click at [720, 208] on input "Resumo Transacionalidade" at bounding box center [715, 204] width 10 height 10
click at [722, 269] on label "Overview" at bounding box center [756, 277] width 93 height 27
click at [720, 269] on input "Overview" at bounding box center [715, 270] width 10 height 10
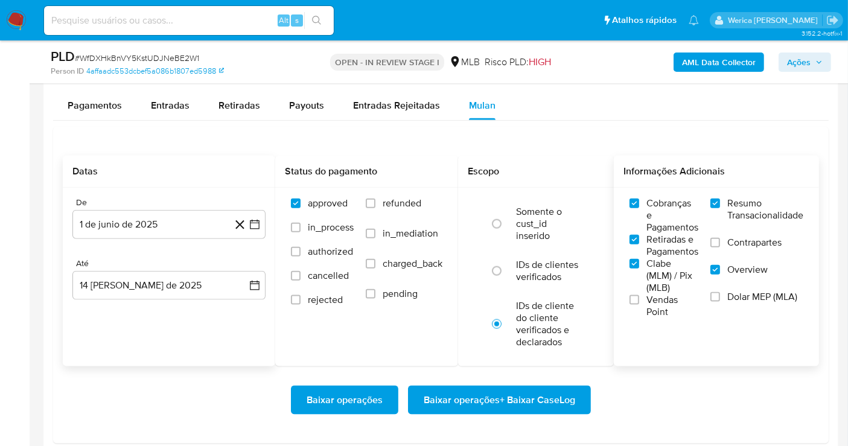
click at [724, 301] on label "Dolar MEP (MLA)" at bounding box center [756, 304] width 93 height 27
click at [720, 301] on input "Dolar MEP (MLA)" at bounding box center [715, 297] width 10 height 10
click at [666, 294] on span "Vendas Point" at bounding box center [672, 306] width 52 height 24
click at [639, 295] on input "Vendas Point" at bounding box center [634, 300] width 10 height 10
click at [734, 253] on label "Contrapartes" at bounding box center [756, 250] width 93 height 27
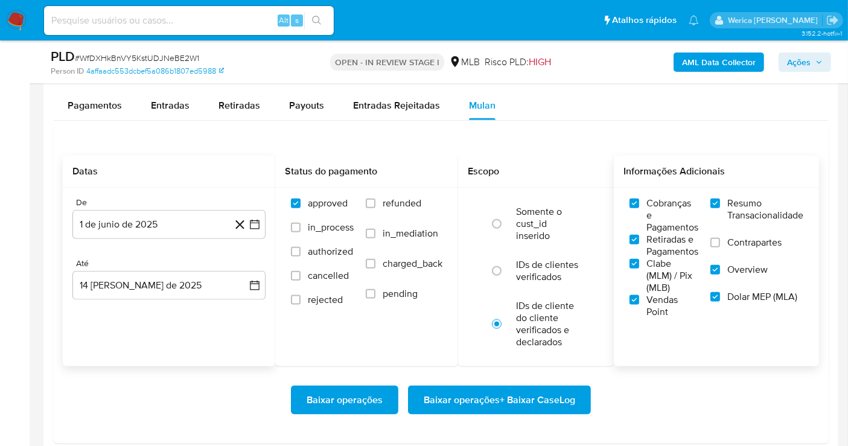
click at [720, 247] on input "Contrapartes" at bounding box center [715, 243] width 10 height 10
click at [543, 389] on span "Baixar operações + Baixar CaseLog" at bounding box center [499, 400] width 151 height 27
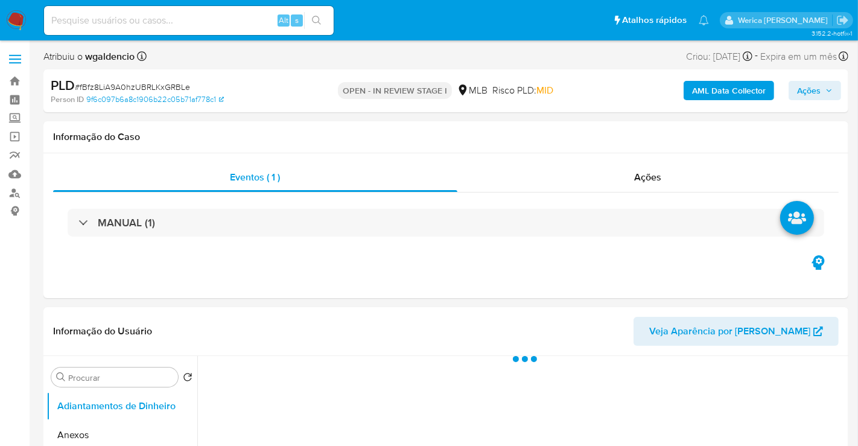
select select "10"
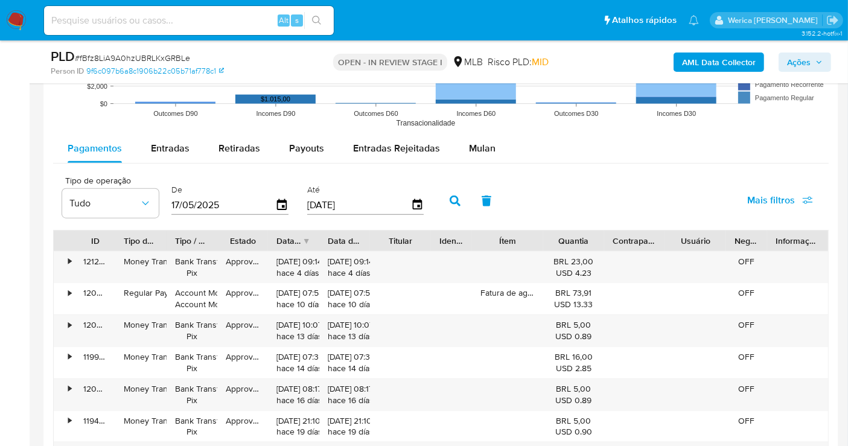
scroll to position [1262, 0]
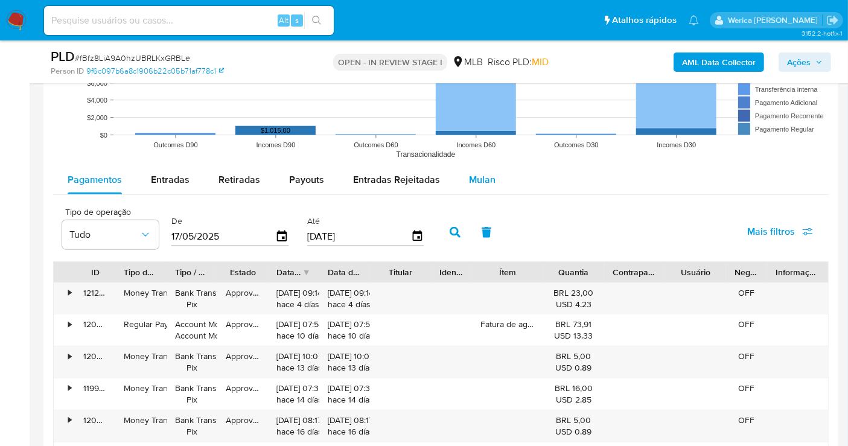
click at [482, 179] on span "Mulan" at bounding box center [482, 180] width 27 height 14
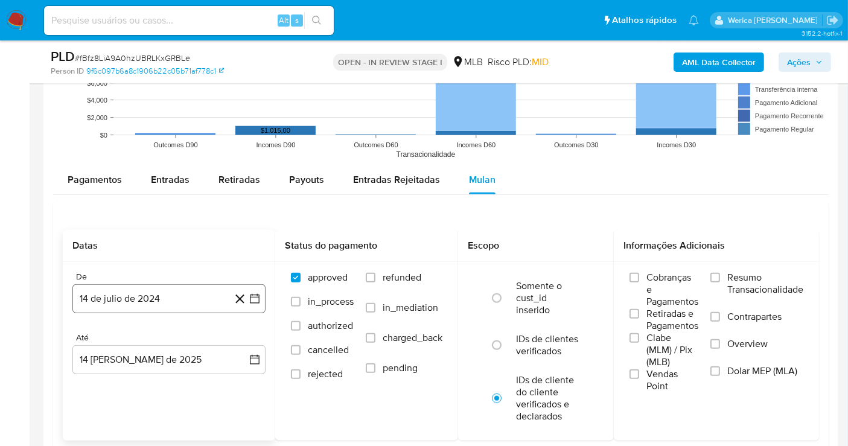
click at [165, 299] on button "14 de julio de 2024" at bounding box center [168, 298] width 193 height 29
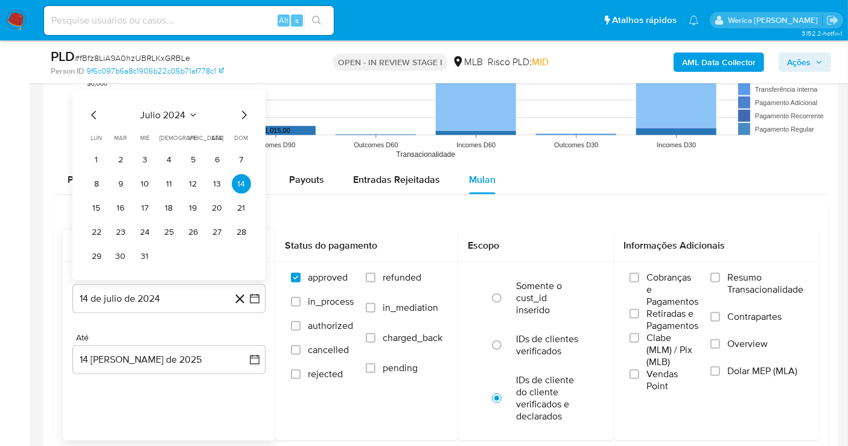
click at [170, 111] on span "julio 2024" at bounding box center [163, 115] width 45 height 12
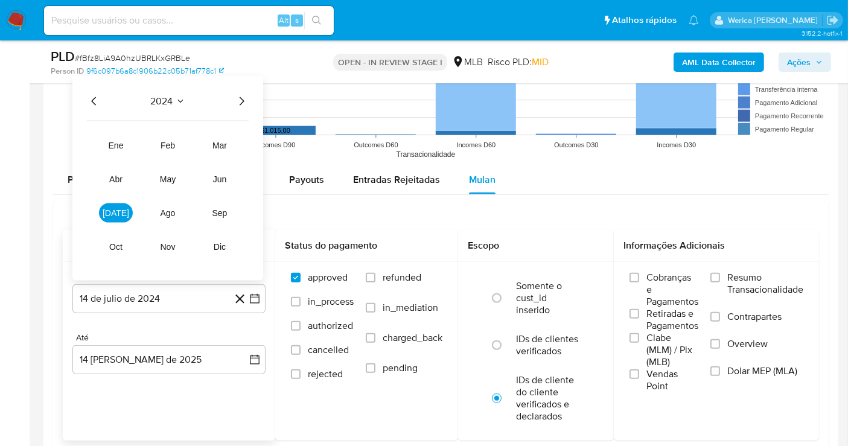
click at [237, 98] on icon "Año siguiente" at bounding box center [241, 101] width 14 height 14
click at [222, 170] on button "jun" at bounding box center [220, 179] width 34 height 19
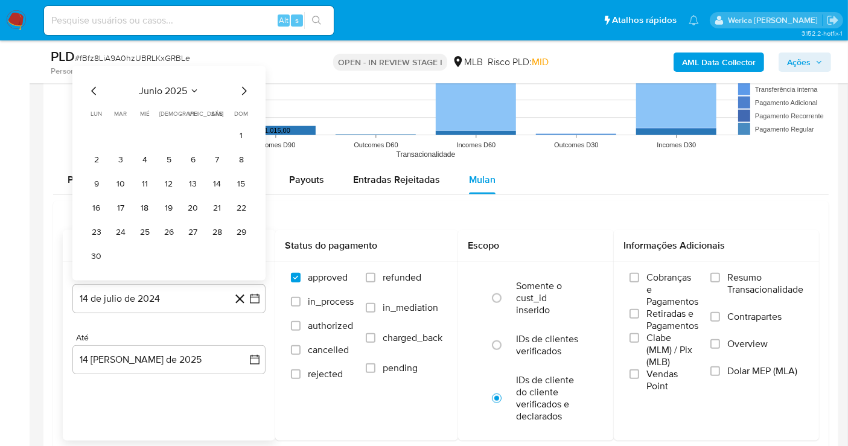
click at [250, 127] on button "1" at bounding box center [241, 135] width 19 height 19
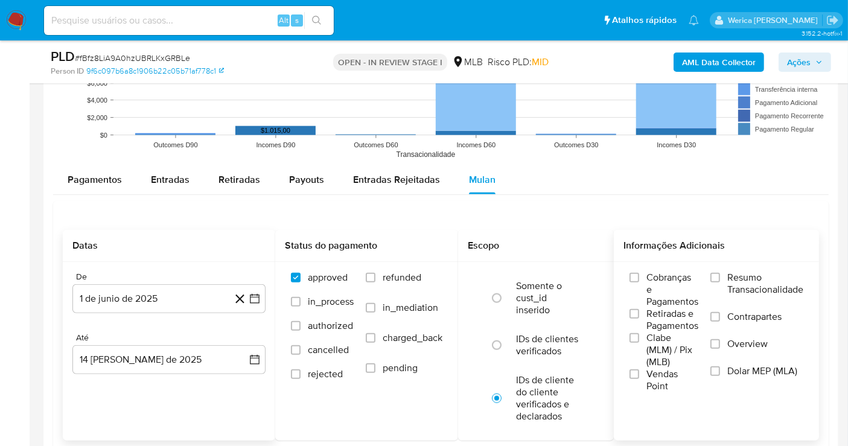
click at [673, 320] on span "Retiradas e Pagamentos" at bounding box center [672, 320] width 52 height 24
click at [639, 319] on input "Retiradas e Pagamentos" at bounding box center [634, 314] width 10 height 10
click at [648, 349] on span "Clabe (MLM) / Pix (MLB)" at bounding box center [672, 350] width 52 height 36
click at [639, 343] on input "Clabe (MLM) / Pix (MLB)" at bounding box center [634, 338] width 10 height 10
click at [646, 375] on span "Vendas Point" at bounding box center [672, 380] width 52 height 24
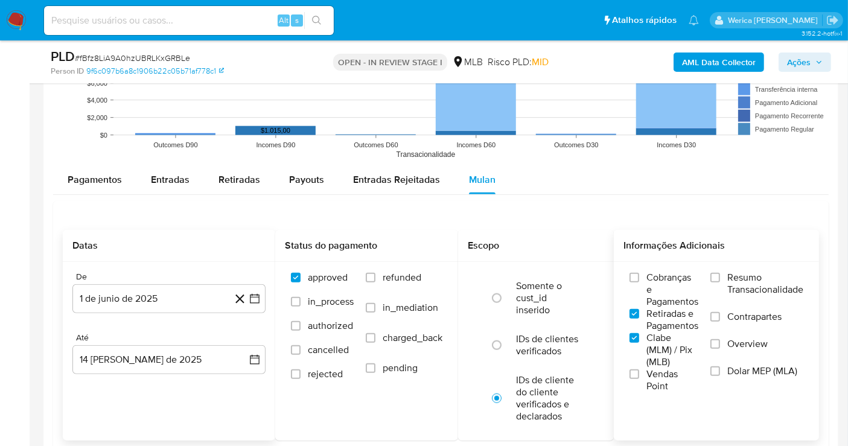
click at [639, 375] on input "Vendas Point" at bounding box center [634, 374] width 10 height 10
click at [687, 285] on span "Cobranças e Pagamentos" at bounding box center [672, 290] width 52 height 36
click at [639, 282] on input "Cobranças e Pagamentos" at bounding box center [634, 278] width 10 height 10
click at [731, 287] on span "Resumo Transacionalidade" at bounding box center [765, 284] width 76 height 24
click at [720, 282] on input "Resumo Transacionalidade" at bounding box center [715, 278] width 10 height 10
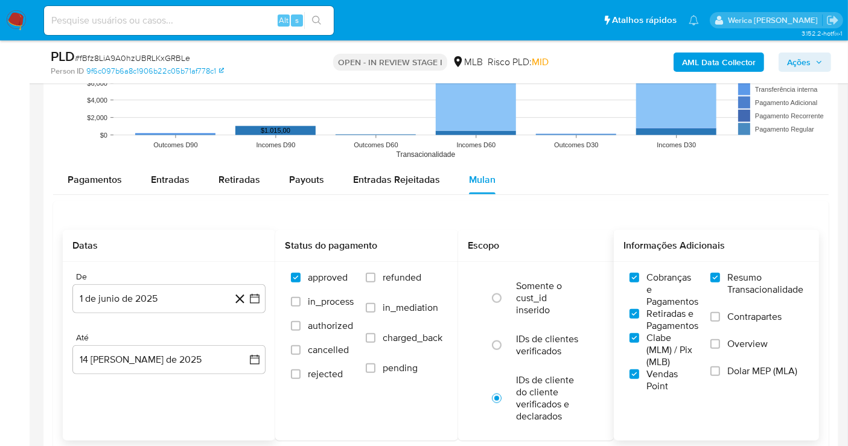
click at [733, 333] on label "Contrapartes" at bounding box center [756, 324] width 93 height 27
click at [720, 322] on input "Contrapartes" at bounding box center [715, 317] width 10 height 10
click at [725, 356] on label "Overview" at bounding box center [756, 351] width 93 height 27
click at [720, 349] on input "Overview" at bounding box center [715, 344] width 10 height 10
click at [722, 371] on label "Dolar MEP (MLA)" at bounding box center [756, 378] width 93 height 27
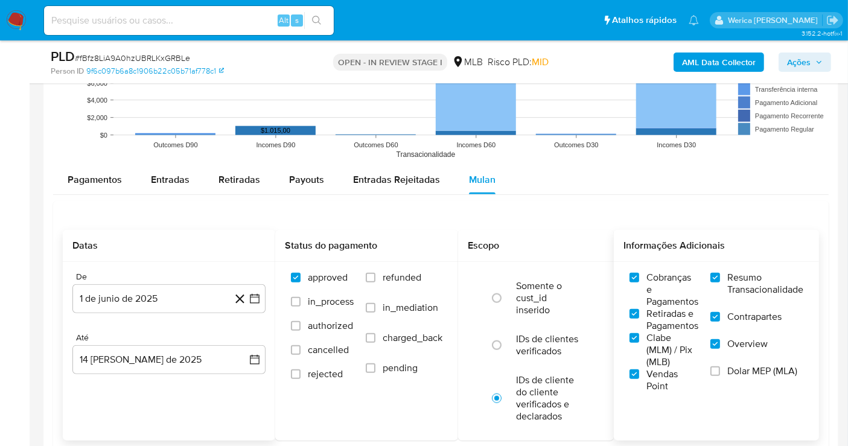
click at [720, 371] on input "Dolar MEP (MLA)" at bounding box center [715, 371] width 10 height 10
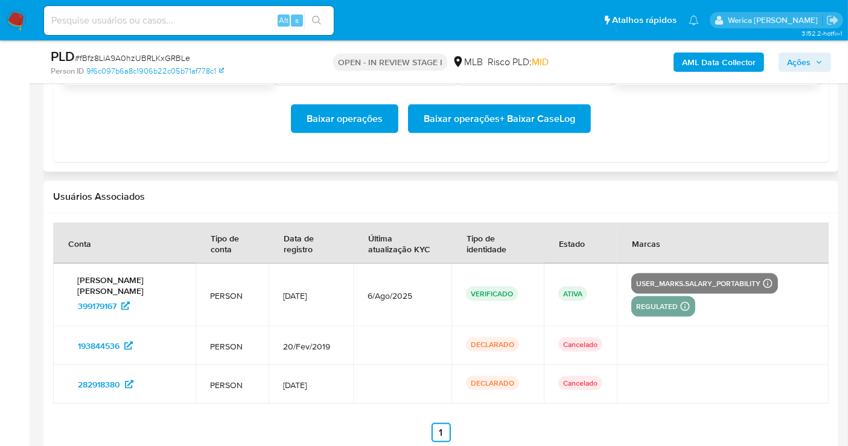
scroll to position [1435, 0]
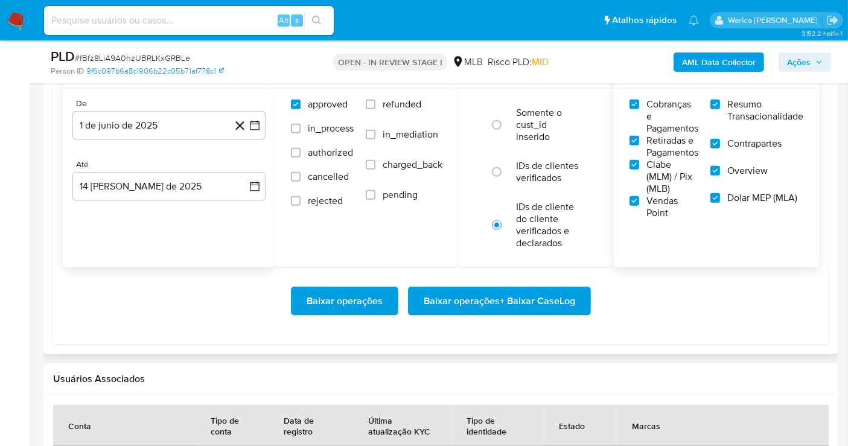
click at [538, 299] on span "Baixar operações + Baixar CaseLog" at bounding box center [499, 301] width 151 height 27
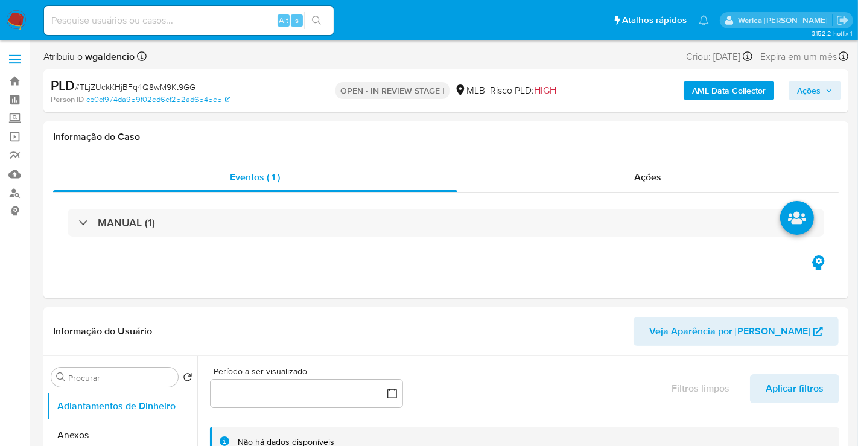
select select "10"
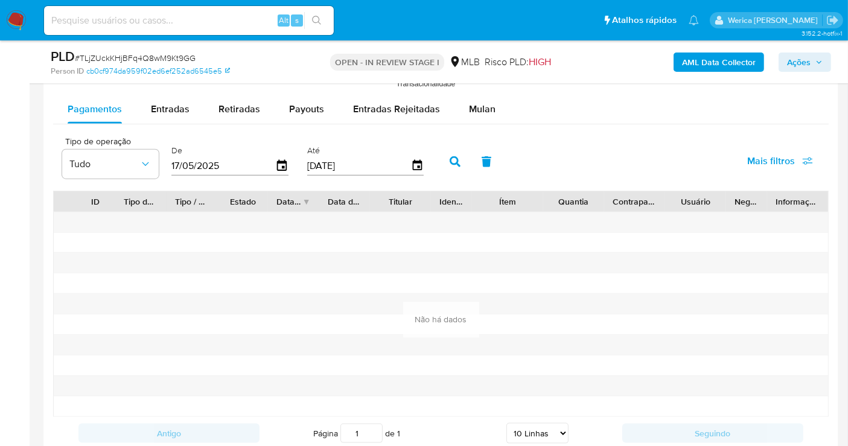
scroll to position [1253, 0]
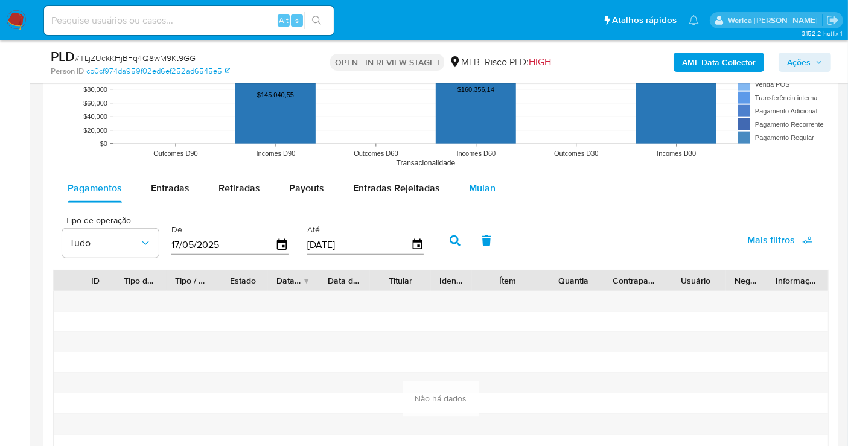
click at [476, 186] on span "Mulan" at bounding box center [482, 188] width 27 height 14
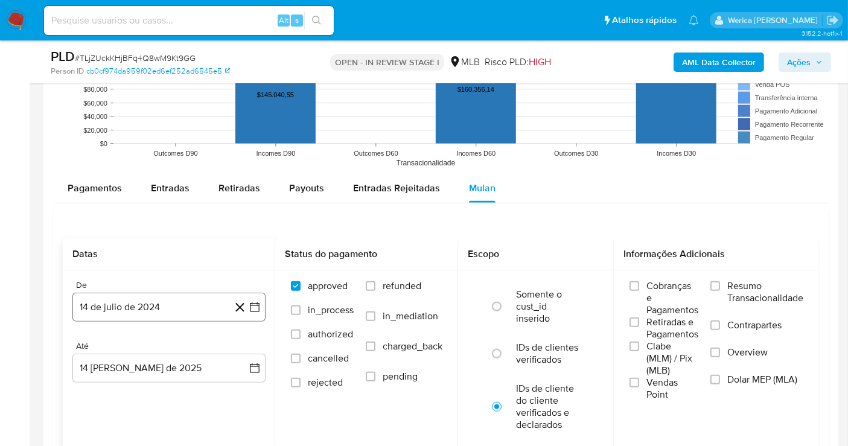
click at [164, 309] on button "14 de julio de 2024" at bounding box center [168, 307] width 193 height 29
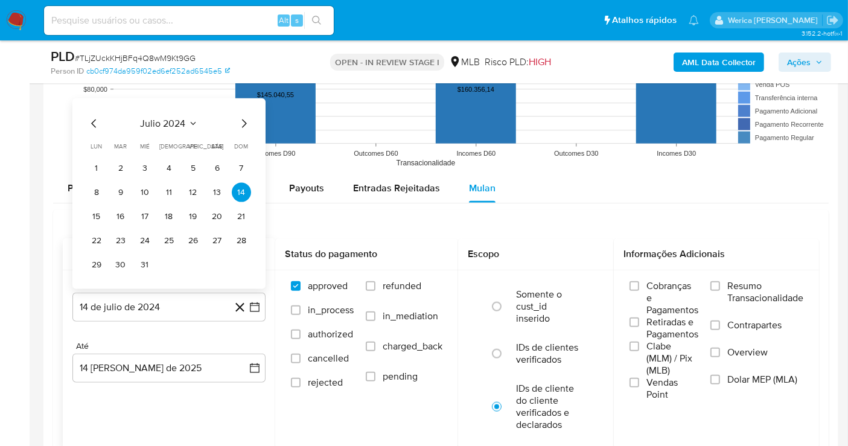
click at [166, 118] on span "julio 2024" at bounding box center [163, 124] width 45 height 12
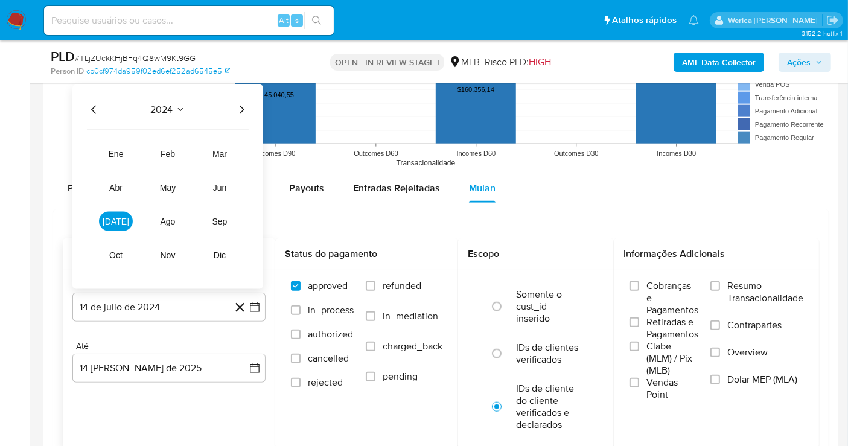
click at [235, 103] on icon "Año siguiente" at bounding box center [241, 110] width 14 height 14
click at [224, 193] on button "jun" at bounding box center [220, 187] width 34 height 19
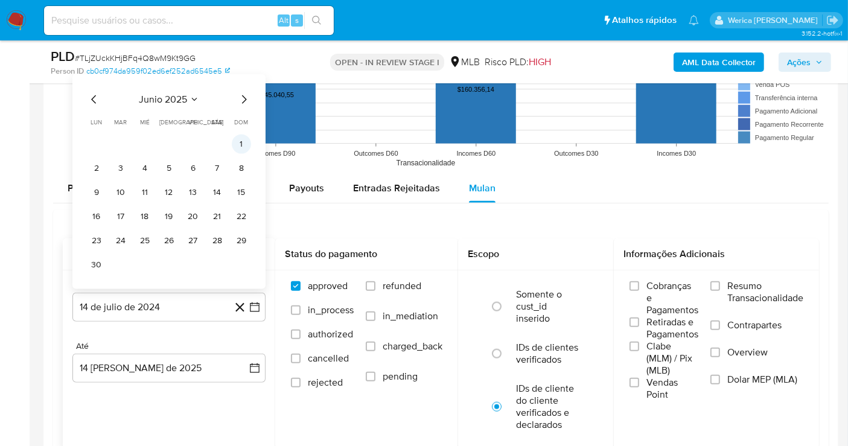
click at [241, 139] on button "1" at bounding box center [241, 144] width 19 height 19
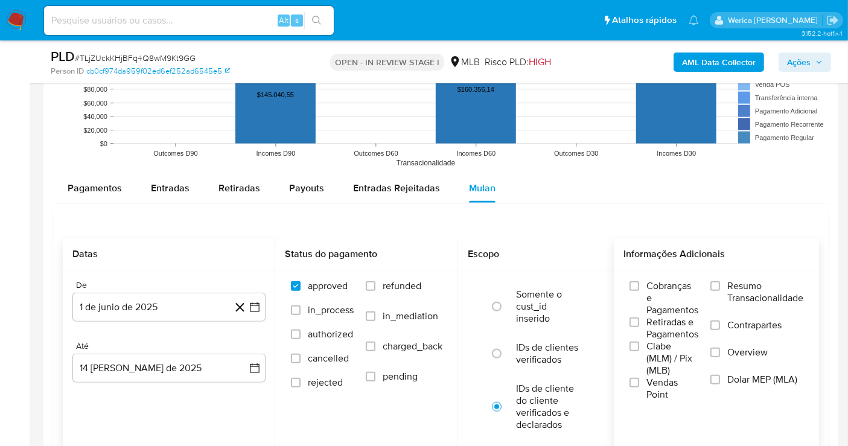
click at [663, 310] on span "Cobranças e Pagamentos" at bounding box center [672, 298] width 52 height 36
click at [639, 291] on input "Cobranças e Pagamentos" at bounding box center [634, 286] width 10 height 10
click at [658, 357] on span "Clabe (MLM) / Pix (MLB)" at bounding box center [672, 358] width 52 height 36
click at [639, 351] on input "Clabe (MLM) / Pix (MLB)" at bounding box center [634, 347] width 10 height 10
click at [661, 398] on div "Cobranças e Pagamentos Retiradas e Pagamentos Clabe (MLM) / Pix (MLB) Vendas Po…" at bounding box center [716, 340] width 205 height 140
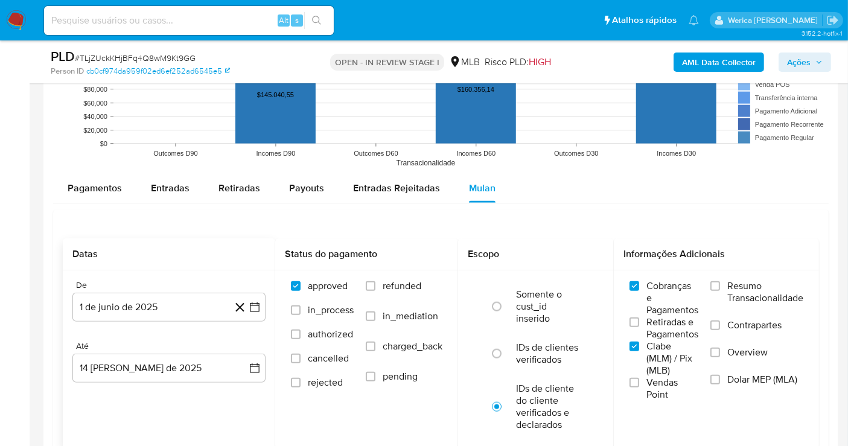
click at [648, 386] on span "Vendas Point" at bounding box center [672, 389] width 52 height 24
click at [639, 386] on input "Vendas Point" at bounding box center [634, 383] width 10 height 10
click at [684, 331] on span "Retiradas e Pagamentos" at bounding box center [672, 328] width 52 height 24
click at [639, 327] on input "Retiradas e Pagamentos" at bounding box center [634, 322] width 10 height 10
click at [745, 296] on span "Resumo Transacionalidade" at bounding box center [765, 292] width 76 height 24
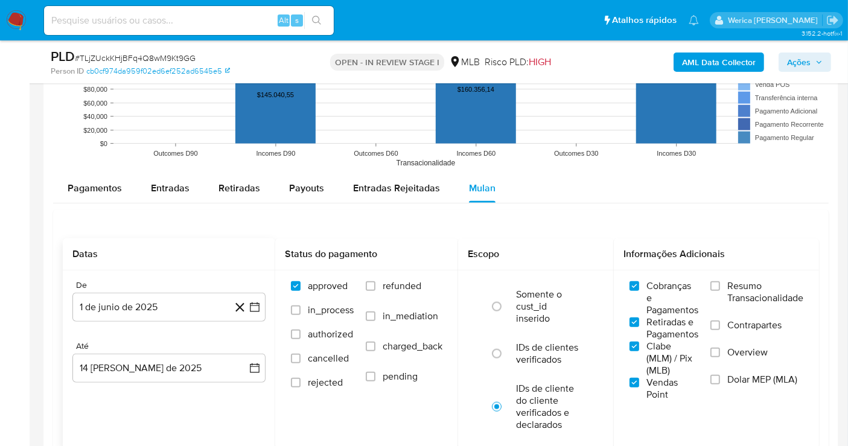
click at [720, 291] on input "Resumo Transacionalidade" at bounding box center [715, 286] width 10 height 10
click at [739, 341] on label "Contrapartes" at bounding box center [756, 332] width 93 height 27
click at [720, 330] on input "Contrapartes" at bounding box center [715, 325] width 10 height 10
click at [734, 374] on span "Dolar MEP (MLA)" at bounding box center [762, 380] width 70 height 12
click at [720, 375] on input "Dolar MEP (MLA)" at bounding box center [715, 380] width 10 height 10
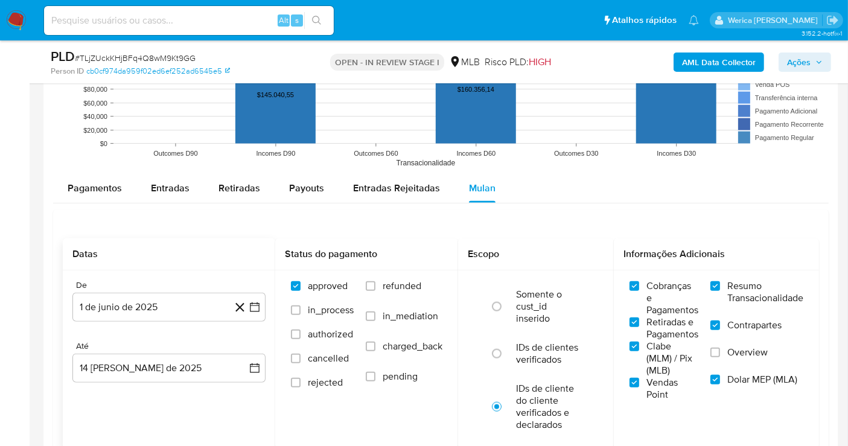
click at [729, 349] on span "Overview" at bounding box center [747, 352] width 40 height 12
click at [720, 349] on input "Overview" at bounding box center [715, 353] width 10 height 10
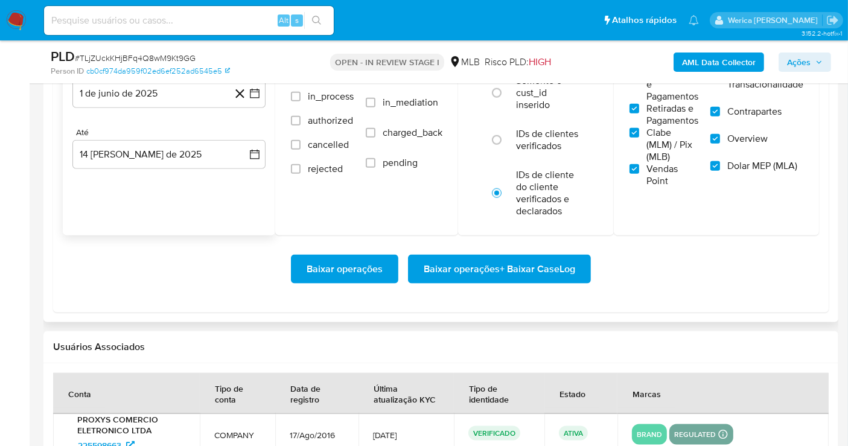
scroll to position [1471, 0]
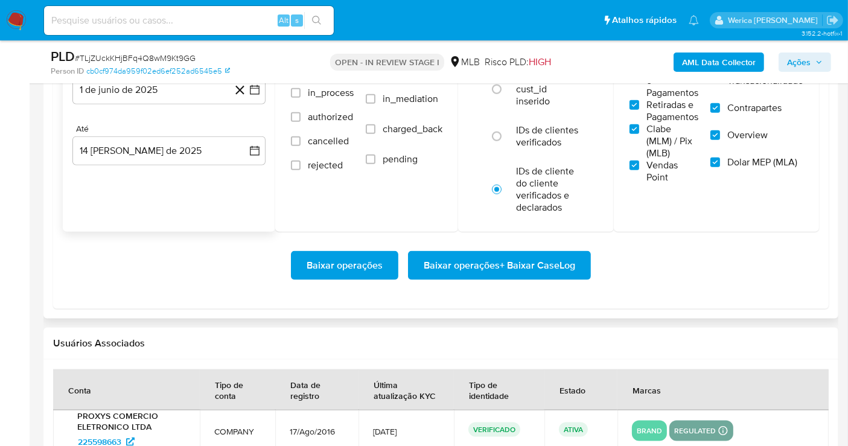
click at [560, 252] on span "Baixar operações + Baixar CaseLog" at bounding box center [499, 265] width 151 height 27
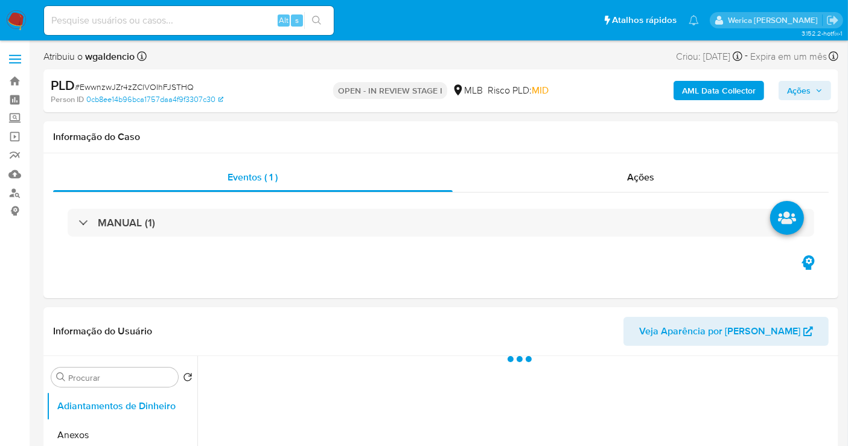
select select "10"
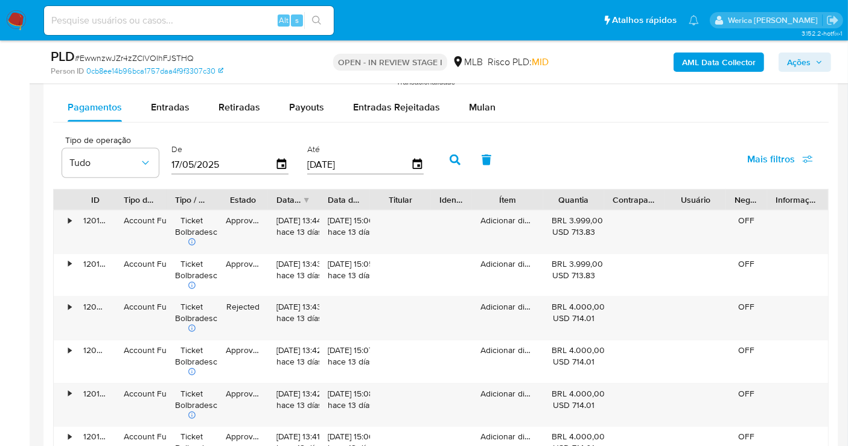
scroll to position [1239, 0]
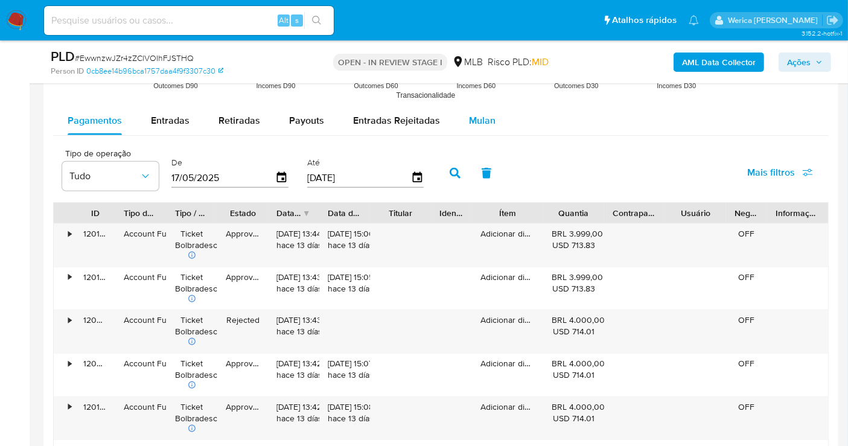
click at [469, 113] on span "Mulan" at bounding box center [482, 120] width 27 height 14
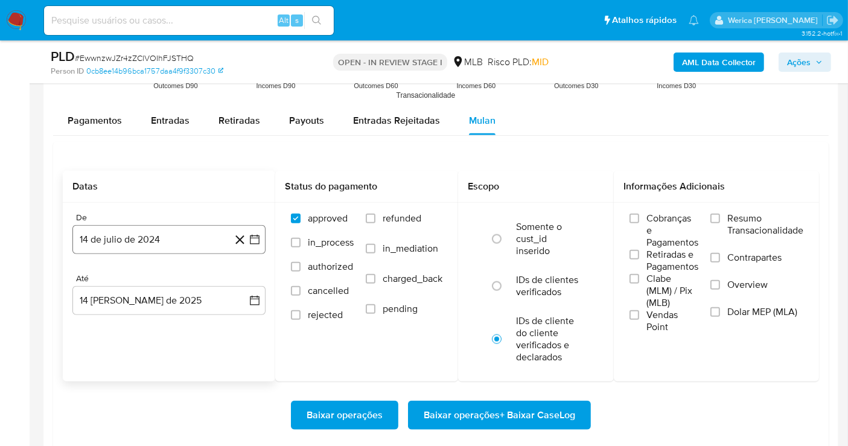
click at [158, 241] on button "14 de julio de 2024" at bounding box center [168, 239] width 193 height 29
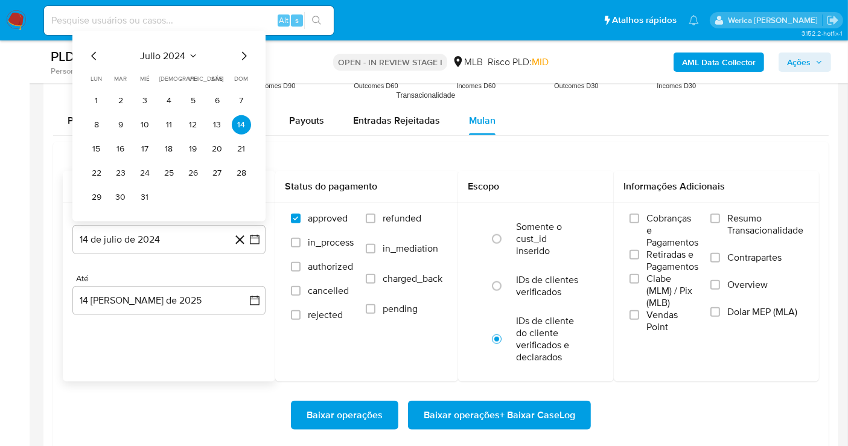
click at [179, 63] on div "julio 2024 julio 2024 lun lunes mar martes mié miércoles jue jueves vie viernes…" at bounding box center [169, 128] width 164 height 158
click at [177, 56] on span "julio 2024" at bounding box center [163, 56] width 45 height 12
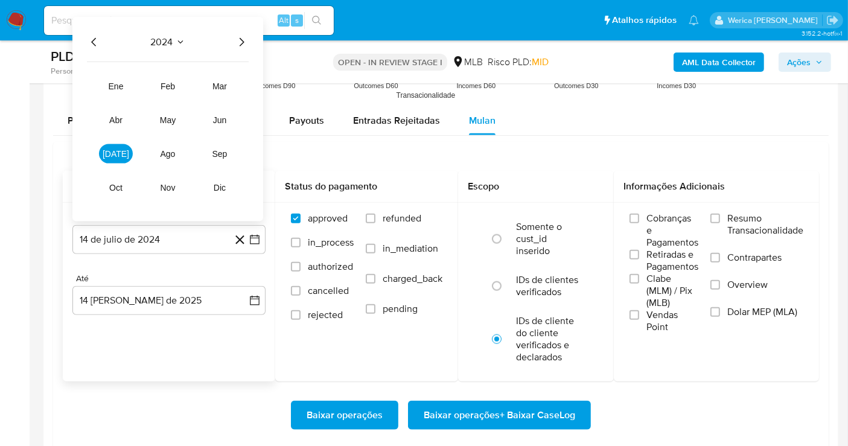
click at [243, 45] on icon "Año siguiente" at bounding box center [241, 42] width 14 height 14
click at [215, 125] on button "jun" at bounding box center [220, 119] width 34 height 19
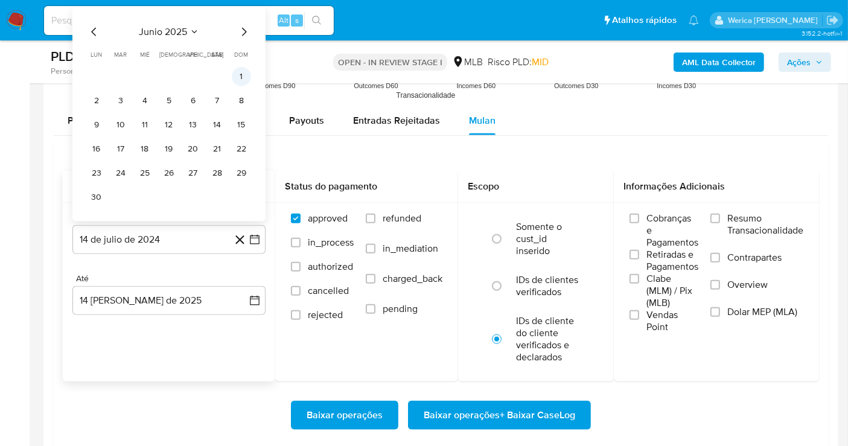
click at [241, 80] on button "1" at bounding box center [241, 76] width 19 height 19
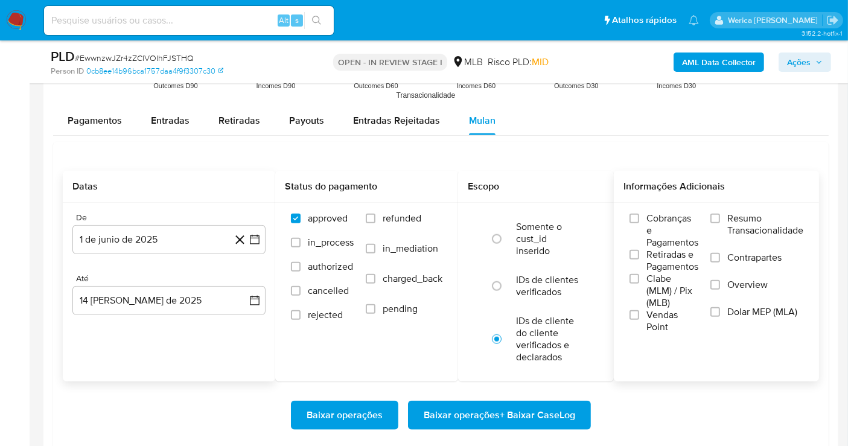
click at [660, 242] on span "Cobranças e Pagamentos" at bounding box center [672, 230] width 52 height 36
click at [639, 223] on input "Cobranças e Pagamentos" at bounding box center [634, 219] width 10 height 10
click at [648, 282] on span "Clabe (MLM) / Pix (MLB)" at bounding box center [672, 291] width 52 height 36
click at [639, 282] on input "Clabe (MLM) / Pix (MLB)" at bounding box center [634, 279] width 10 height 10
click at [646, 321] on span "Vendas Point" at bounding box center [672, 321] width 52 height 24
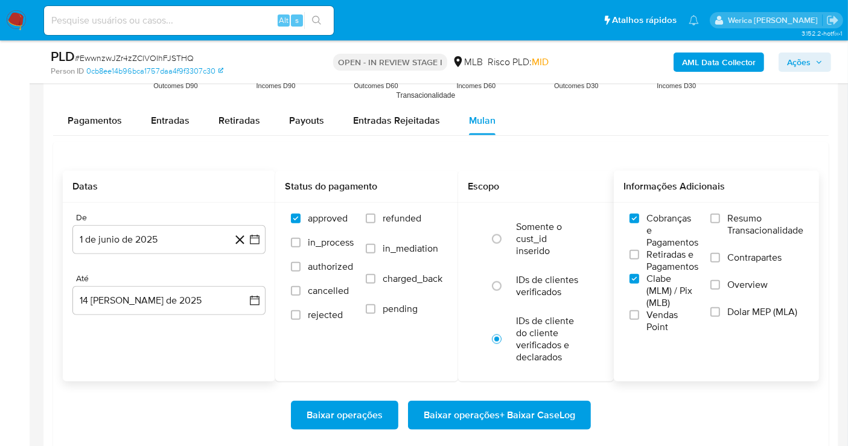
click at [639, 320] on input "Vendas Point" at bounding box center [634, 315] width 10 height 10
click at [685, 261] on span "Retiradas e Pagamentos" at bounding box center [672, 261] width 52 height 24
click at [639, 259] on input "Retiradas e Pagamentos" at bounding box center [634, 255] width 10 height 10
click at [760, 264] on label "Contrapartes" at bounding box center [756, 265] width 93 height 27
click at [720, 263] on input "Contrapartes" at bounding box center [715, 258] width 10 height 10
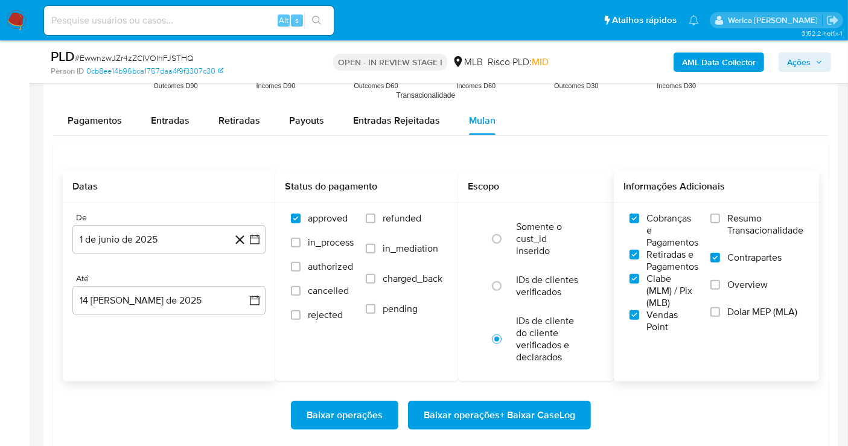
click at [736, 212] on span "Resumo Transacionalidade" at bounding box center [765, 224] width 76 height 24
click at [720, 214] on input "Resumo Transacionalidade" at bounding box center [715, 219] width 10 height 10
click at [719, 313] on span at bounding box center [715, 312] width 10 height 10
click at [719, 313] on input "Dolar MEP (MLA)" at bounding box center [715, 312] width 10 height 10
click at [728, 269] on label "Contrapartes" at bounding box center [756, 265] width 93 height 27
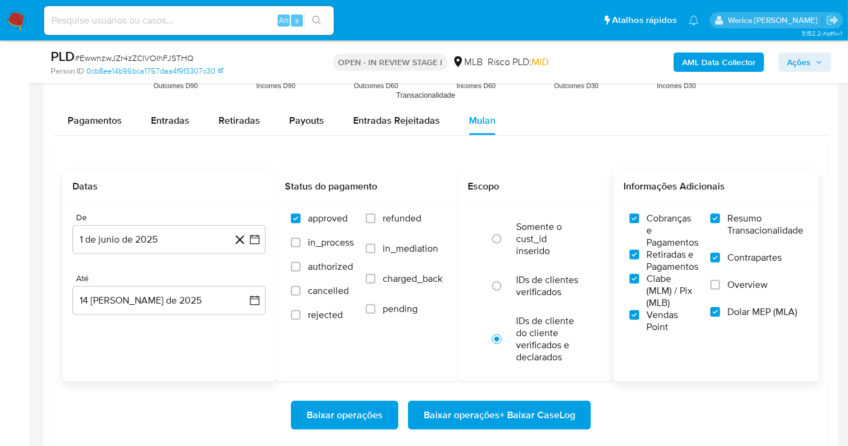
click at [720, 263] on input "Contrapartes" at bounding box center [715, 258] width 10 height 10
drag, startPoint x: 704, startPoint y: 301, endPoint x: 714, endPoint y: 300, distance: 9.7
click at [709, 298] on div "Cobranças e Pagamentos Retiradas e Pagamentos Clabe (MLM) / Pix (MLB) Vendas Po…" at bounding box center [716, 272] width 186 height 121
click at [719, 299] on label "Overview" at bounding box center [756, 292] width 93 height 27
click at [719, 290] on input "Overview" at bounding box center [715, 285] width 10 height 10
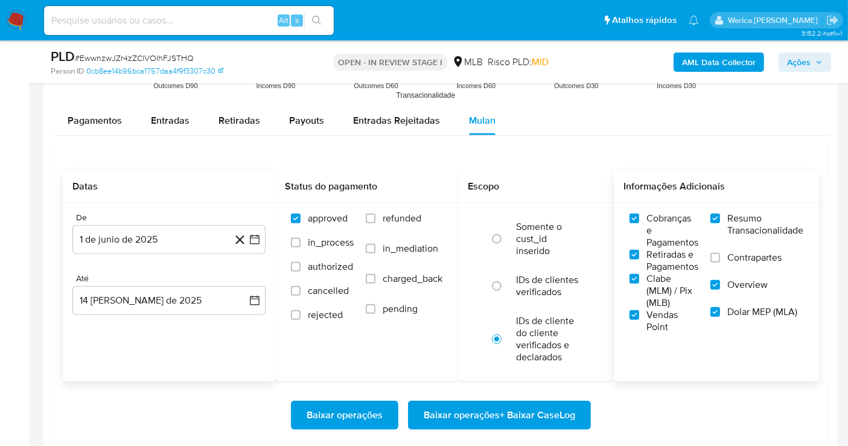
click at [718, 275] on label "Contrapartes" at bounding box center [756, 265] width 93 height 27
click at [718, 263] on input "Contrapartes" at bounding box center [715, 258] width 10 height 10
click at [558, 410] on span "Baixar operações + Baixar CaseLog" at bounding box center [499, 415] width 151 height 27
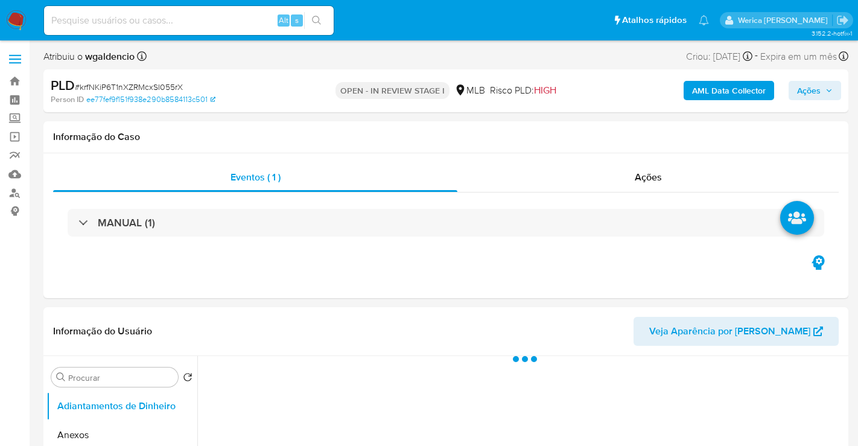
select select "10"
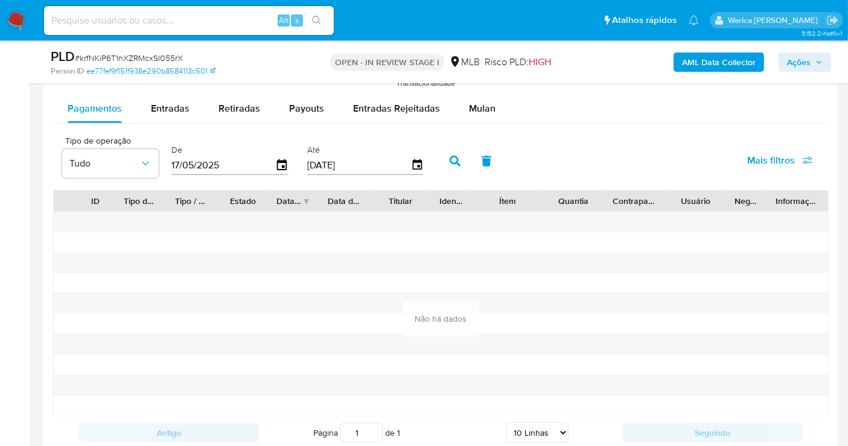
scroll to position [1316, 0]
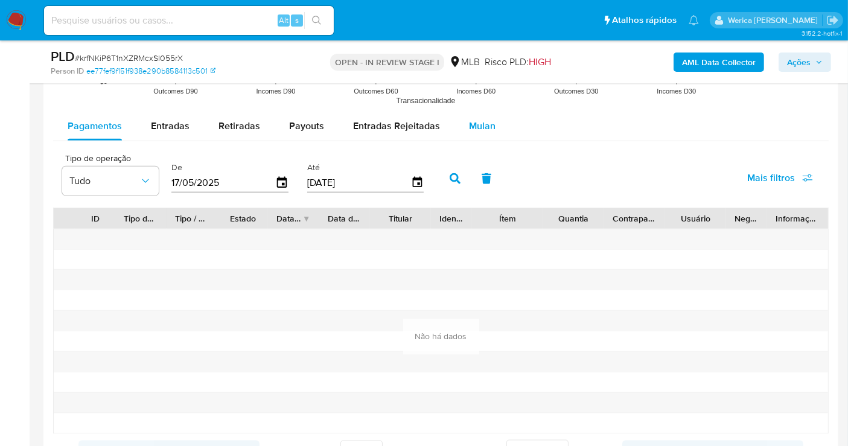
click at [488, 124] on span "Mulan" at bounding box center [482, 126] width 27 height 14
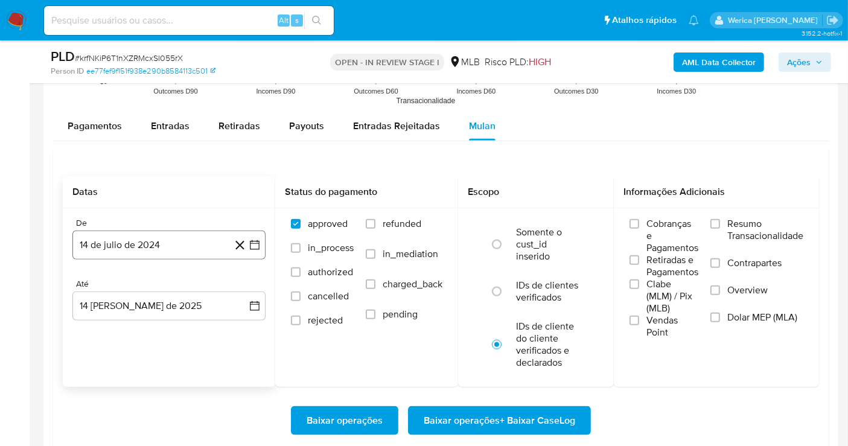
click at [162, 246] on button "14 de julio de 2024" at bounding box center [168, 245] width 193 height 29
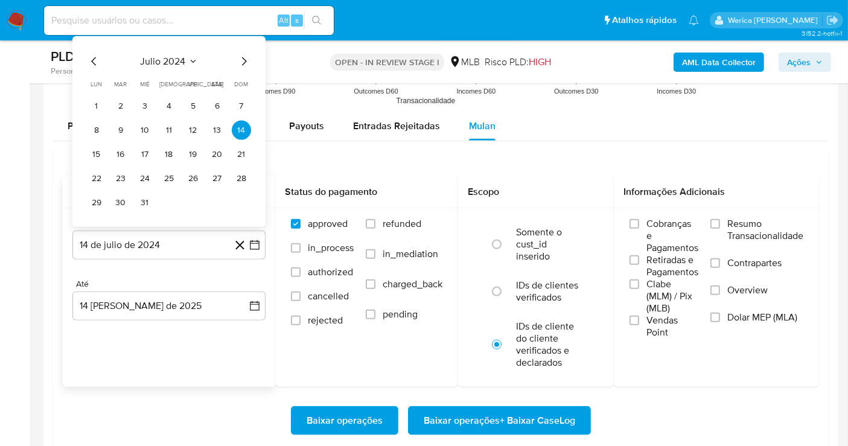
click at [165, 67] on div "julio 2024 julio 2024 lun lunes mar martes mié miércoles jue jueves vie viernes…" at bounding box center [169, 133] width 164 height 158
click at [164, 57] on span "julio 2024" at bounding box center [163, 62] width 45 height 12
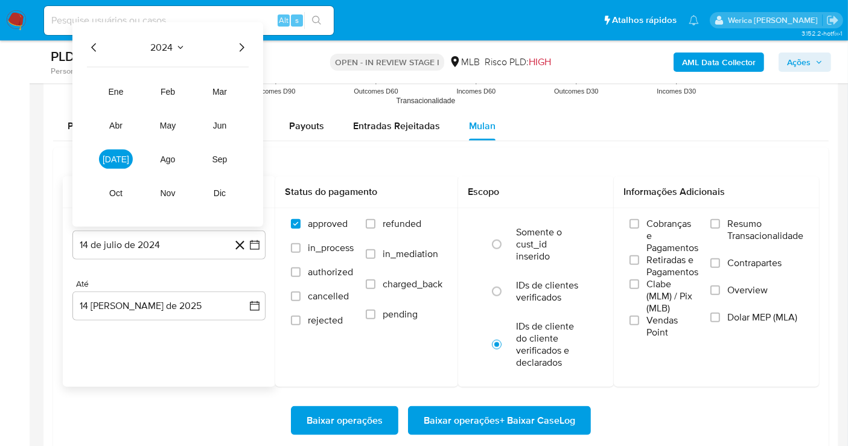
click at [242, 48] on icon "Año siguiente" at bounding box center [241, 47] width 14 height 14
click at [208, 132] on tr "ene feb mar abr may jun [DATE] ago sep oct nov dic" at bounding box center [168, 142] width 138 height 121
click at [220, 126] on span "jun" at bounding box center [220, 126] width 14 height 10
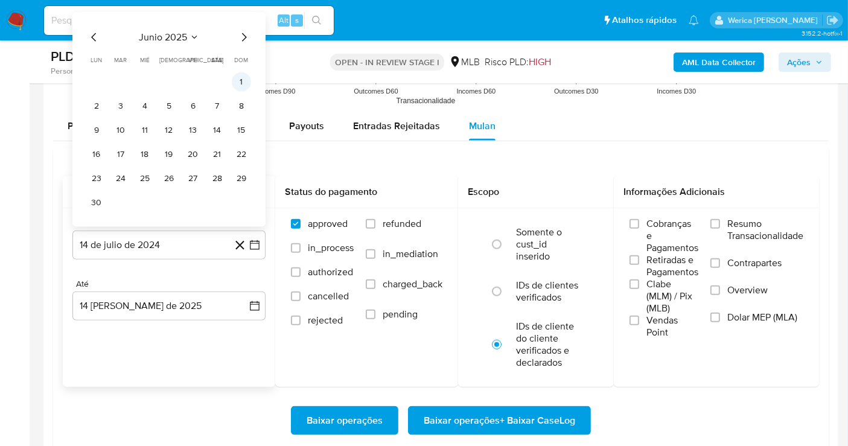
click at [243, 78] on button "1" at bounding box center [241, 81] width 19 height 19
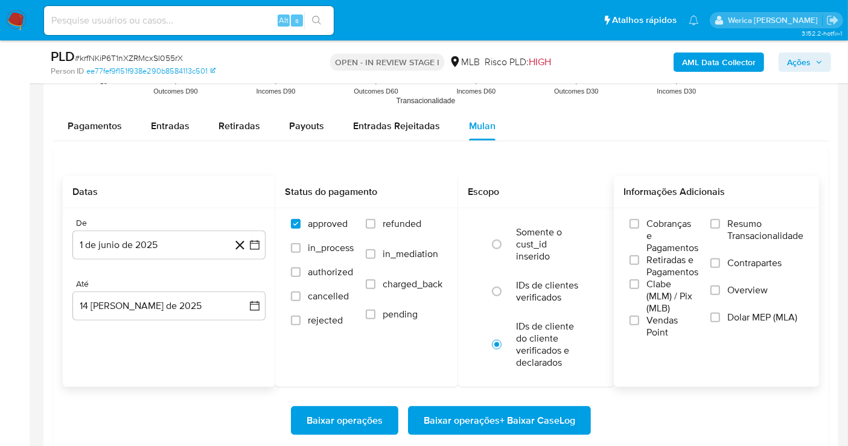
click at [664, 234] on span "Cobranças e Pagamentos" at bounding box center [672, 236] width 52 height 36
click at [639, 229] on input "Cobranças e Pagamentos" at bounding box center [634, 224] width 10 height 10
click at [654, 288] on span "Clabe (MLM) / Pix (MLB)" at bounding box center [672, 296] width 52 height 36
click at [639, 288] on input "Clabe (MLM) / Pix (MLB)" at bounding box center [634, 284] width 10 height 10
click at [659, 347] on div "Informações Adicionais Cobranças e Pagamentos Retiradas e Pagamentos Clabe (MLM…" at bounding box center [716, 281] width 205 height 211
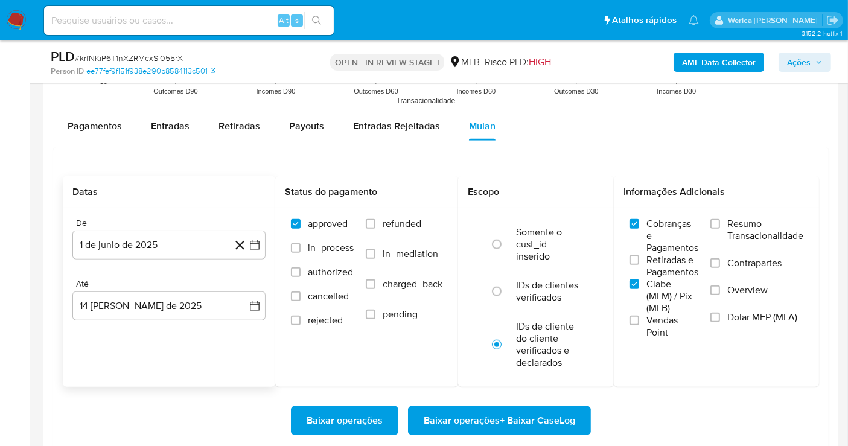
click at [651, 333] on label "Vendas Point" at bounding box center [663, 326] width 69 height 24
click at [639, 325] on input "Vendas Point" at bounding box center [634, 321] width 10 height 10
click at [660, 272] on span "Retiradas e Pagamentos" at bounding box center [672, 266] width 52 height 24
click at [639, 265] on input "Retiradas e Pagamentos" at bounding box center [634, 260] width 10 height 10
click at [746, 264] on span "Contrapartes" at bounding box center [754, 263] width 54 height 12
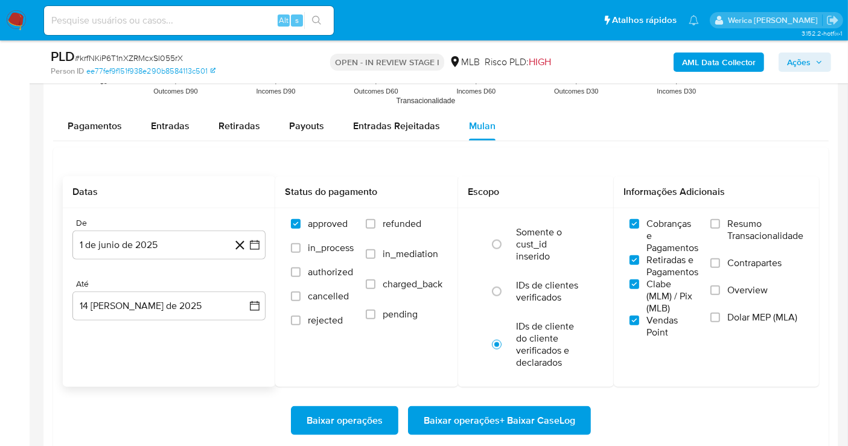
click at [720, 264] on input "Contrapartes" at bounding box center [715, 263] width 10 height 10
click at [736, 284] on span "Overview" at bounding box center [747, 290] width 40 height 12
click at [720, 285] on input "Overview" at bounding box center [715, 290] width 10 height 10
click at [724, 313] on label "Dolar MEP (MLA)" at bounding box center [756, 324] width 93 height 27
click at [720, 313] on input "Dolar MEP (MLA)" at bounding box center [715, 318] width 10 height 10
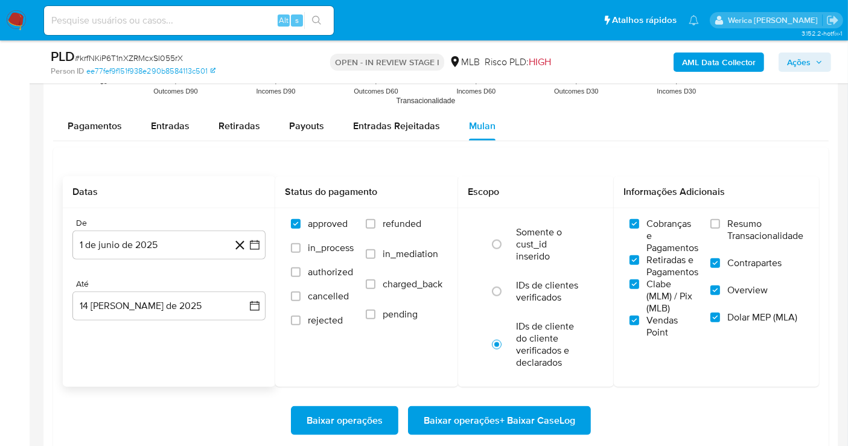
click at [738, 228] on span "Resumo Transacionalidade" at bounding box center [765, 230] width 76 height 24
click at [720, 228] on input "Resumo Transacionalidade" at bounding box center [715, 224] width 10 height 10
click at [549, 418] on span "Baixar operações + Baixar CaseLog" at bounding box center [499, 420] width 151 height 27
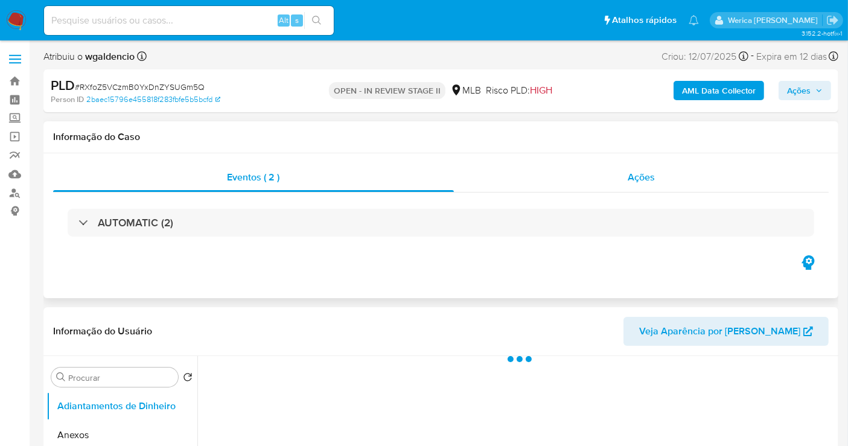
click at [637, 178] on span "Ações" at bounding box center [641, 177] width 27 height 14
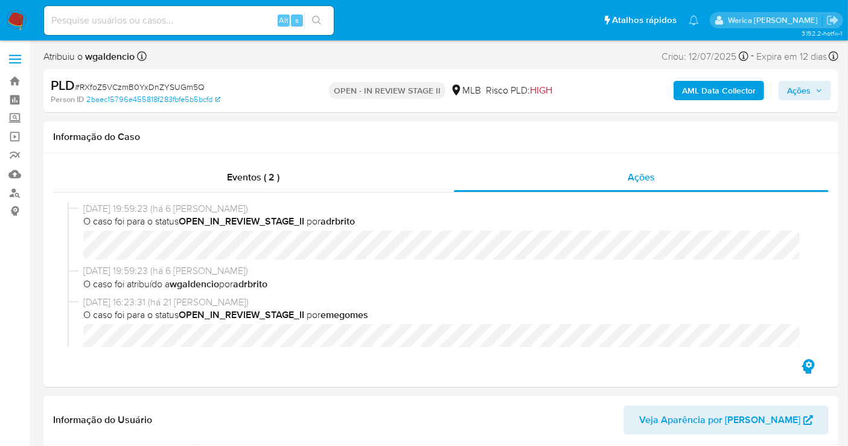
select select "10"
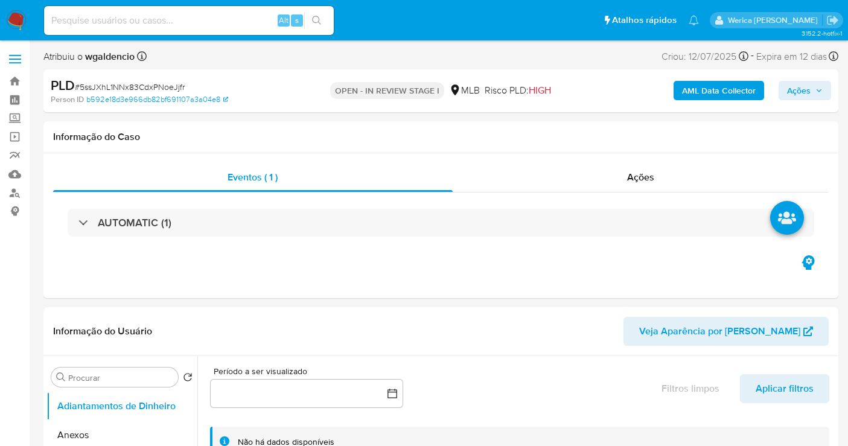
select select "10"
